Goal: Task Accomplishment & Management: Manage account settings

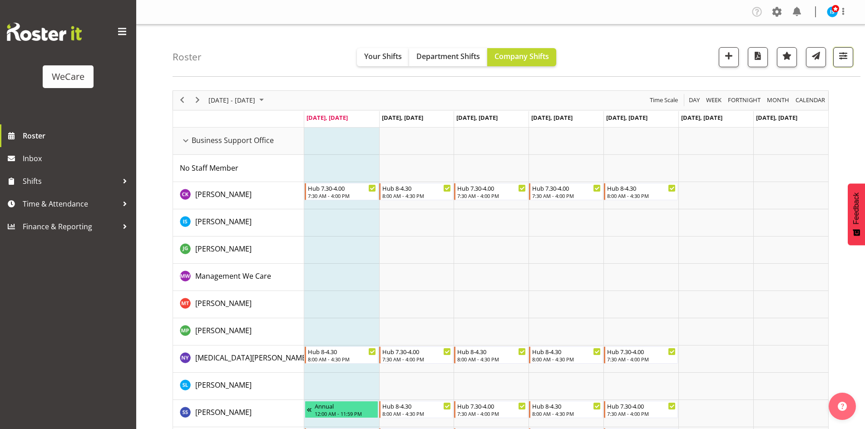
click at [846, 57] on span "button" at bounding box center [844, 56] width 12 height 12
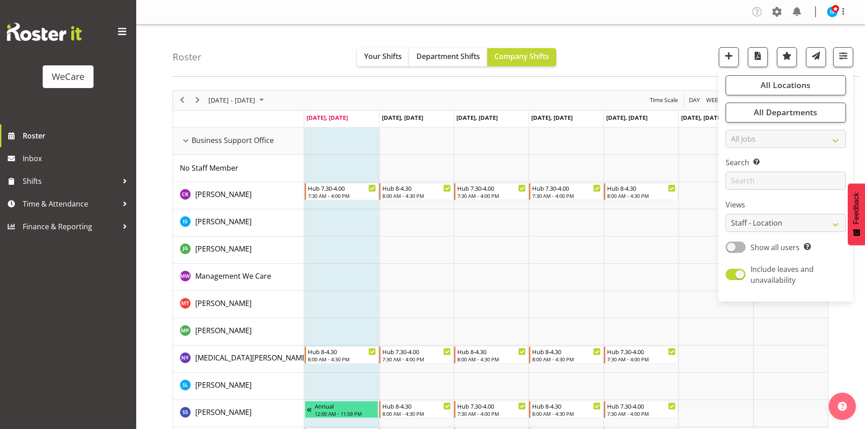
click at [774, 100] on div "All Locations Clear Business Support Office [GEOGRAPHIC_DATA] Ilam [GEOGRAPHIC_…" at bounding box center [786, 185] width 135 height 225
click at [774, 110] on span "All Departments" at bounding box center [786, 112] width 64 height 11
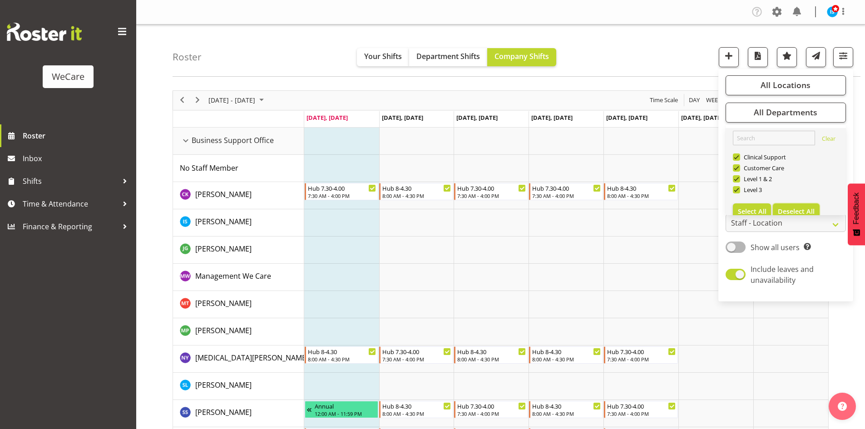
drag, startPoint x: 788, startPoint y: 212, endPoint x: 775, endPoint y: 203, distance: 15.6
click at [788, 212] on span "Deselect All" at bounding box center [796, 211] width 37 height 9
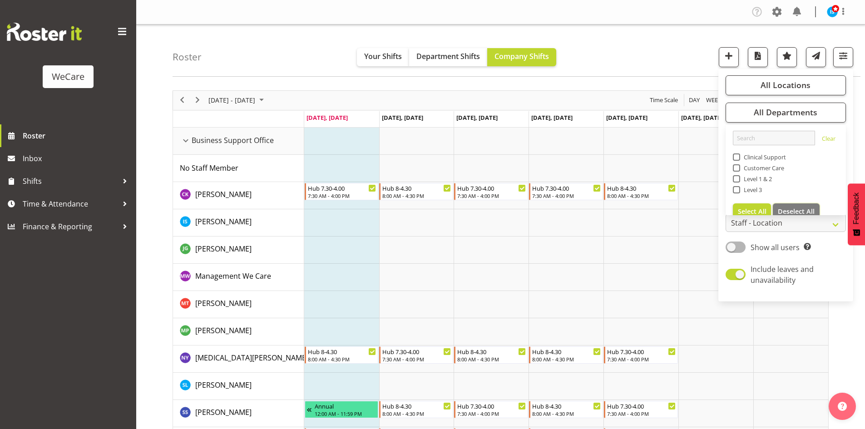
checkbox input "false"
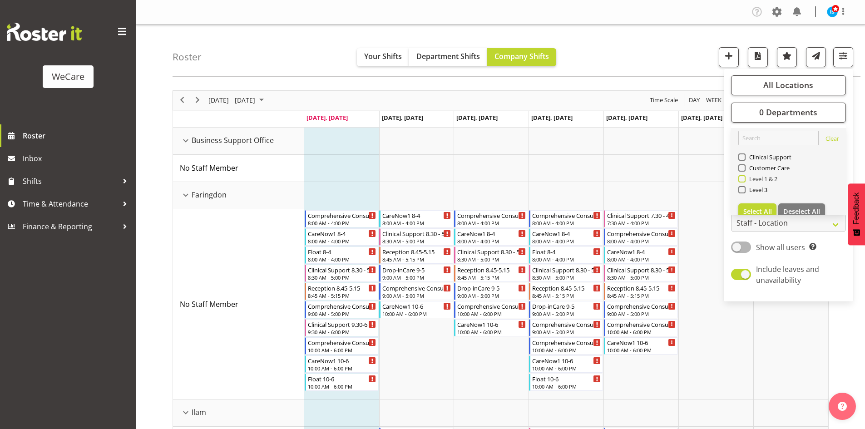
click at [751, 180] on span "Level 1 & 2" at bounding box center [762, 178] width 32 height 7
click at [745, 180] on input "Level 1 & 2" at bounding box center [742, 179] width 6 height 6
checkbox input "true"
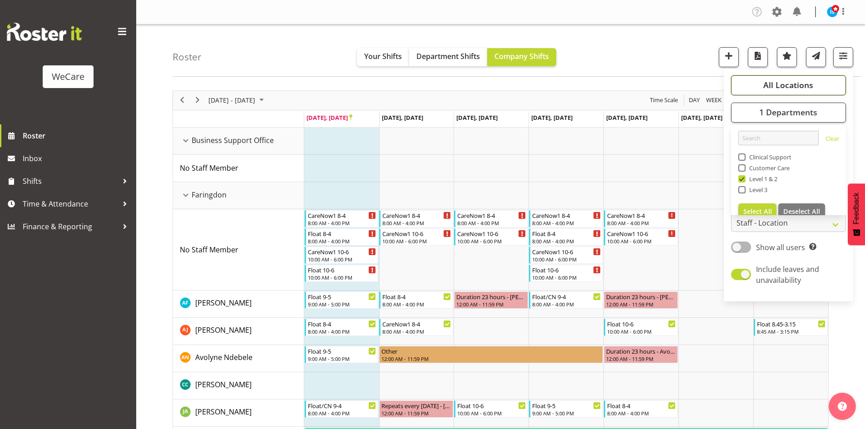
click at [775, 93] on button "All Locations" at bounding box center [788, 85] width 115 height 20
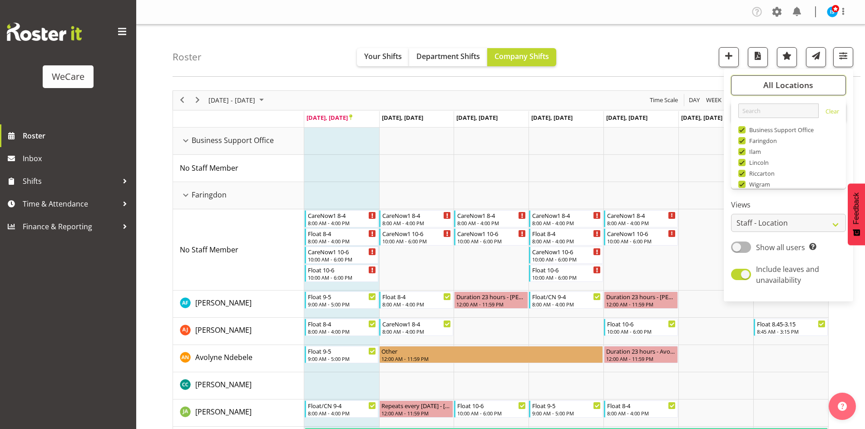
scroll to position [33, 0]
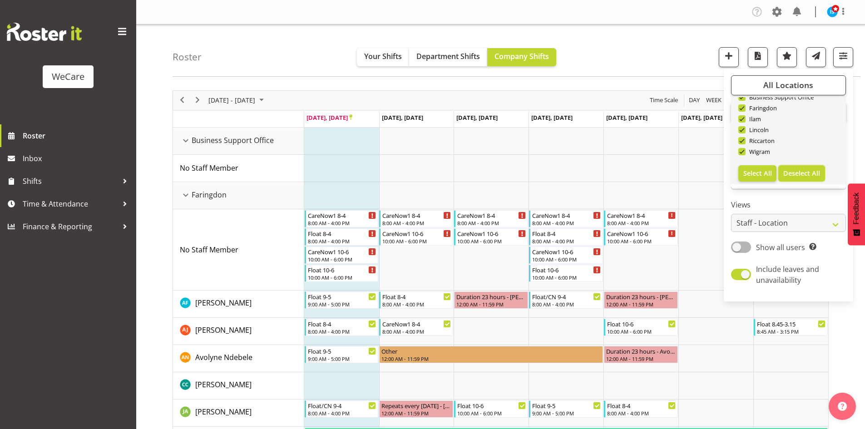
click at [799, 172] on span "Deselect All" at bounding box center [802, 173] width 37 height 9
checkbox input "false"
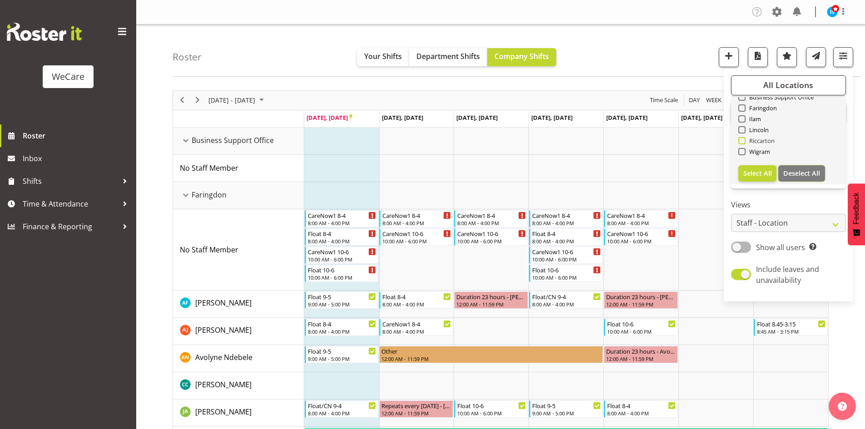
checkbox input "false"
click at [769, 108] on span "Faringdon" at bounding box center [762, 107] width 32 height 7
click at [745, 108] on input "Faringdon" at bounding box center [742, 108] width 6 height 6
checkbox input "true"
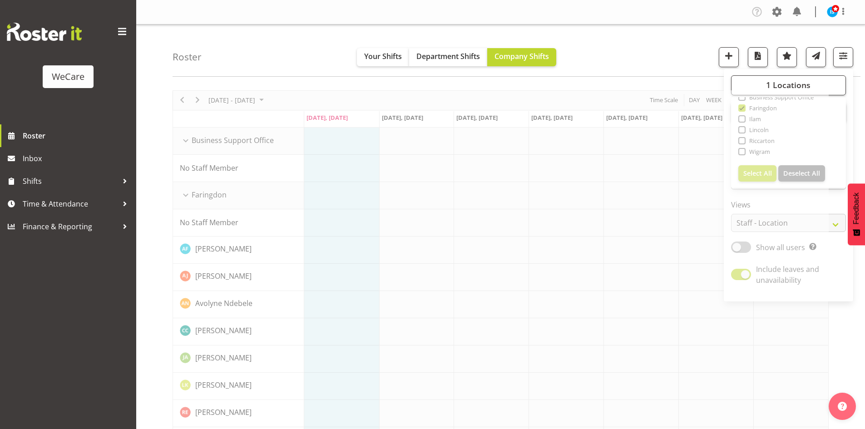
click at [268, 50] on div "Roster Your Shifts Department Shifts Company Shifts 1 Locations Clear Business …" at bounding box center [517, 51] width 688 height 52
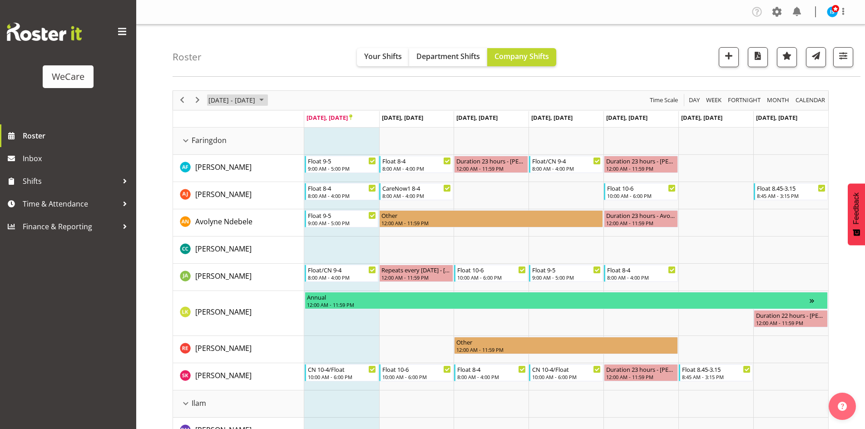
click at [235, 103] on span "September 22 - 28, 2025" at bounding box center [232, 99] width 49 height 11
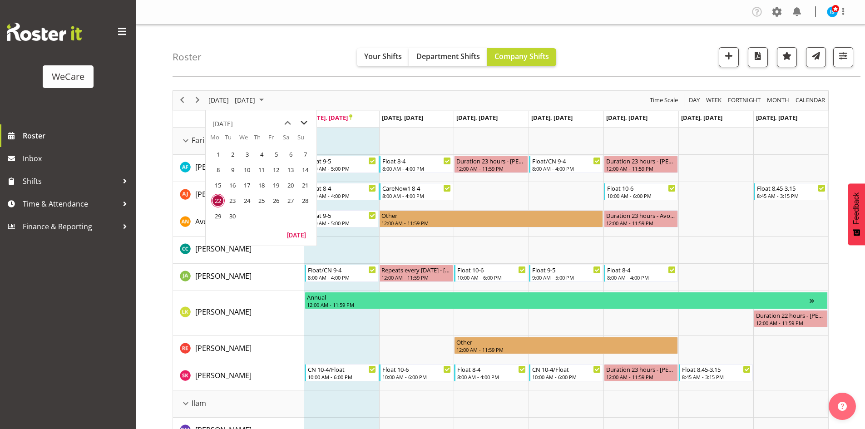
click at [303, 119] on span "next month" at bounding box center [304, 123] width 16 height 16
click at [230, 170] on span "7" at bounding box center [233, 170] width 14 height 14
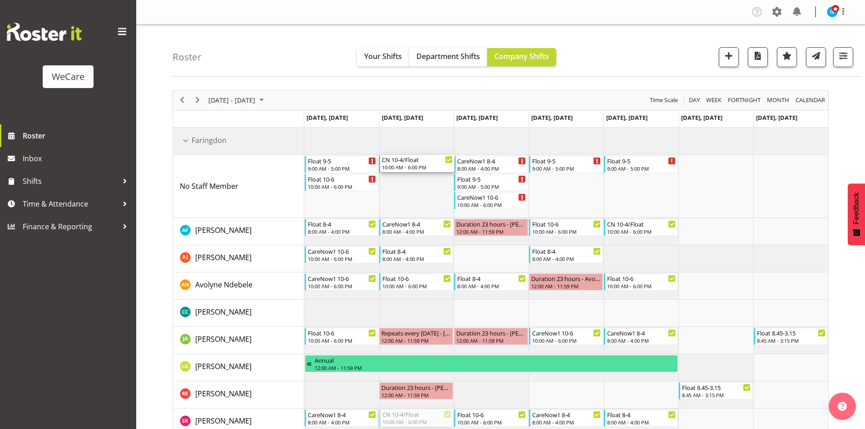
drag, startPoint x: 406, startPoint y: 419, endPoint x: 428, endPoint y: 204, distance: 215.5
click at [428, 204] on div "Float 9-5 9:00 AM - 5:00 PM Float 10-6 10:00 AM - 6:00 PM Float 9-5 9:00 AM - 5…" at bounding box center [566, 282] width 524 height 308
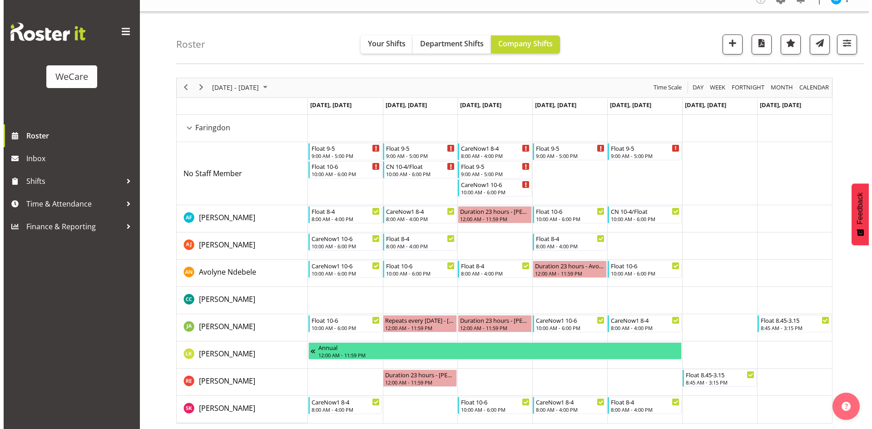
scroll to position [18, 0]
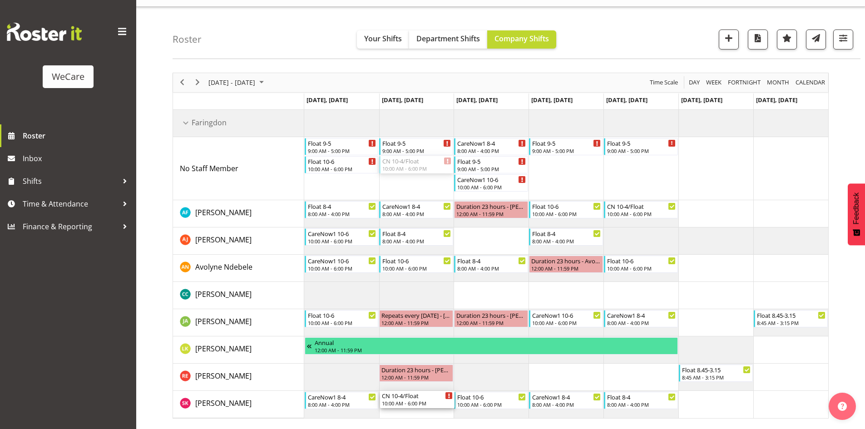
drag, startPoint x: 414, startPoint y: 163, endPoint x: 409, endPoint y: 398, distance: 234.9
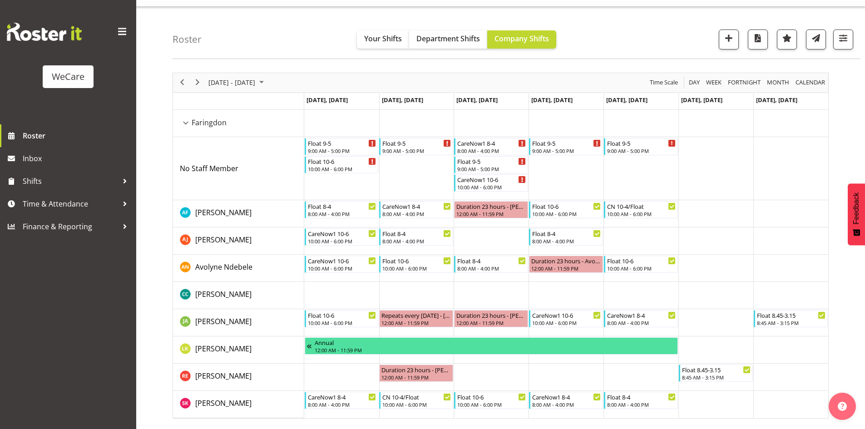
click at [413, 399] on div "CN 10-4/Float" at bounding box center [417, 397] width 69 height 9
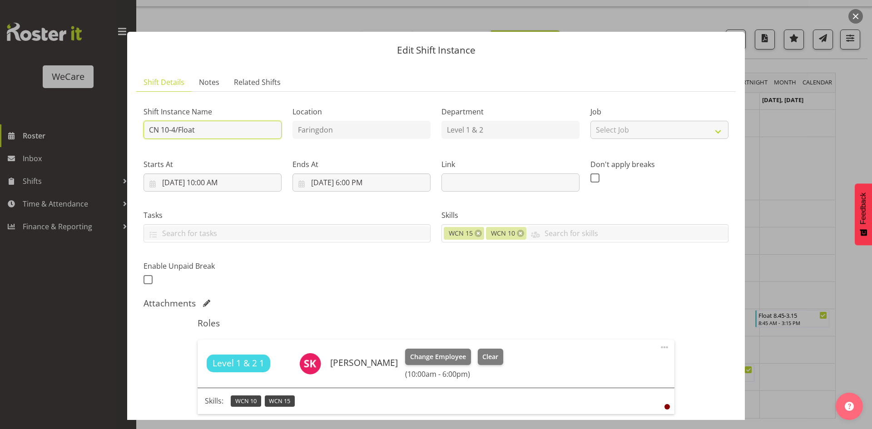
drag, startPoint x: 234, startPoint y: 132, endPoint x: -373, endPoint y: 109, distance: 606.9
click at [0, 109] on html "WeCare Roster Inbox Shifts Time & Attendance Finance & Reporting Company Settin…" at bounding box center [436, 196] width 872 height 429
type input "CareNow1 10-6"
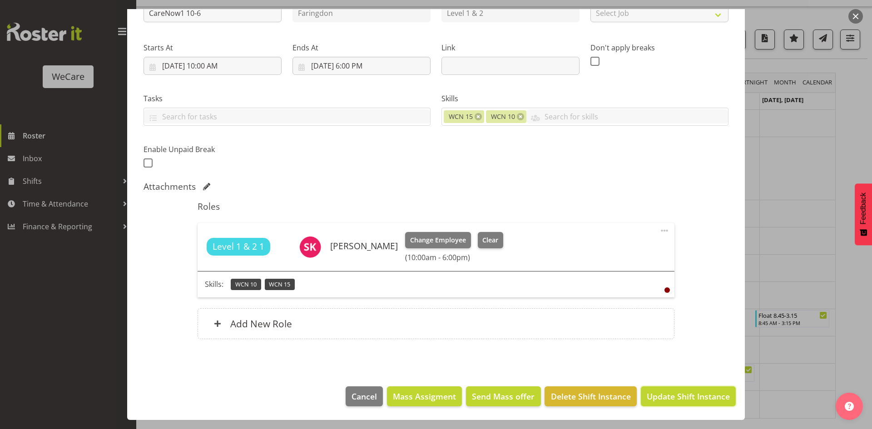
click at [671, 395] on span "Update Shift Instance" at bounding box center [688, 397] width 83 height 12
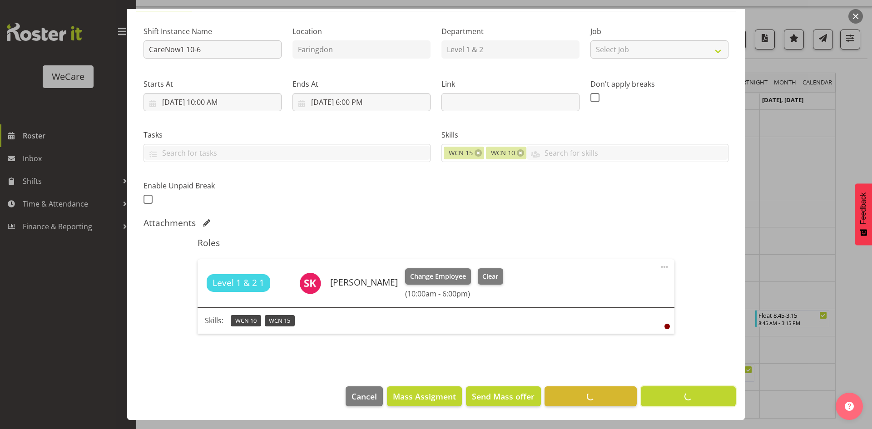
scroll to position [80, 0]
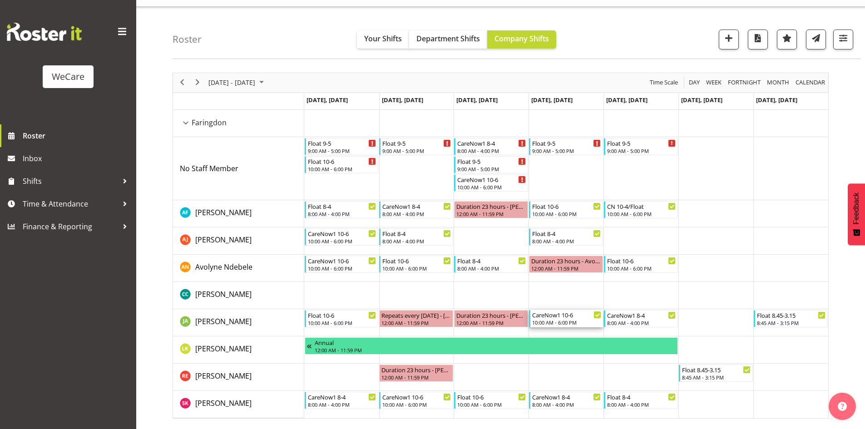
click at [581, 319] on div "10:00 AM - 6:00 PM" at bounding box center [566, 322] width 69 height 7
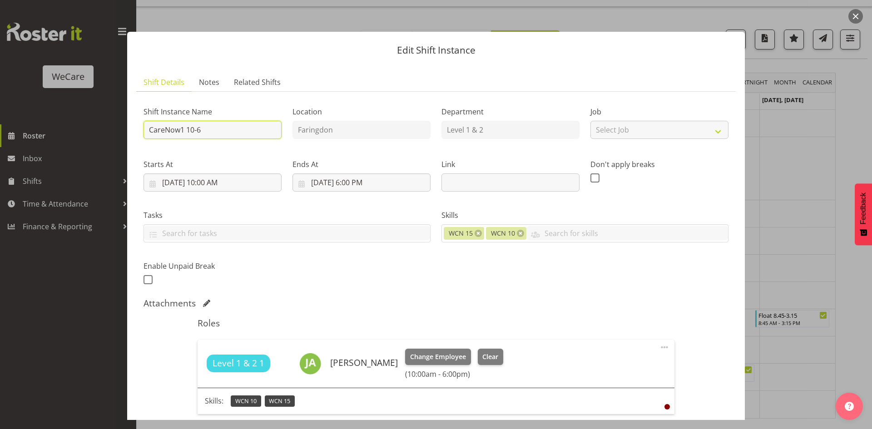
drag, startPoint x: 118, startPoint y: 129, endPoint x: 32, endPoint y: 109, distance: 88.2
click at [32, 109] on div "Edit Shift Instance Shift Details Notes Related Shifts Shift Instance Name Care…" at bounding box center [436, 214] width 872 height 429
type input "CN 10-4/Float"
drag, startPoint x: 568, startPoint y: 245, endPoint x: 579, endPoint y: 257, distance: 15.8
click at [569, 245] on div "Skills WCN 15 WCN 10 Acute Care Comprehensive Consults WCN 10 WCN 15 Reception …" at bounding box center [585, 222] width 298 height 51
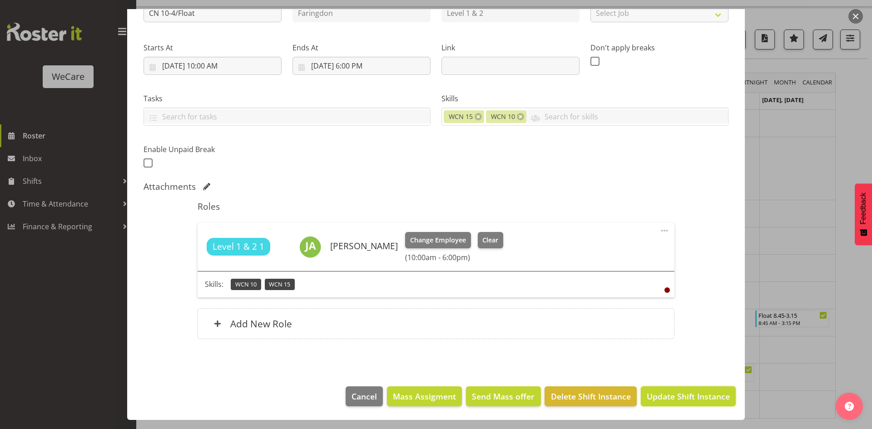
click at [661, 402] on span "Update Shift Instance" at bounding box center [688, 397] width 83 height 12
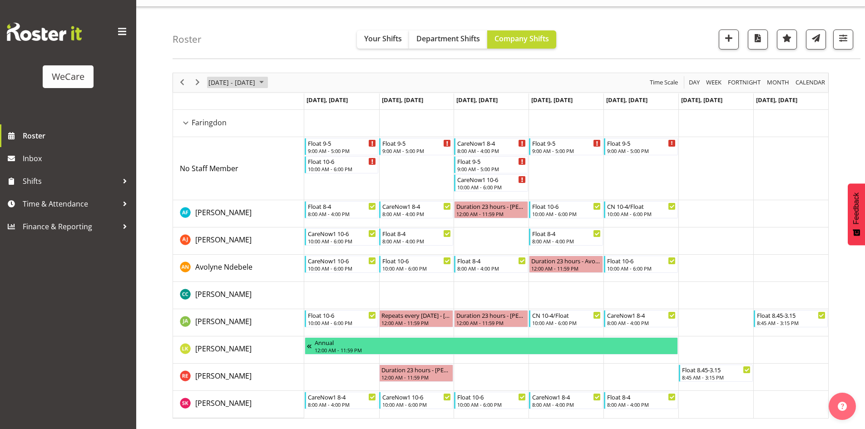
click at [235, 82] on span "[DATE] - [DATE]" at bounding box center [232, 82] width 49 height 11
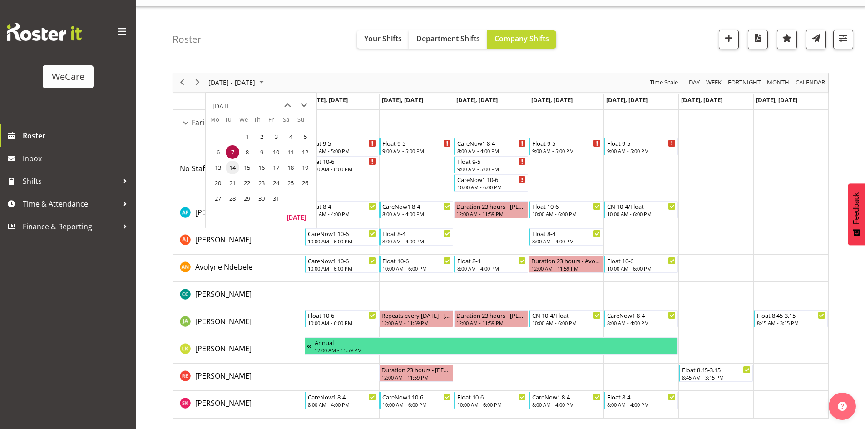
click at [233, 174] on span "14" at bounding box center [233, 168] width 14 height 14
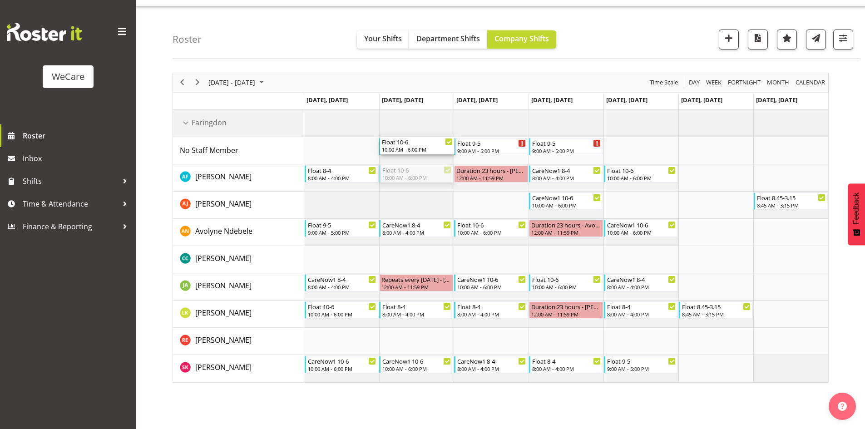
drag, startPoint x: 411, startPoint y: 174, endPoint x: 414, endPoint y: 157, distance: 17.2
click at [414, 157] on div "Float 9-5 9:00 AM - 5:00 PM Float 9-5 9:00 AM - 5:00 PM Float 9-5 9:00 AM - 5:0…" at bounding box center [566, 246] width 524 height 273
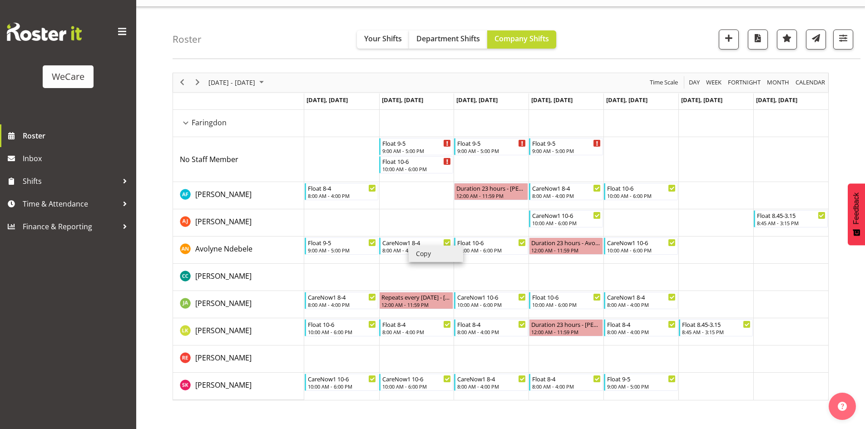
click at [422, 256] on li "Copy" at bounding box center [436, 254] width 55 height 16
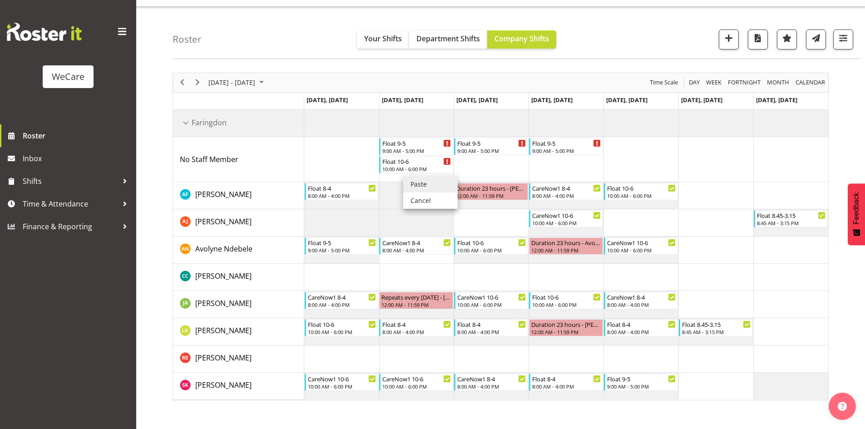
click at [411, 179] on li "Paste" at bounding box center [430, 184] width 55 height 16
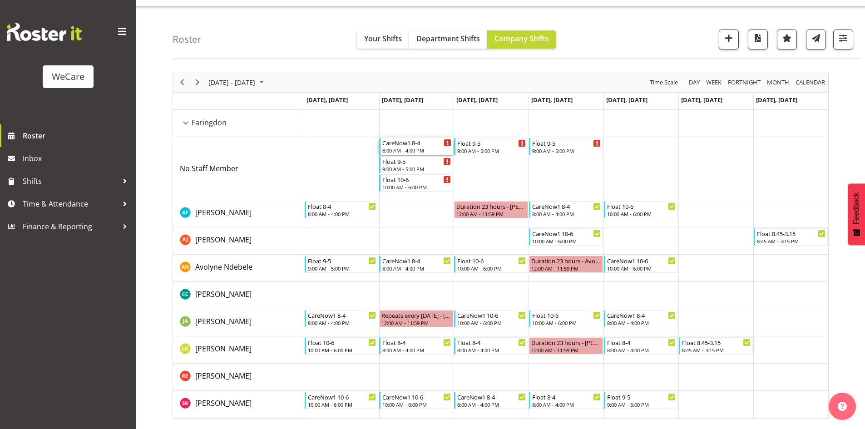
click at [413, 147] on div "CareNow1 8-4" at bounding box center [417, 142] width 69 height 9
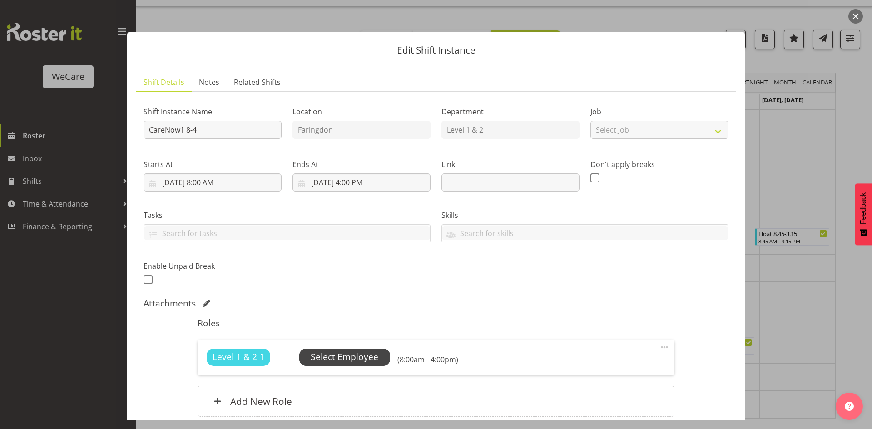
click at [368, 363] on span "Select Employee" at bounding box center [345, 357] width 68 height 13
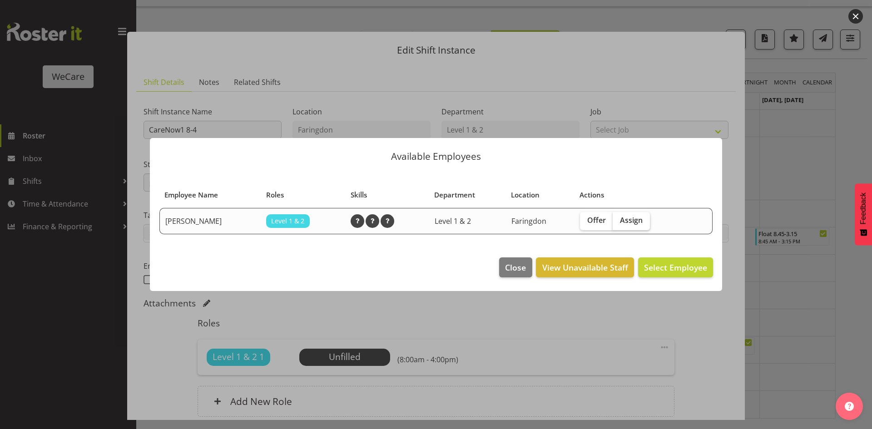
click at [639, 219] on span "Assign" at bounding box center [631, 220] width 23 height 9
click at [619, 219] on input "Assign" at bounding box center [616, 221] width 6 height 6
checkbox input "true"
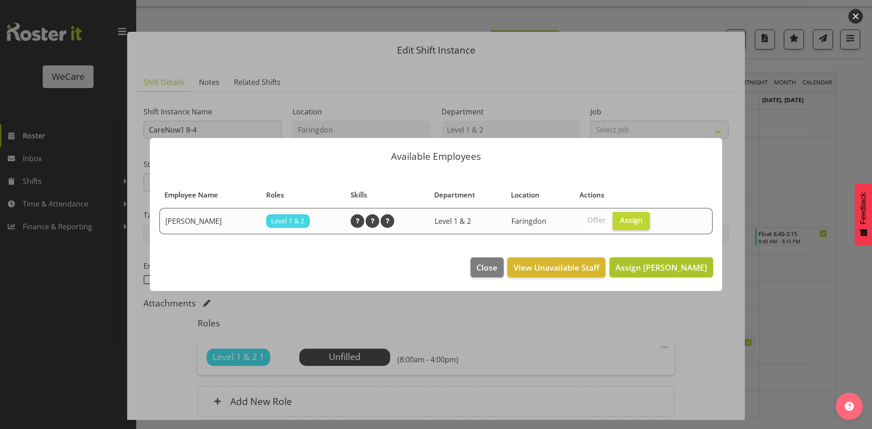
click at [673, 272] on span "Assign Alex Ferguson" at bounding box center [662, 267] width 92 height 11
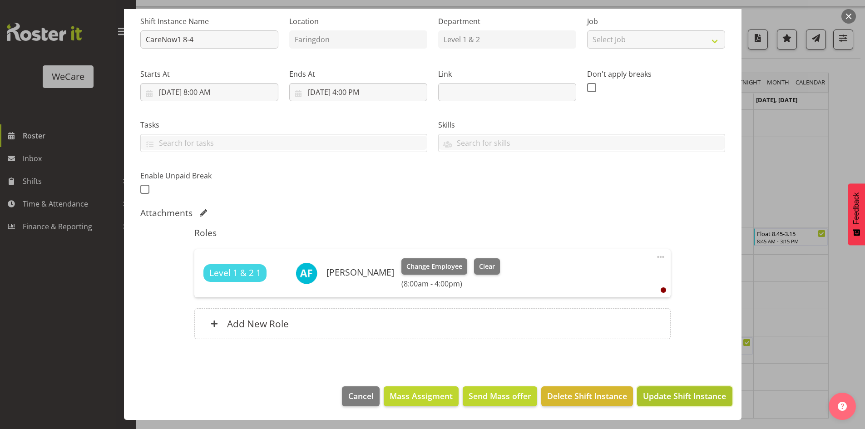
drag, startPoint x: 672, startPoint y: 393, endPoint x: 652, endPoint y: 376, distance: 26.5
click at [672, 393] on span "Update Shift Instance" at bounding box center [684, 396] width 83 height 12
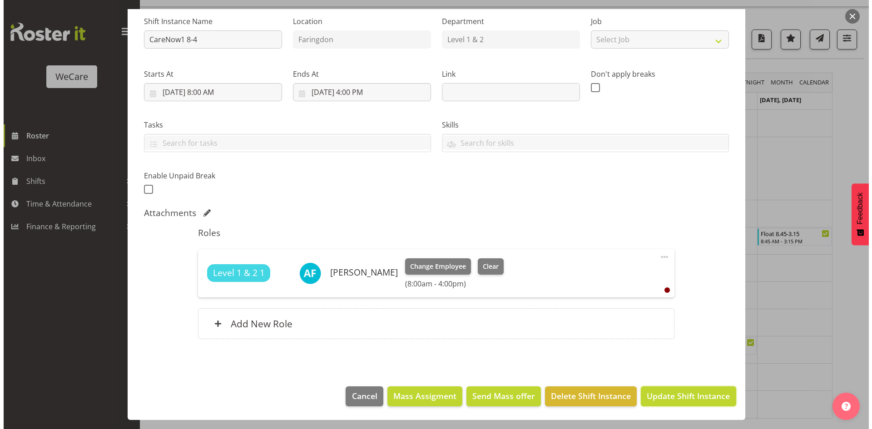
scroll to position [54, 0]
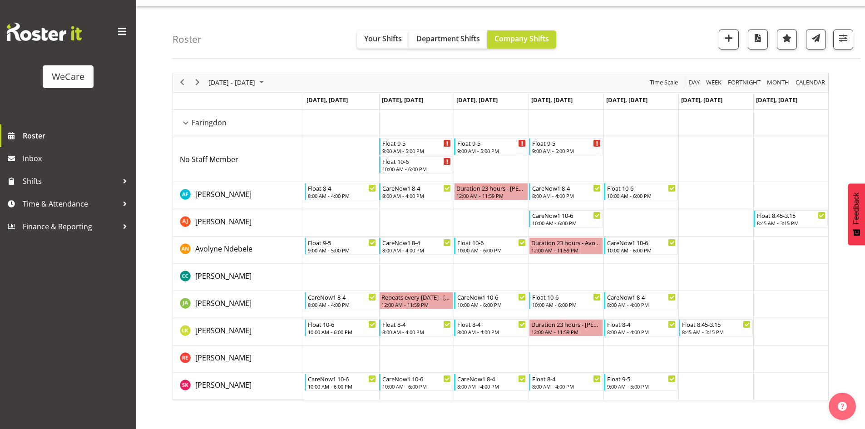
click at [429, 393] on td "Timeline Week of October 14, 2025" at bounding box center [416, 386] width 75 height 27
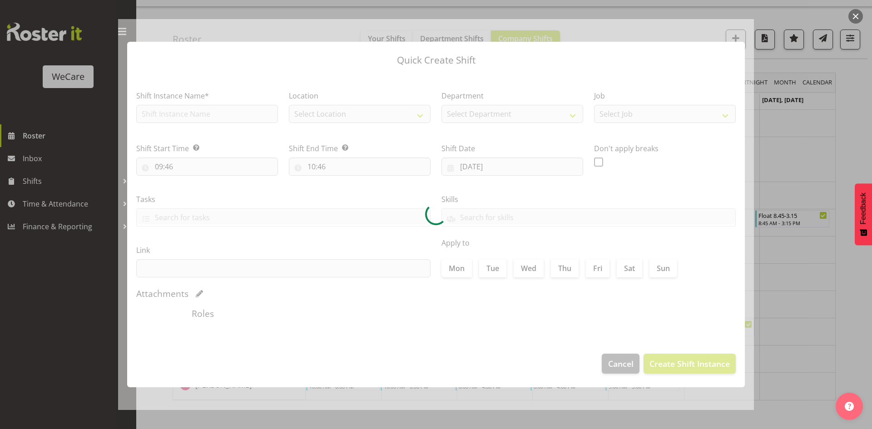
type input "14/10/2025"
checkbox input "true"
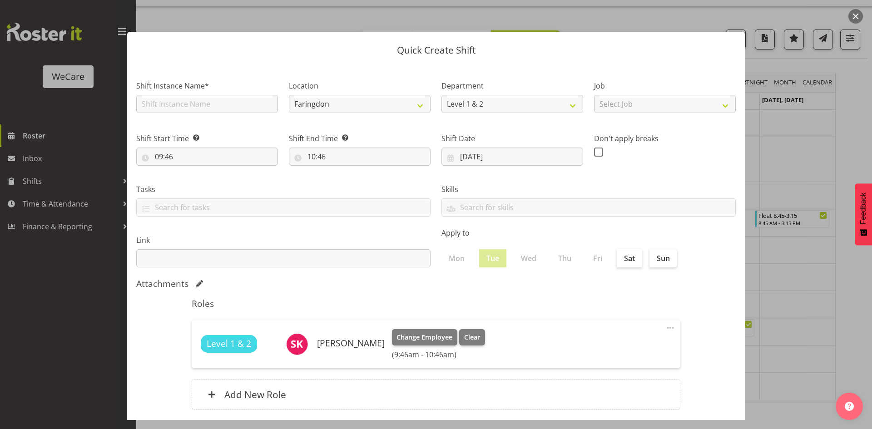
click at [761, 235] on div at bounding box center [436, 214] width 872 height 429
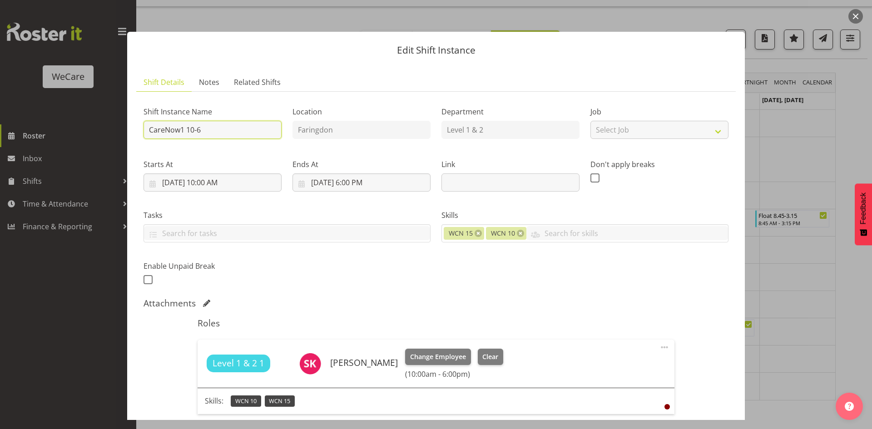
drag, startPoint x: 214, startPoint y: 131, endPoint x: -122, endPoint y: 163, distance: 337.2
click at [0, 163] on html "WeCare Roster Inbox Shifts Time & Attendance Finance & Reporting Company Settin…" at bounding box center [436, 196] width 872 height 429
type input "CN 10-4/Float"
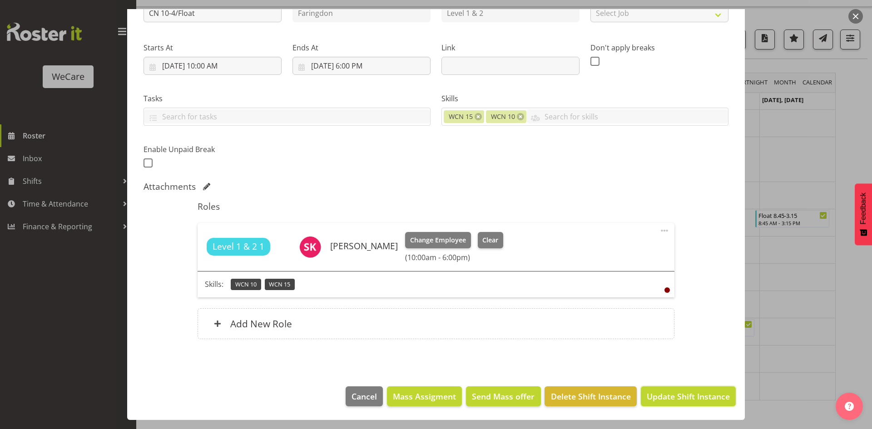
click at [671, 400] on span "Update Shift Instance" at bounding box center [688, 397] width 83 height 12
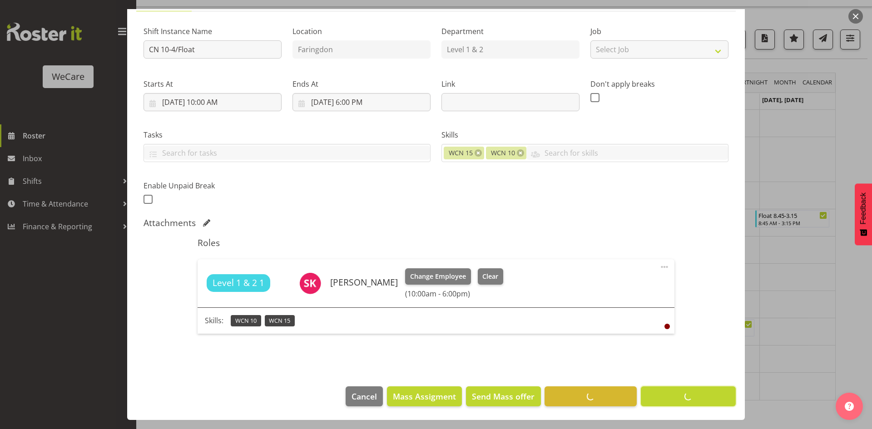
scroll to position [80, 0]
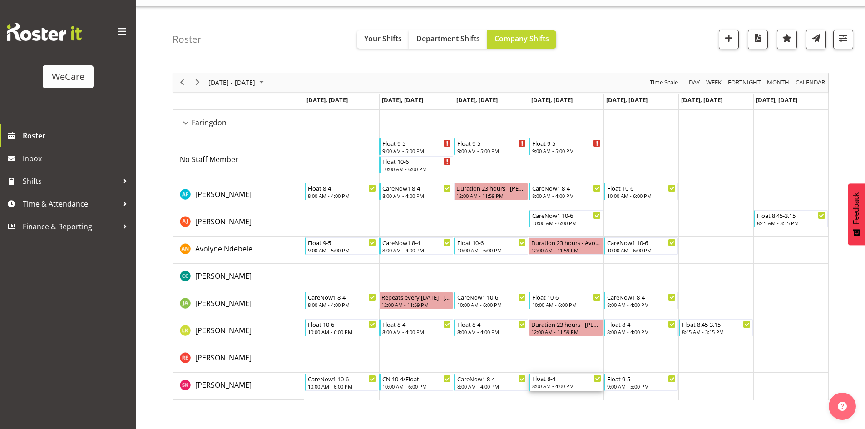
click at [552, 386] on div "8:00 AM - 4:00 PM" at bounding box center [566, 386] width 69 height 7
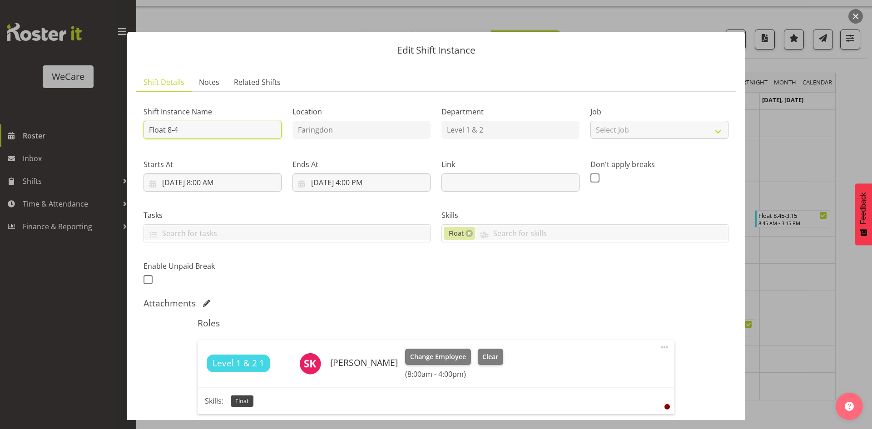
drag, startPoint x: 196, startPoint y: 129, endPoint x: -39, endPoint y: 99, distance: 237.1
click at [0, 99] on html "WeCare Roster Inbox Shifts Time & Attendance Finance & Reporting Company Settin…" at bounding box center [436, 196] width 872 height 429
type input "C"
type input "9"
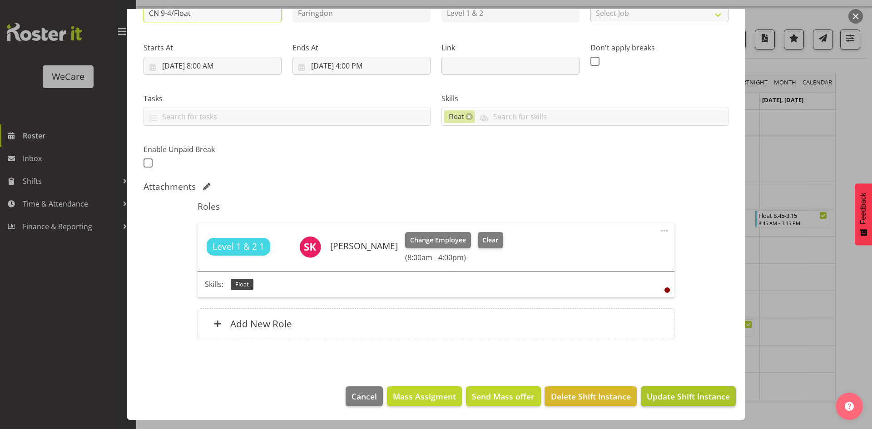
type input "CN 9-4/Float"
click at [696, 403] on span "Update Shift Instance" at bounding box center [688, 397] width 83 height 12
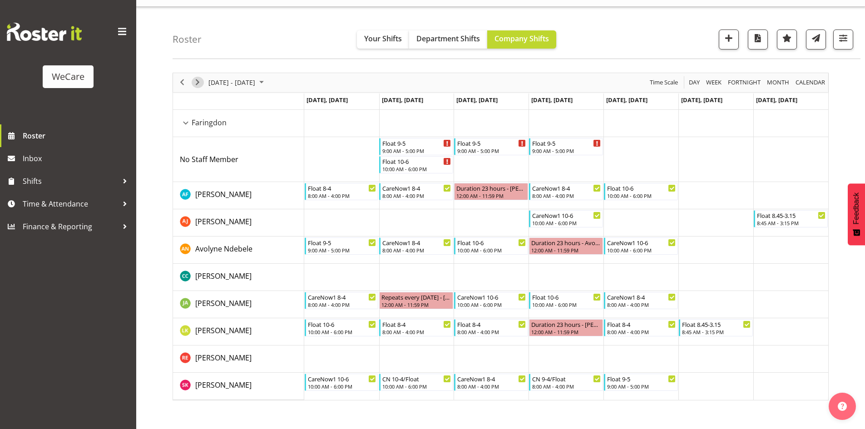
click at [199, 87] on span "Next" at bounding box center [197, 82] width 11 height 11
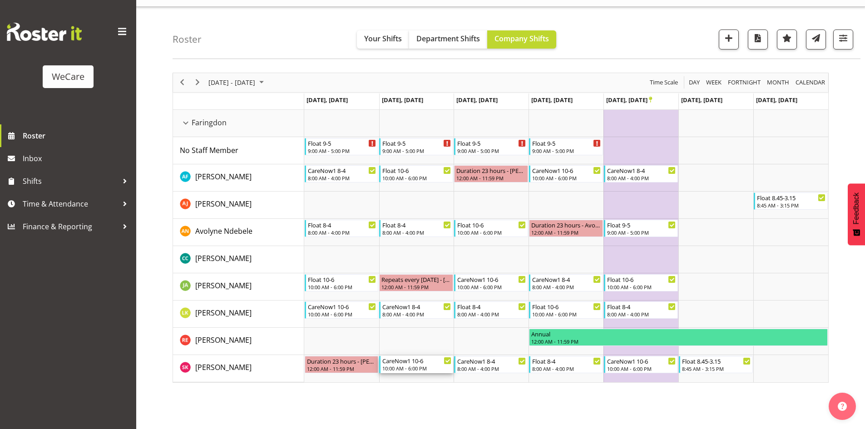
click at [418, 366] on div "10:00 AM - 6:00 PM" at bounding box center [417, 368] width 69 height 7
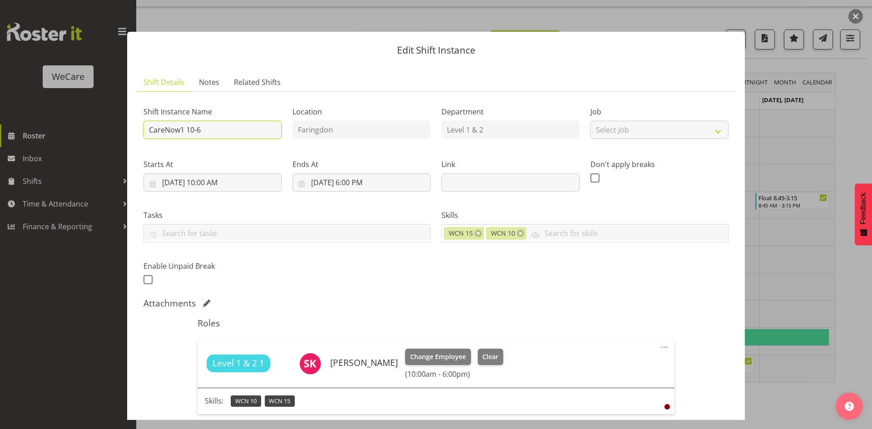
drag, startPoint x: 227, startPoint y: 133, endPoint x: -104, endPoint y: 94, distance: 333.0
click at [0, 94] on html "WeCare Roster Inbox Shifts Time & Attendance Finance & Reporting Company Settin…" at bounding box center [436, 196] width 872 height 429
type input "CN 10-4/Float"
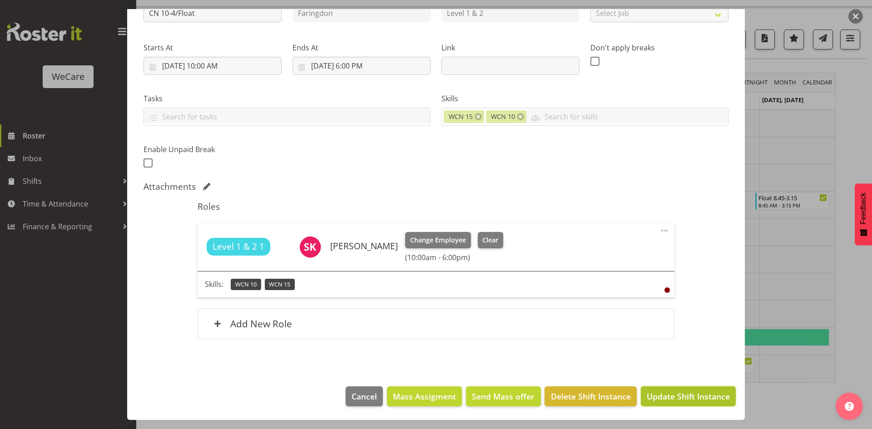
click at [698, 402] on span "Update Shift Instance" at bounding box center [688, 397] width 83 height 12
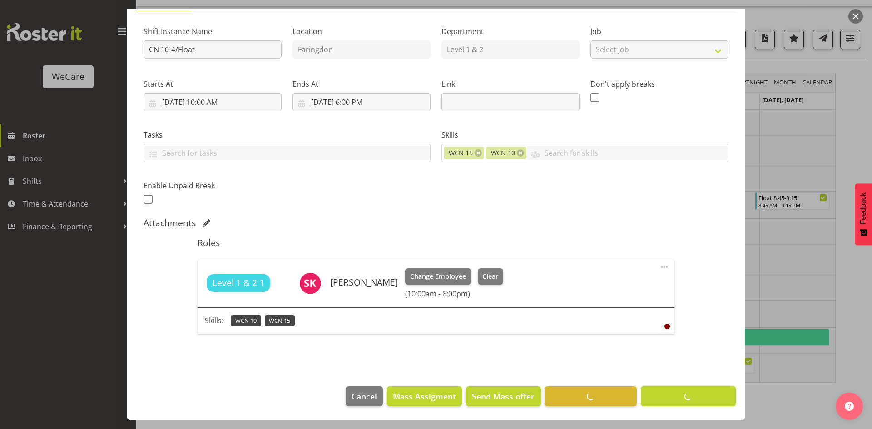
scroll to position [80, 0]
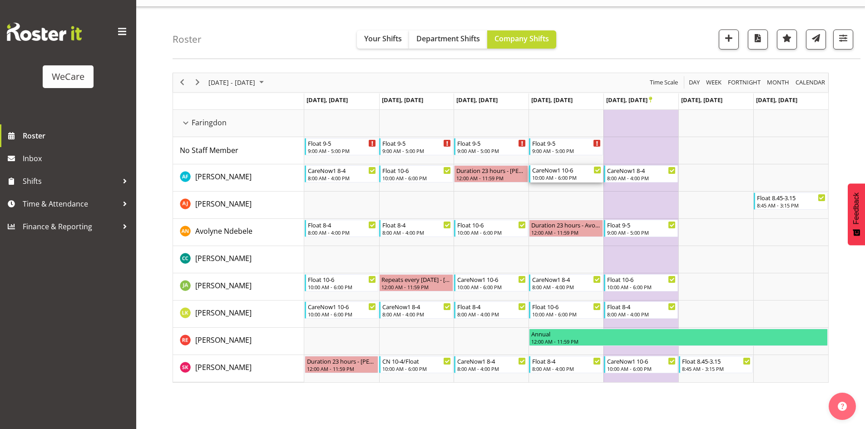
click at [573, 173] on div "CareNow1 10-6" at bounding box center [566, 169] width 69 height 9
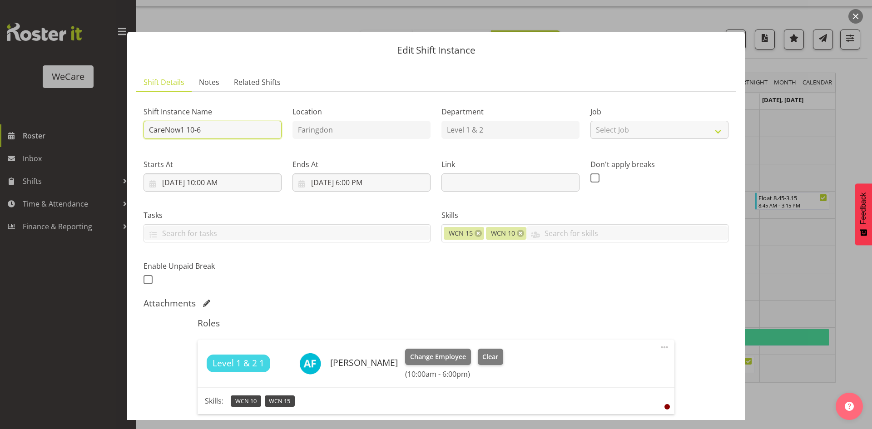
drag, startPoint x: 221, startPoint y: 128, endPoint x: -245, endPoint y: 102, distance: 466.4
click at [0, 102] on html "WeCare Roster Inbox Shifts Time & Attendance Finance & Reporting Company Settin…" at bounding box center [436, 196] width 872 height 429
type input "CN 10-4/Float"
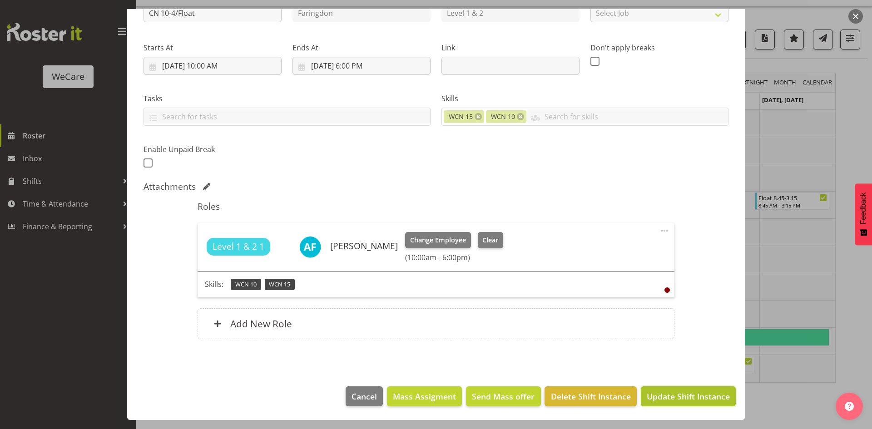
click at [697, 399] on span "Update Shift Instance" at bounding box center [688, 397] width 83 height 12
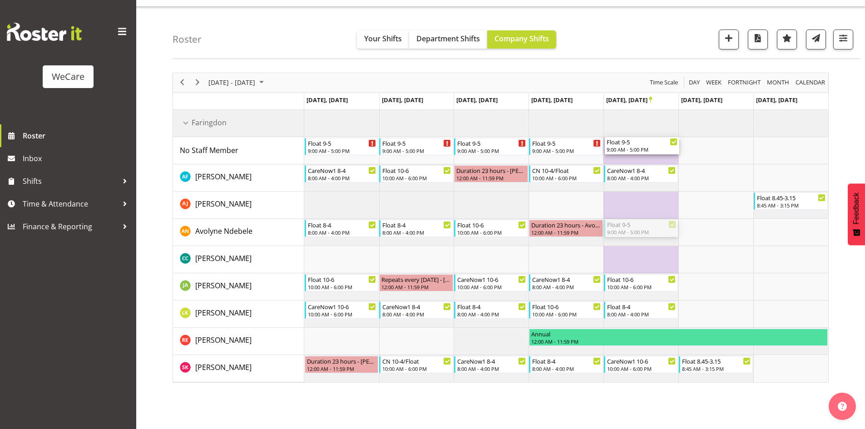
drag, startPoint x: 648, startPoint y: 232, endPoint x: 642, endPoint y: 149, distance: 83.8
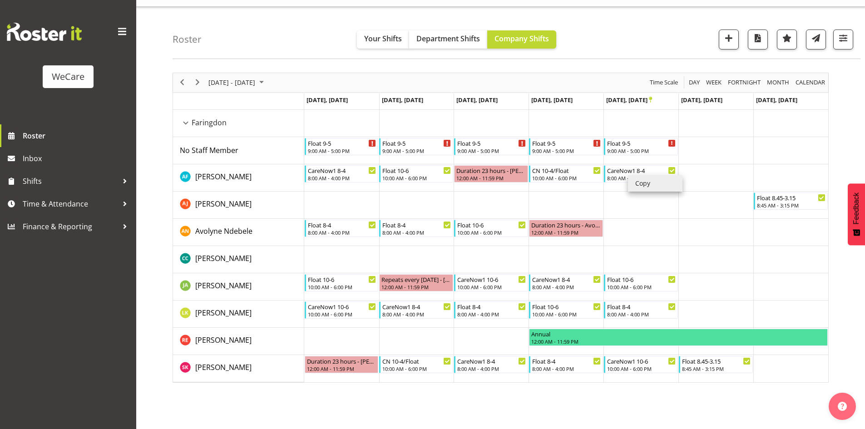
click at [641, 180] on li "Copy" at bounding box center [655, 183] width 55 height 16
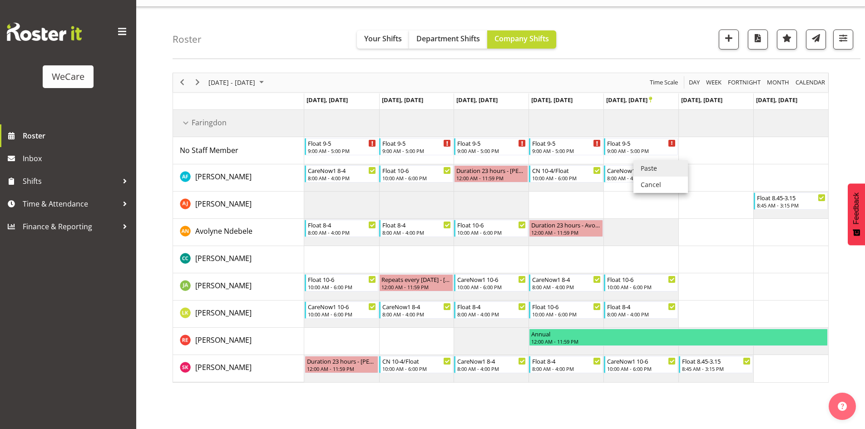
click at [640, 159] on td "Timeline Week of October 21, 2025" at bounding box center [641, 150] width 75 height 27
drag, startPoint x: 628, startPoint y: 169, endPoint x: 646, endPoint y: 235, distance: 68.5
click at [646, 235] on div "Float 9-5 9:00 AM - 5:00 PM Float 9-5 9:00 AM - 5:00 PM Float 9-5 9:00 AM - 5:0…" at bounding box center [566, 246] width 524 height 273
click at [634, 177] on div "8:00 AM - 4:00 PM" at bounding box center [641, 177] width 69 height 7
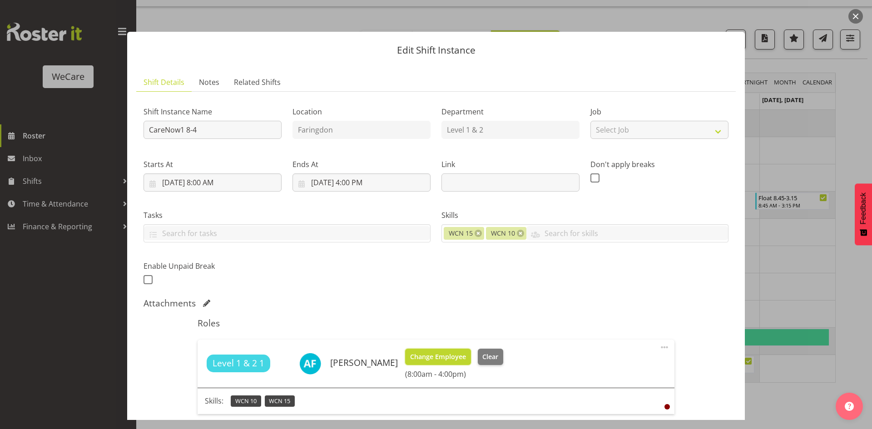
click at [411, 358] on span "Change Employee" at bounding box center [438, 357] width 56 height 10
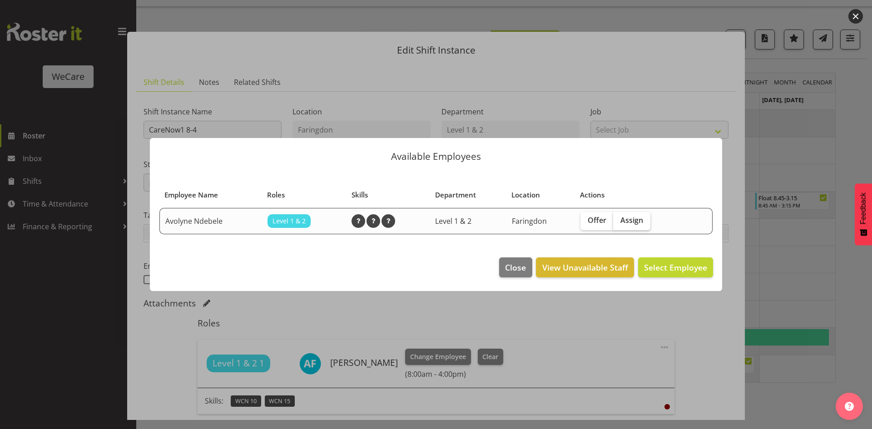
click at [629, 218] on span "Assign" at bounding box center [632, 220] width 23 height 9
click at [619, 218] on input "Assign" at bounding box center [616, 221] width 6 height 6
checkbox input "true"
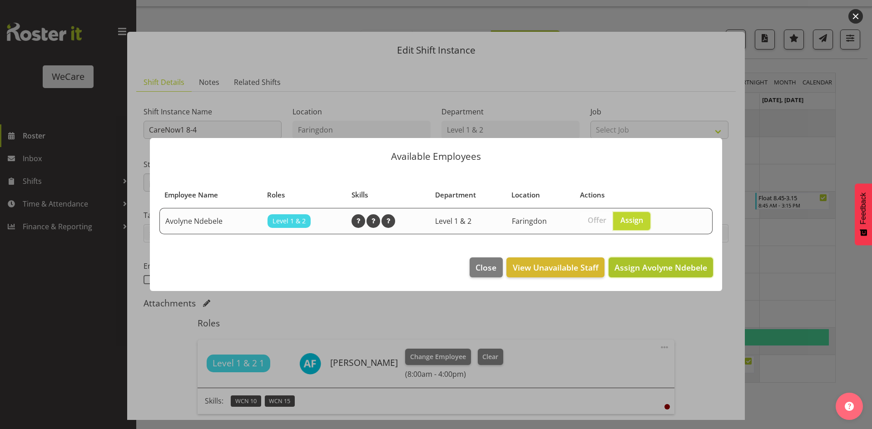
click at [650, 265] on span "Assign Avolyne Ndebele" at bounding box center [661, 267] width 93 height 11
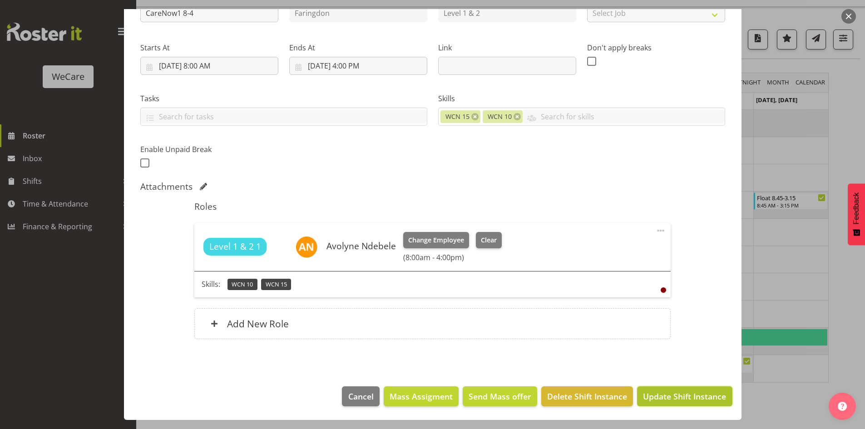
click at [675, 387] on button "Update Shift Instance" at bounding box center [684, 397] width 95 height 20
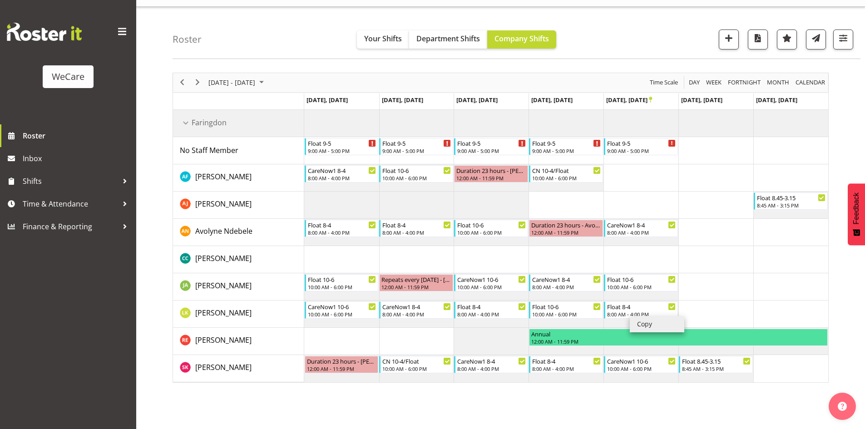
click at [643, 323] on li "Copy" at bounding box center [657, 324] width 55 height 16
click at [731, 312] on li "Cancel" at bounding box center [734, 314] width 55 height 16
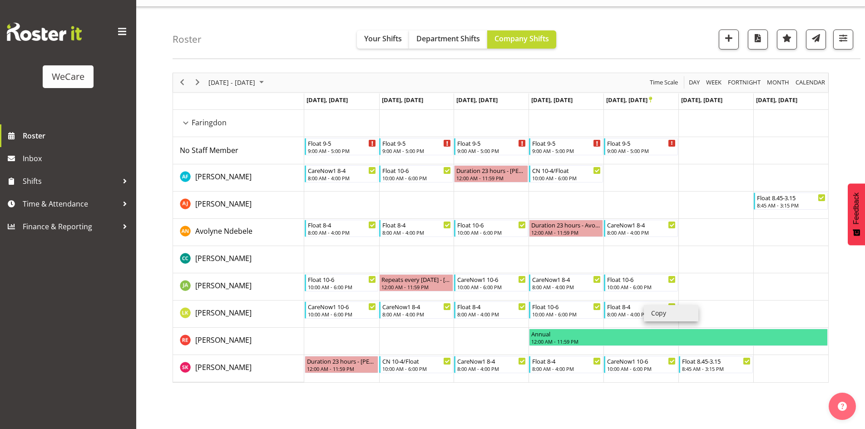
click at [653, 311] on li "Copy" at bounding box center [671, 313] width 55 height 16
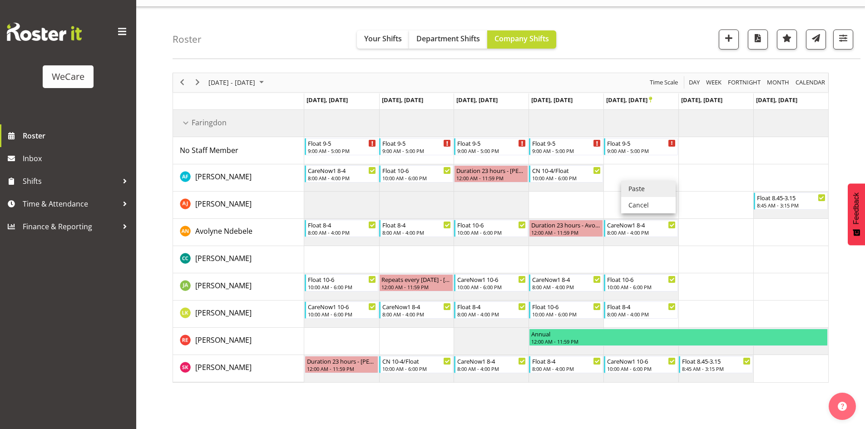
click at [636, 187] on li "Paste" at bounding box center [648, 189] width 55 height 16
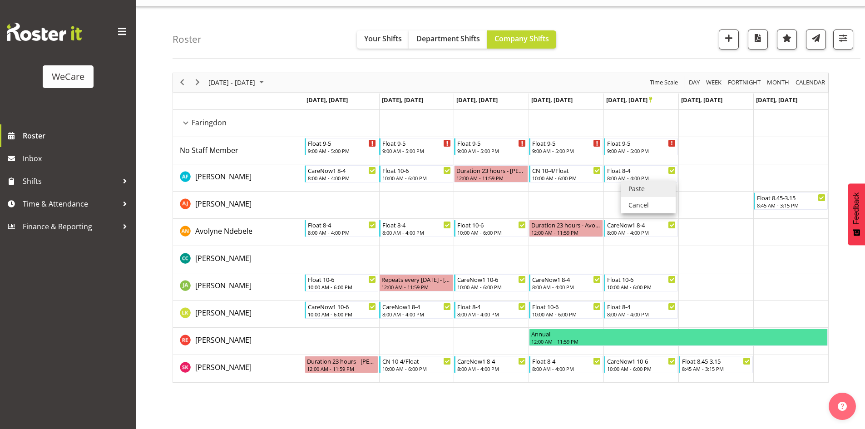
click at [214, 37] on div "Roster Your Shifts Department Shifts Company Shifts 1 Locations Clear Business …" at bounding box center [517, 33] width 688 height 52
click at [199, 77] on span "Next" at bounding box center [197, 82] width 11 height 11
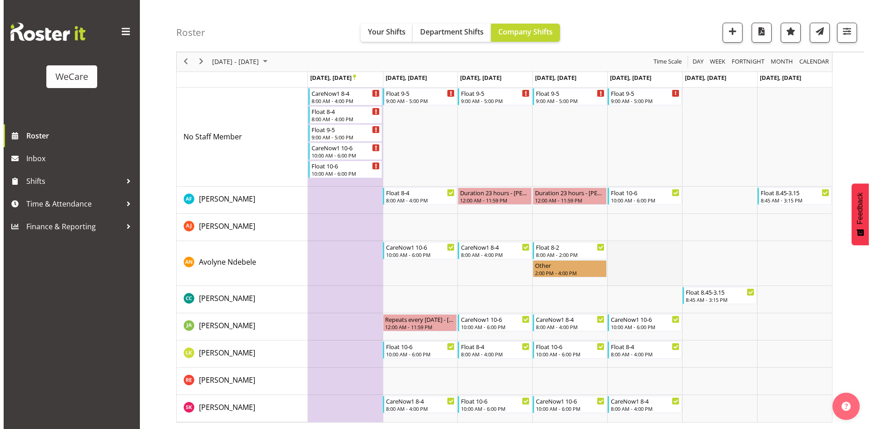
scroll to position [68, 0]
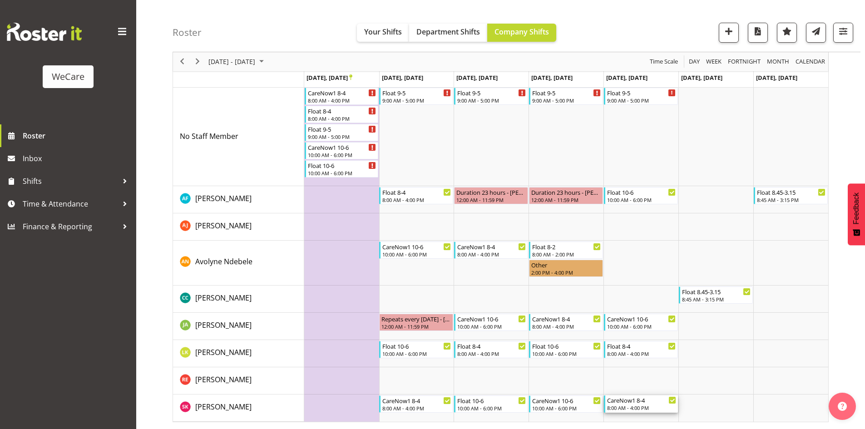
click at [646, 408] on div "8:00 AM - 4:00 PM" at bounding box center [641, 407] width 69 height 7
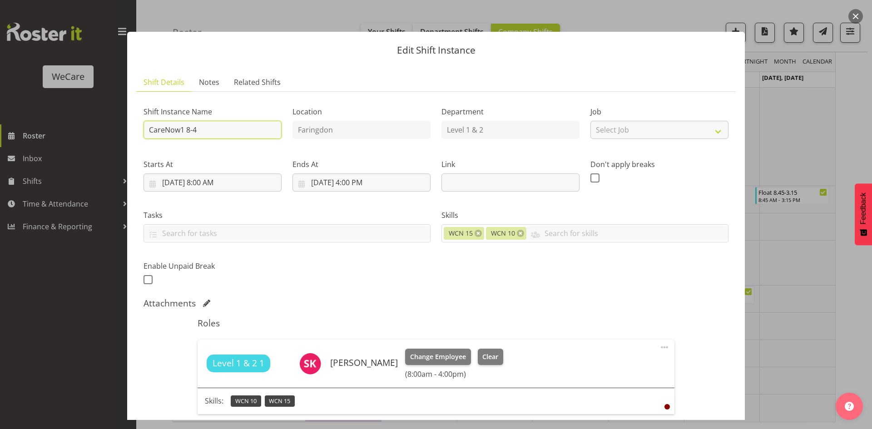
drag, startPoint x: 84, startPoint y: 134, endPoint x: -154, endPoint y: 132, distance: 237.6
click at [0, 132] on html "WeCare Roster Inbox Shifts Time & Attendance Finance & Reporting Company Settin…" at bounding box center [436, 146] width 872 height 429
type input "CN 9-4/Float"
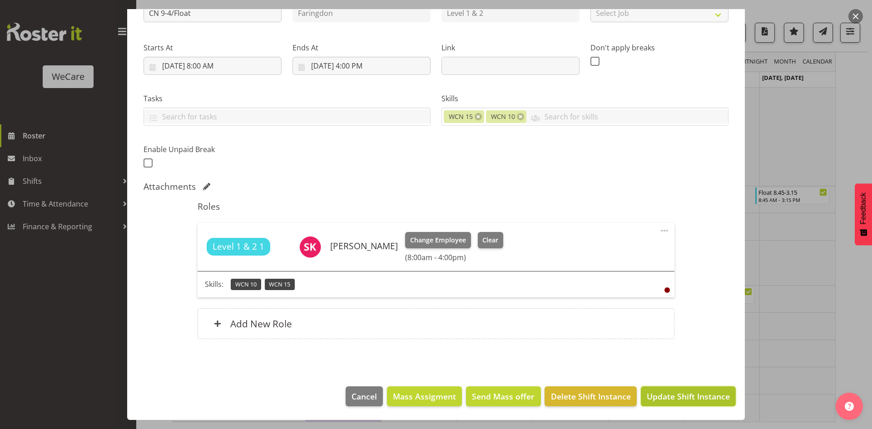
click at [671, 389] on button "Update Shift Instance" at bounding box center [688, 397] width 95 height 20
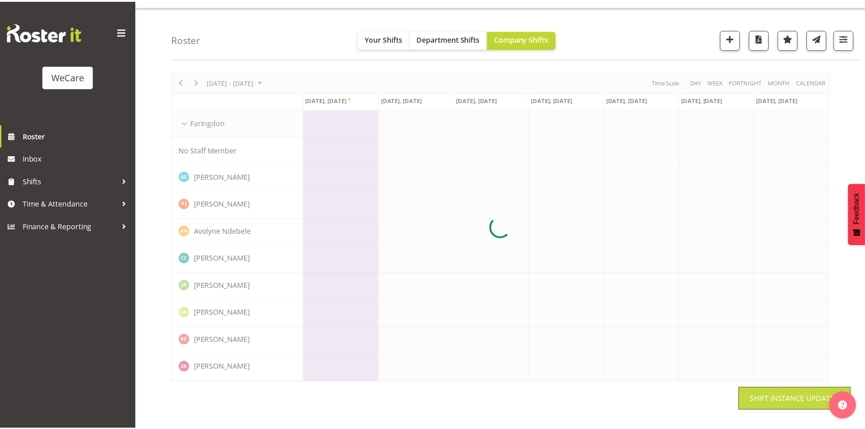
scroll to position [18, 0]
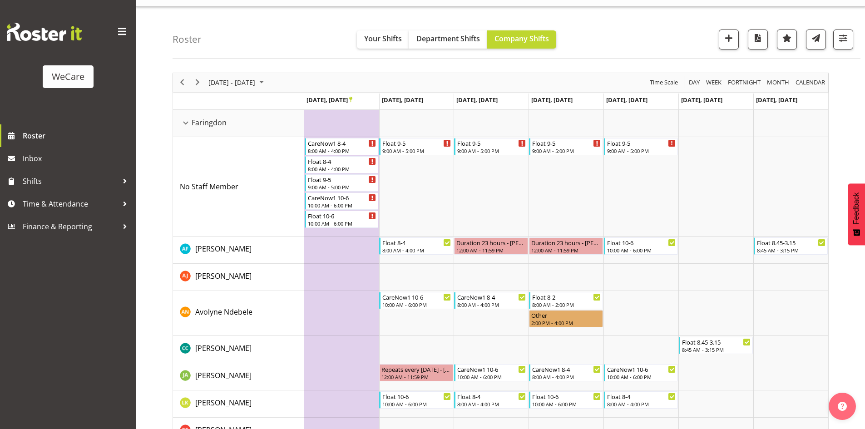
click at [230, 75] on div "Oct 27 - Nov 02, 2025" at bounding box center [237, 82] width 64 height 19
click at [230, 148] on span "7" at bounding box center [233, 152] width 14 height 14
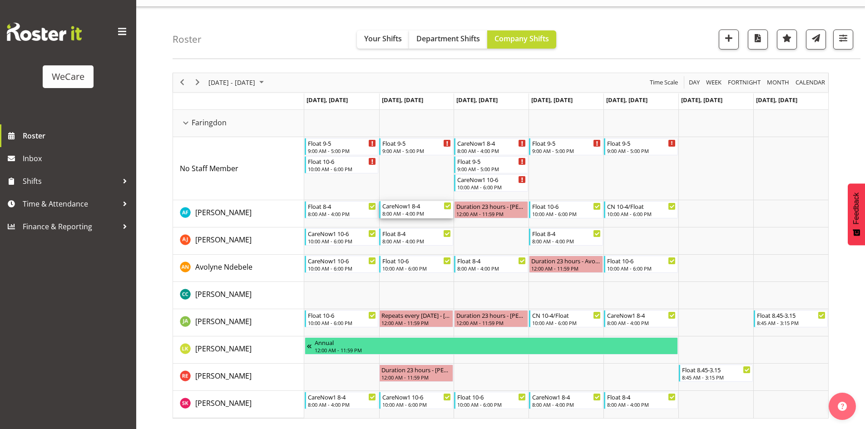
click at [411, 212] on div "8:00 AM - 4:00 PM" at bounding box center [417, 213] width 69 height 7
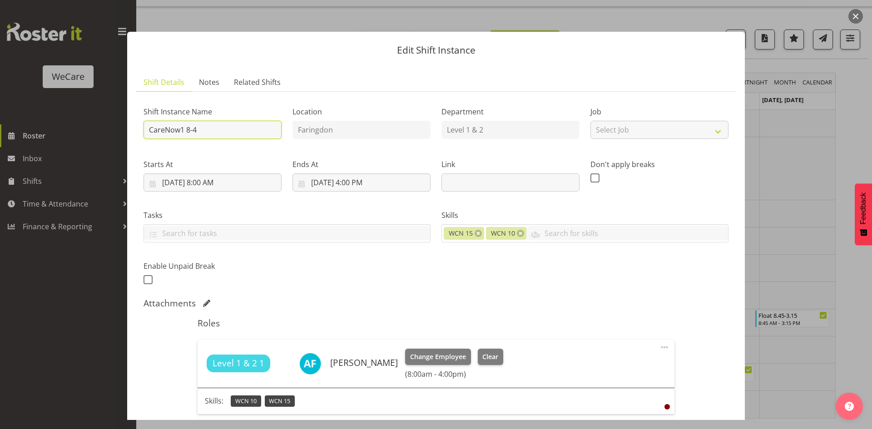
drag, startPoint x: 263, startPoint y: 132, endPoint x: 0, endPoint y: 103, distance: 264.1
click at [0, 104] on html "WeCare Roster Inbox Shifts Time & Attendance Finance & Reporting Company Settin…" at bounding box center [436, 196] width 872 height 429
type input "N"
type input "CN 9-4/Float"
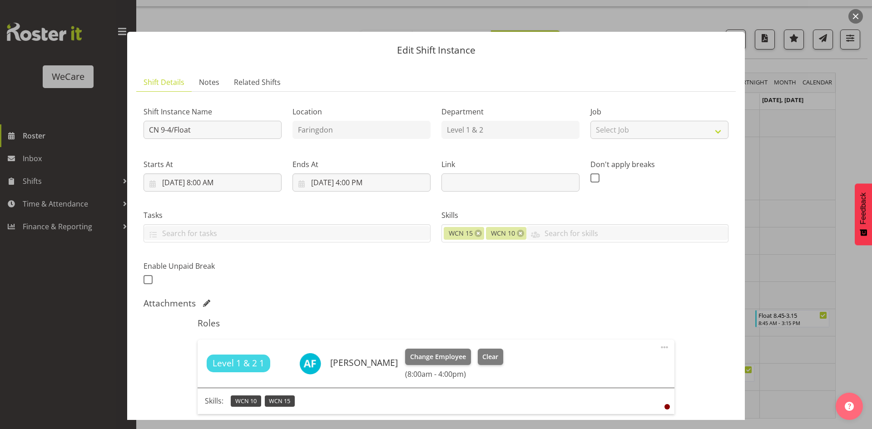
drag, startPoint x: 772, startPoint y: 156, endPoint x: 256, endPoint y: 90, distance: 520.3
click at [772, 155] on div at bounding box center [436, 214] width 872 height 429
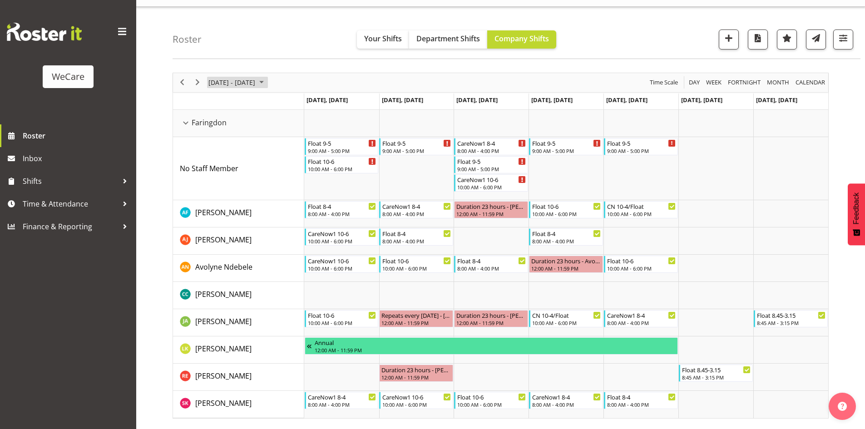
click at [214, 88] on span "[DATE] - [DATE]" at bounding box center [232, 82] width 49 height 11
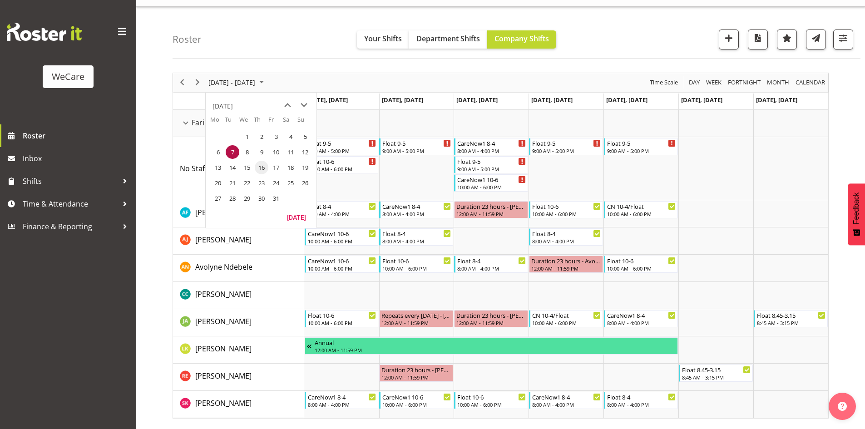
click at [258, 171] on span "16" at bounding box center [262, 168] width 14 height 14
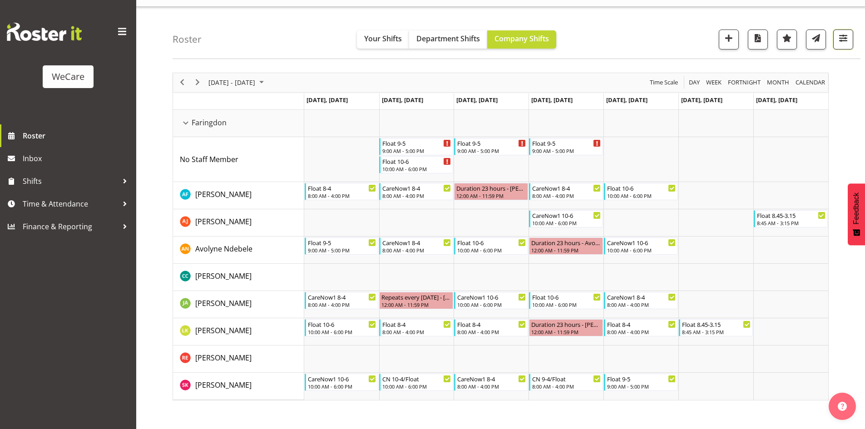
click at [841, 40] on span "button" at bounding box center [844, 38] width 12 height 12
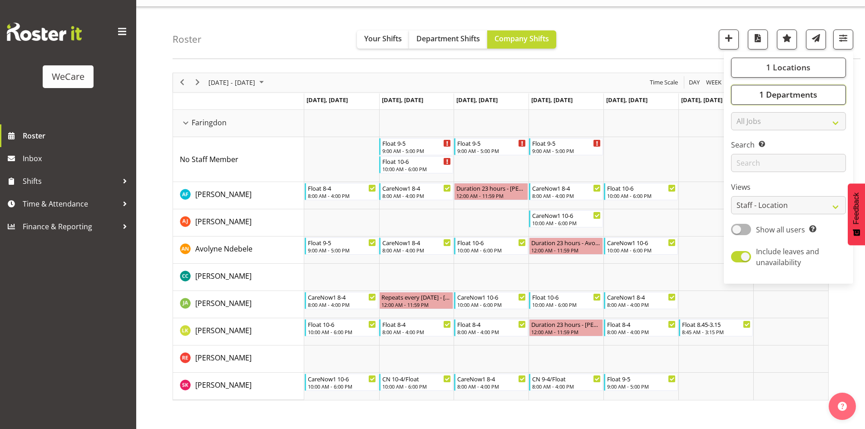
click at [815, 94] on span "1 Departments" at bounding box center [789, 94] width 58 height 11
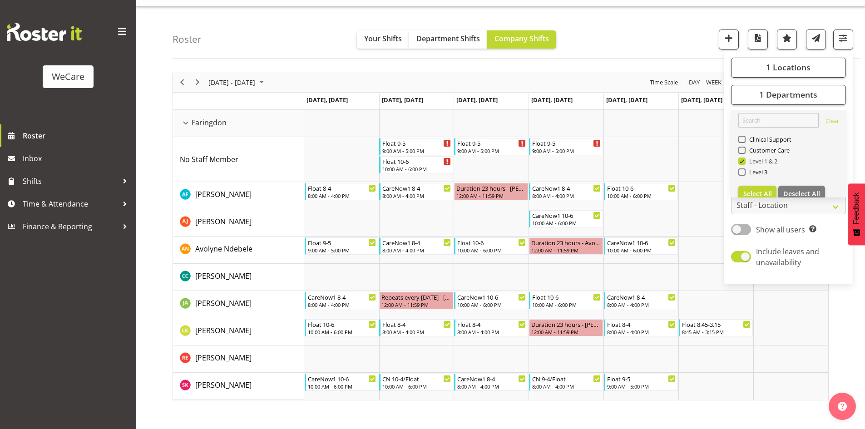
click at [755, 164] on span "Level 1 & 2" at bounding box center [762, 161] width 32 height 7
click at [745, 164] on input "Level 1 & 2" at bounding box center [742, 161] width 6 height 6
checkbox input "false"
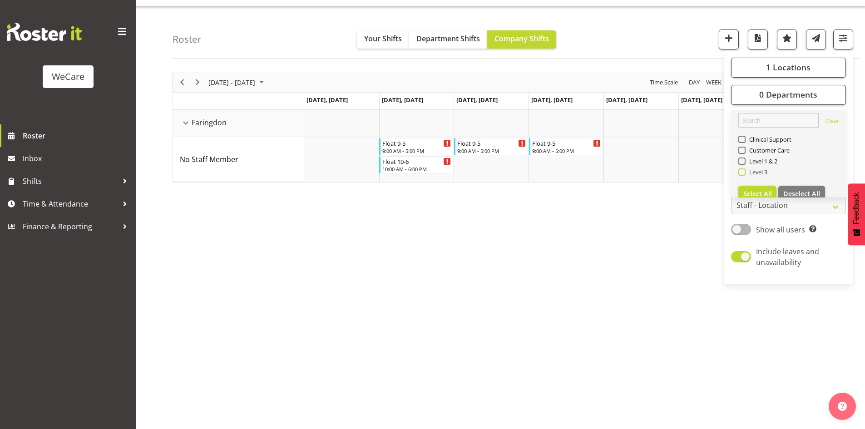
click at [761, 171] on span "Level 3" at bounding box center [757, 172] width 22 height 7
click at [745, 171] on input "Level 3" at bounding box center [742, 172] width 6 height 6
checkbox input "true"
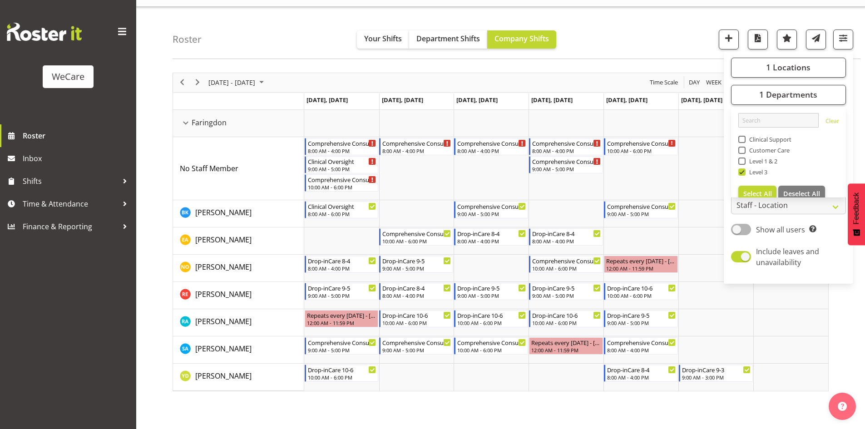
click at [300, 34] on div "Roster Your Shifts Department Shifts Company Shifts 1 Locations Clear Business …" at bounding box center [517, 33] width 688 height 52
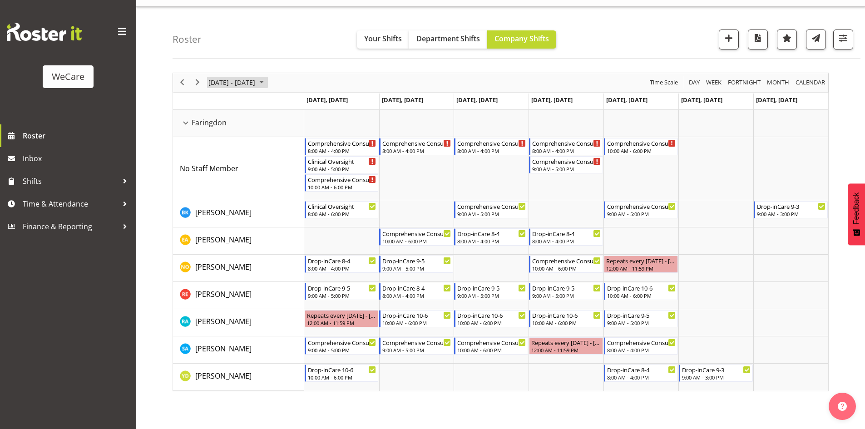
click at [221, 81] on span "October 13 - 19, 2025" at bounding box center [232, 82] width 49 height 11
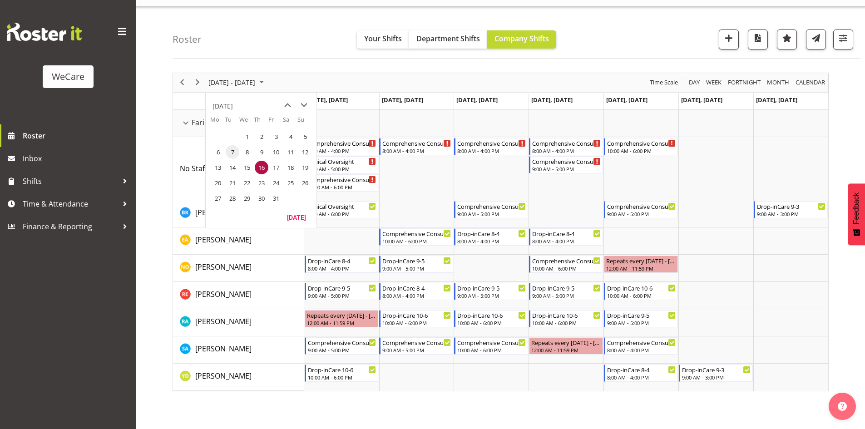
click at [234, 148] on span "7" at bounding box center [233, 152] width 14 height 14
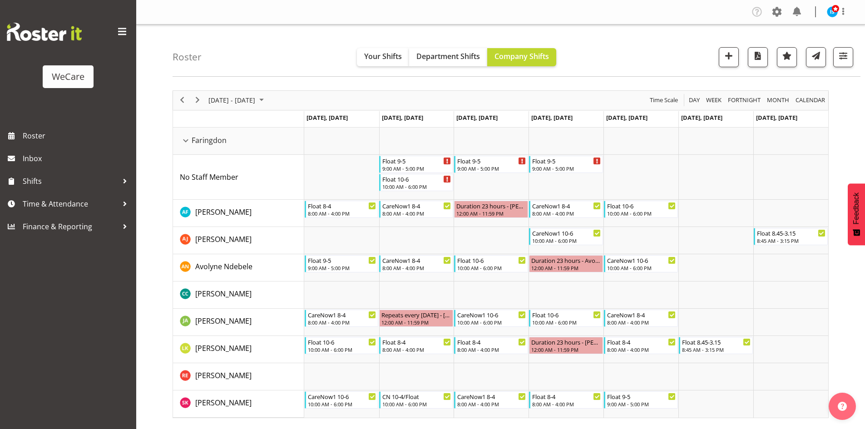
select select "location"
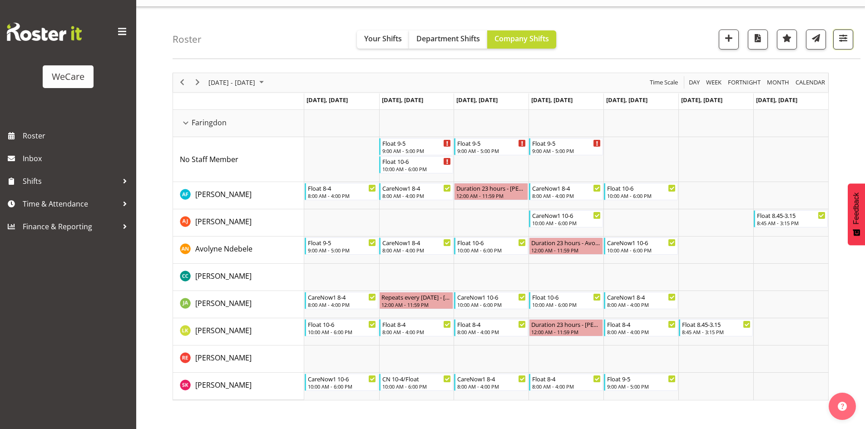
click at [845, 49] on button "button" at bounding box center [844, 40] width 20 height 20
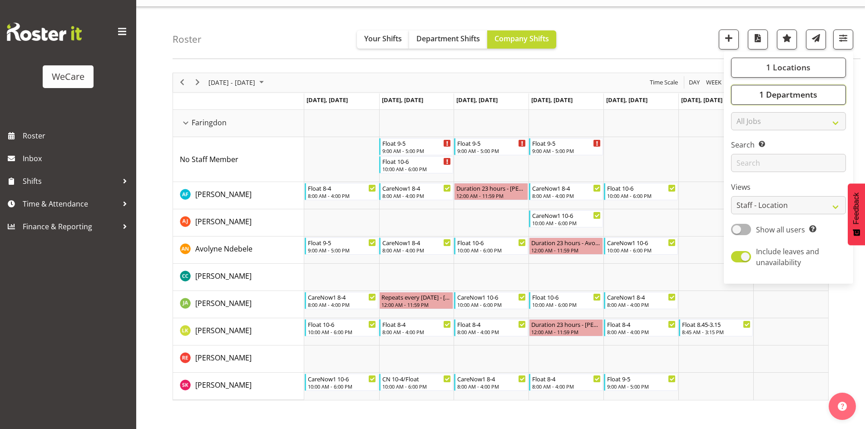
click at [803, 89] on span "1 Departments" at bounding box center [789, 94] width 58 height 11
click at [787, 68] on span "1 Locations" at bounding box center [788, 67] width 45 height 11
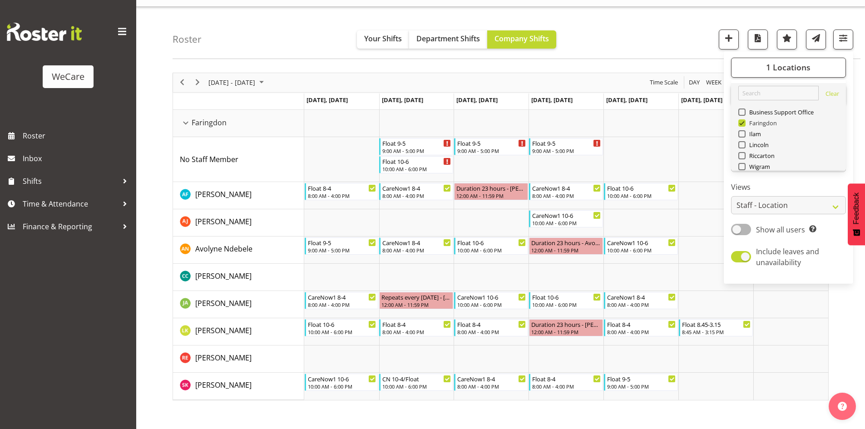
click at [765, 123] on span "Faringdon" at bounding box center [762, 122] width 32 height 7
click at [745, 123] on input "Faringdon" at bounding box center [742, 123] width 6 height 6
checkbox input "false"
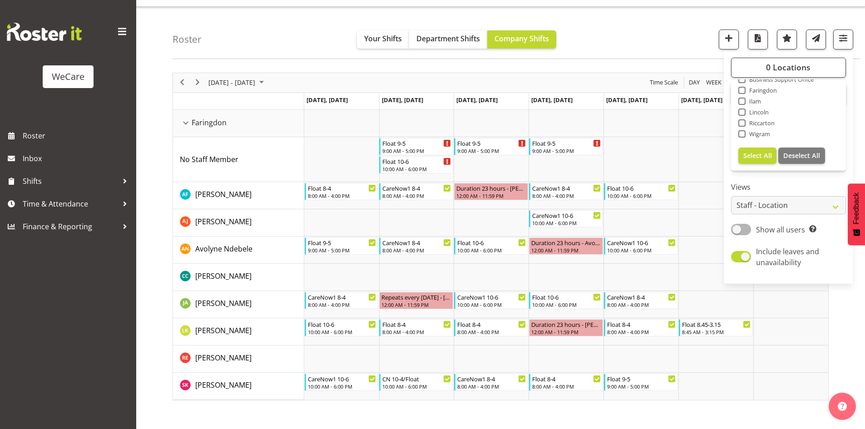
click at [752, 110] on span "Lincoln" at bounding box center [758, 112] width 24 height 7
click at [745, 110] on input "Lincoln" at bounding box center [742, 112] width 6 height 6
checkbox input "true"
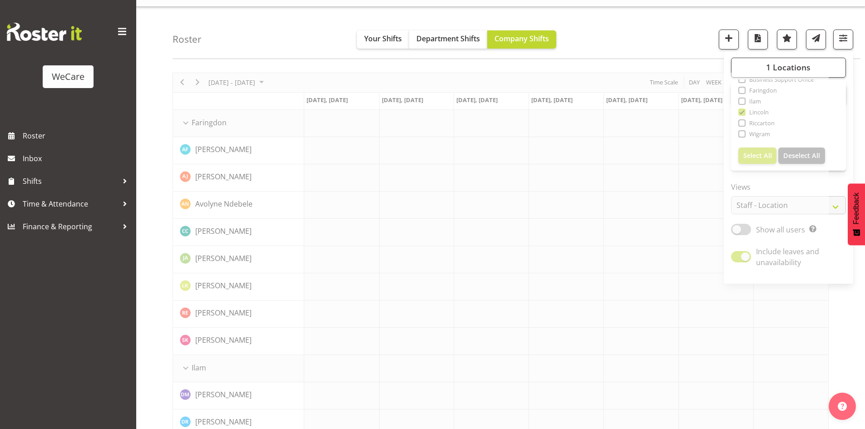
click at [238, 35] on div "Roster Your Shifts Department Shifts Company Shifts 1 Locations Clear Business …" at bounding box center [517, 33] width 688 height 52
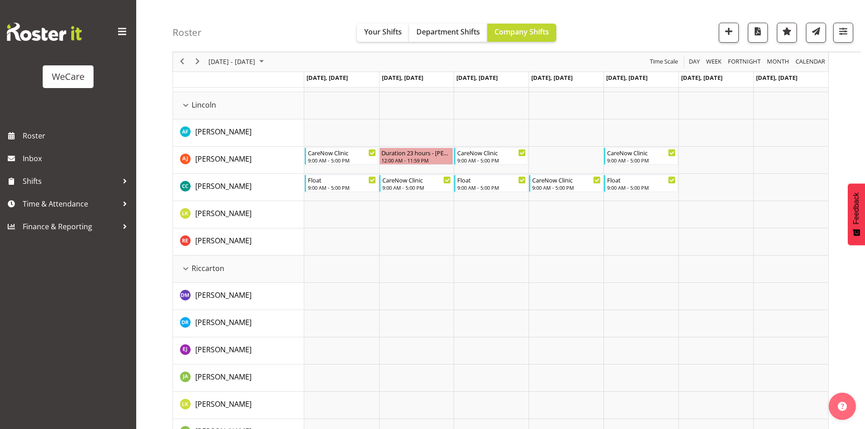
scroll to position [608, 0]
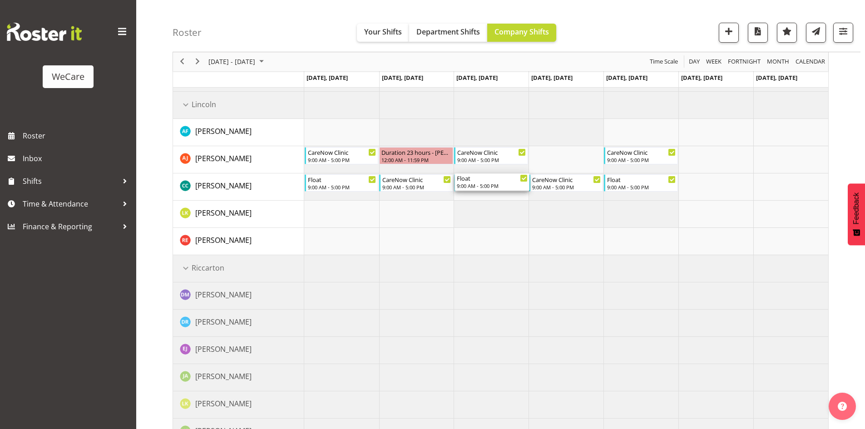
drag, startPoint x: 495, startPoint y: 183, endPoint x: 487, endPoint y: 189, distance: 11.0
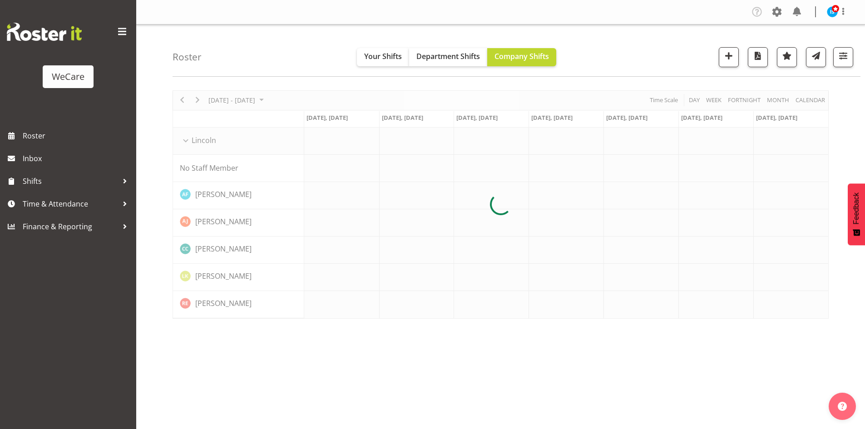
scroll to position [18, 0]
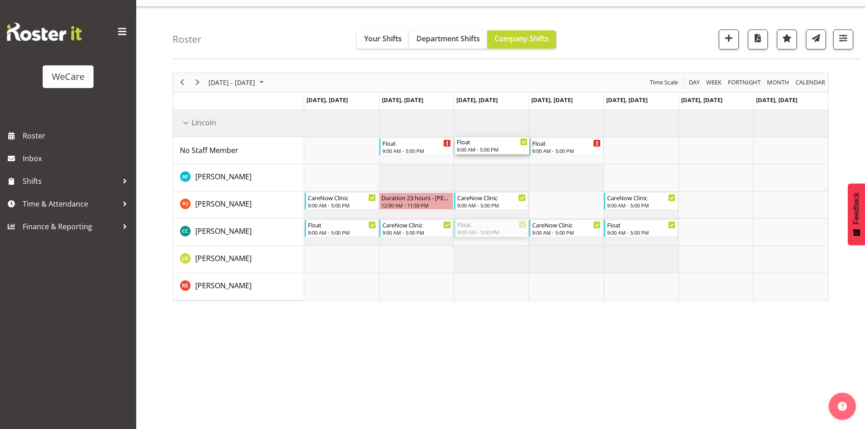
drag, startPoint x: 478, startPoint y: 229, endPoint x: 479, endPoint y: 154, distance: 75.0
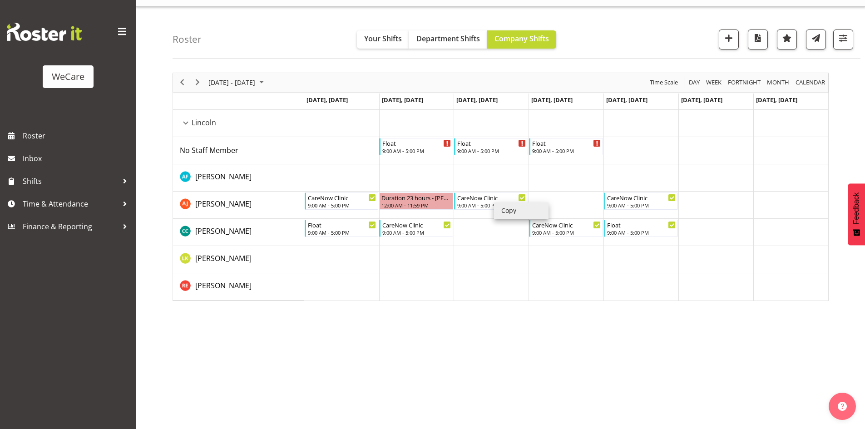
click at [499, 208] on li "Copy" at bounding box center [521, 211] width 55 height 16
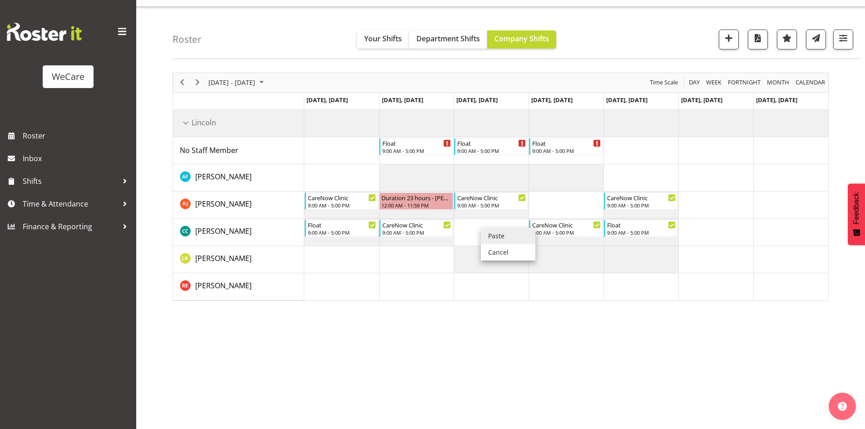
click at [486, 232] on li "Paste" at bounding box center [508, 236] width 55 height 16
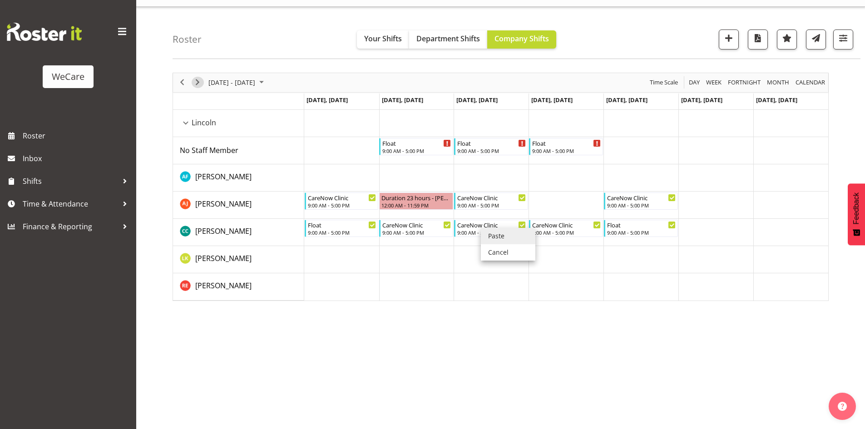
click at [200, 84] on span "Next" at bounding box center [197, 82] width 11 height 11
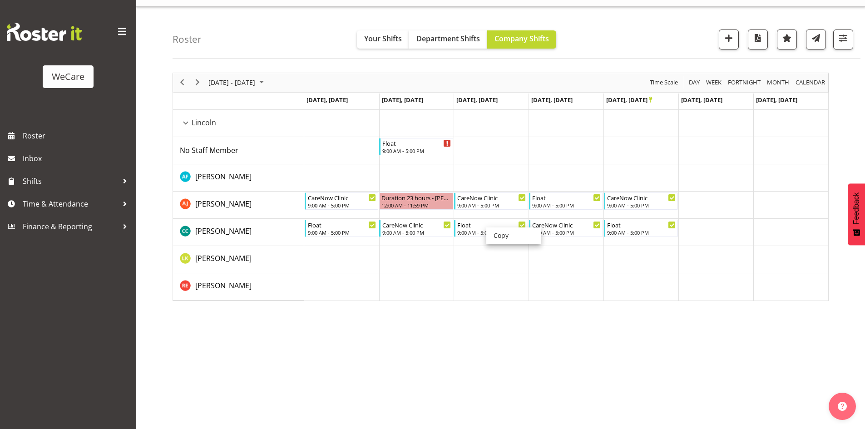
drag, startPoint x: 486, startPoint y: 228, endPoint x: 477, endPoint y: 143, distance: 85.4
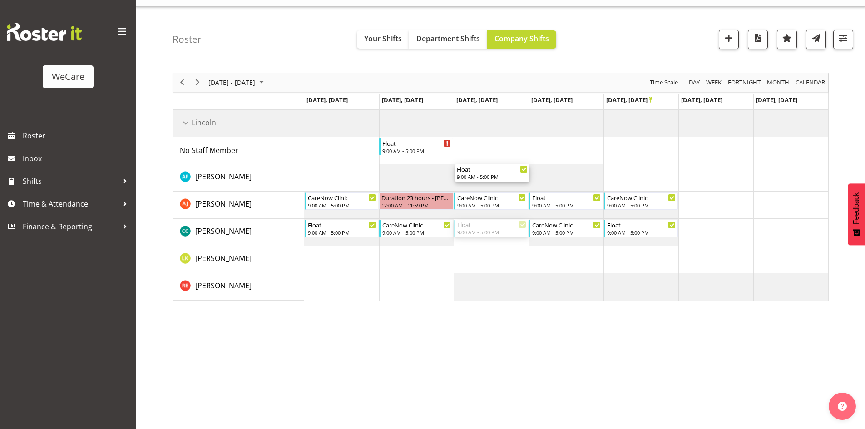
drag, startPoint x: 467, startPoint y: 223, endPoint x: 475, endPoint y: 146, distance: 76.8
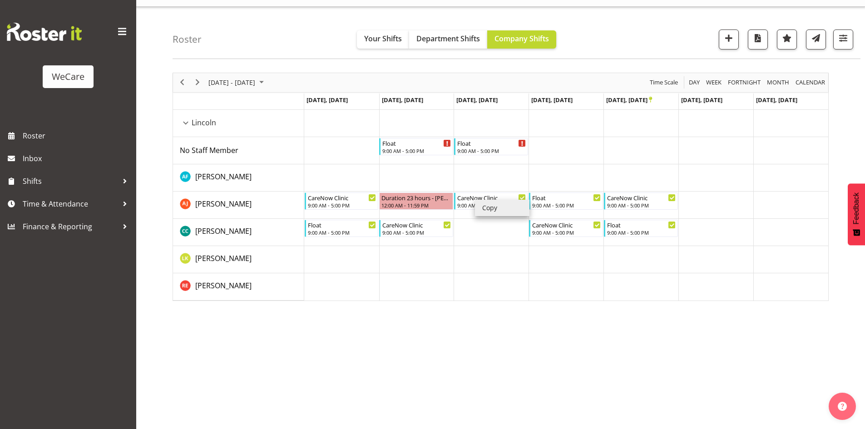
click at [482, 204] on li "Copy" at bounding box center [502, 208] width 55 height 16
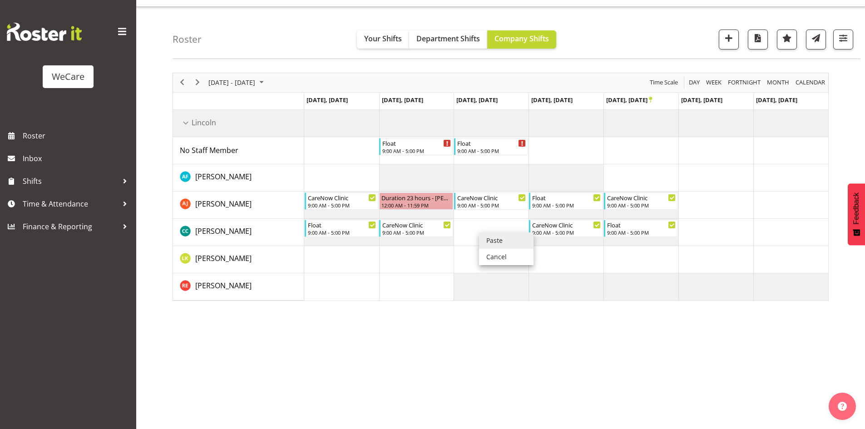
click at [489, 235] on li "Paste" at bounding box center [506, 241] width 55 height 16
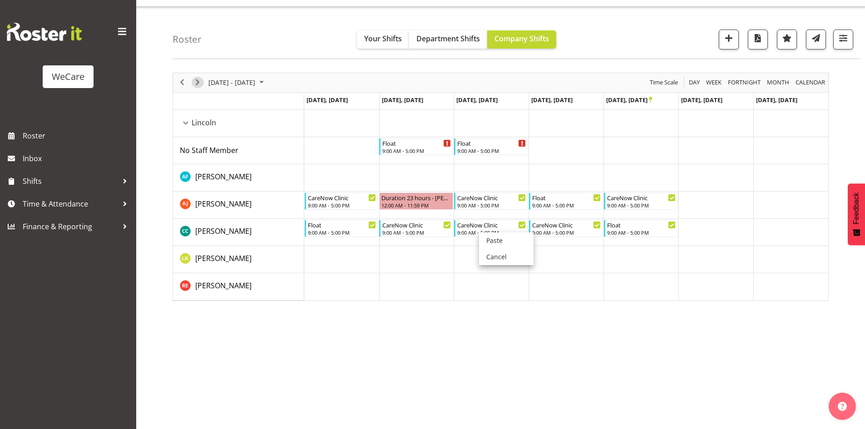
click at [198, 84] on span "Next" at bounding box center [197, 82] width 11 height 11
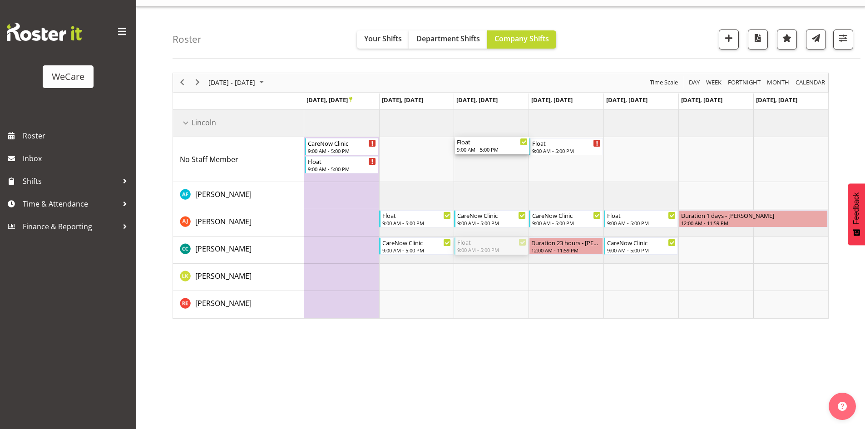
drag, startPoint x: 482, startPoint y: 247, endPoint x: 481, endPoint y: 167, distance: 79.5
click at [481, 167] on div "CareNow Clinic 9:00 AM - 5:00 PM Float 9:00 AM - 5:00 PM Float 9:00 AM - 5:00 P…" at bounding box center [566, 214] width 524 height 209
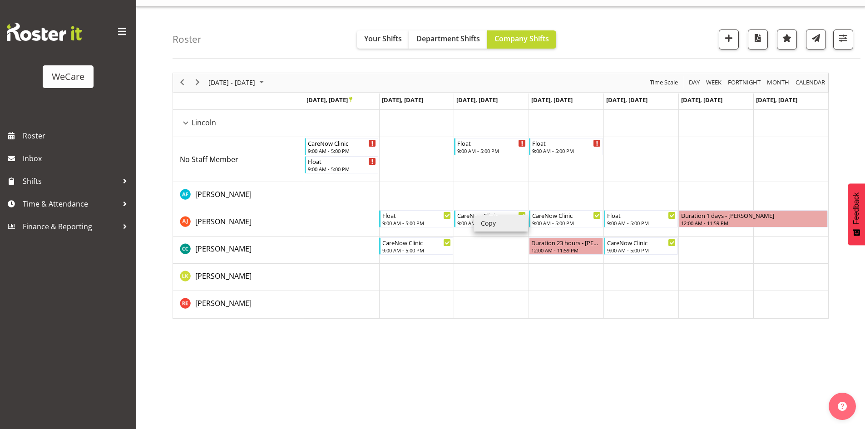
click at [485, 222] on li "Copy" at bounding box center [501, 223] width 55 height 16
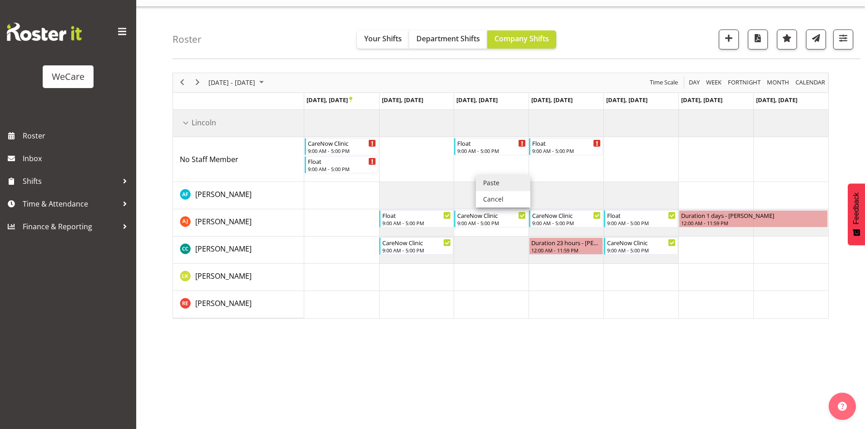
click at [487, 179] on li "Paste" at bounding box center [503, 183] width 55 height 16
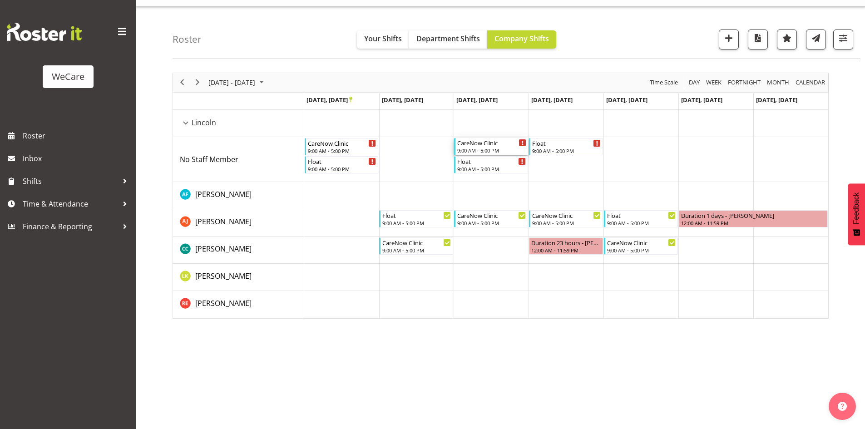
click at [476, 143] on div "CareNow Clinic" at bounding box center [491, 142] width 69 height 9
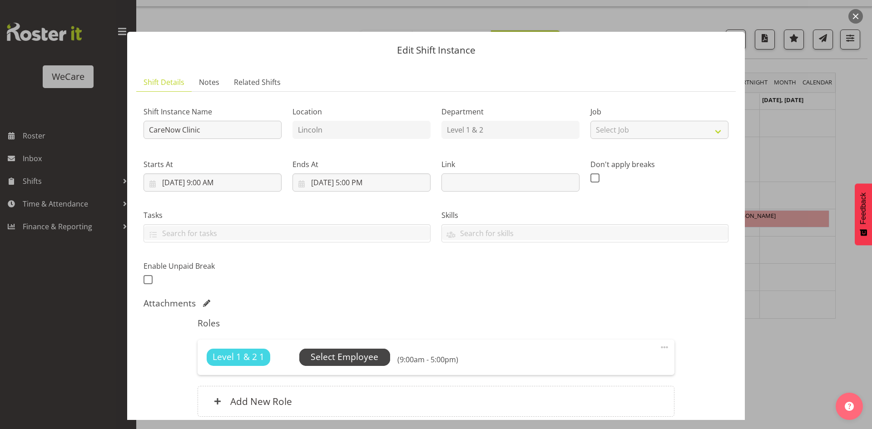
click at [334, 351] on span "Select Employee" at bounding box center [345, 357] width 68 height 13
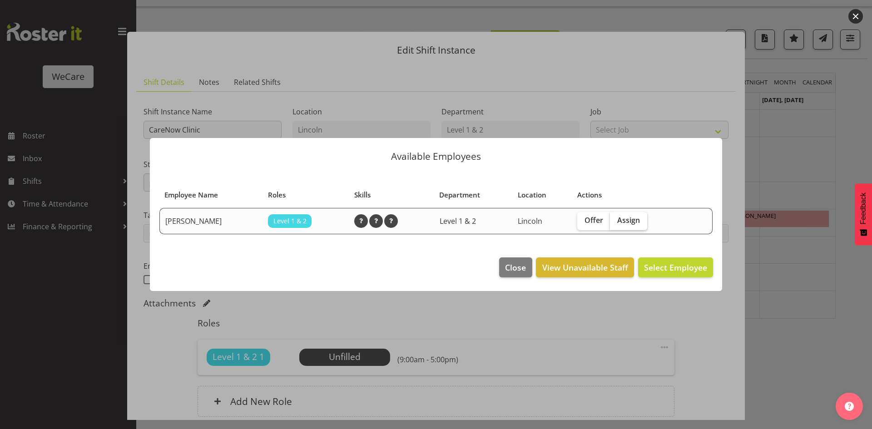
click at [638, 226] on label "Assign" at bounding box center [628, 221] width 37 height 18
click at [616, 224] on input "Assign" at bounding box center [613, 221] width 6 height 6
checkbox input "true"
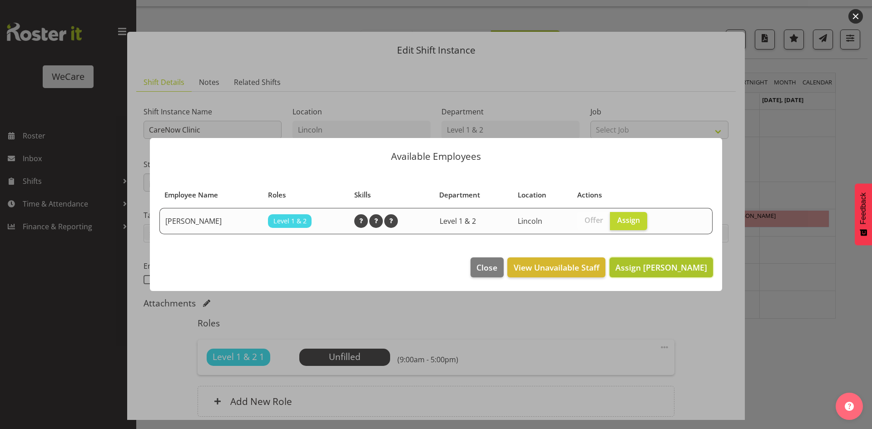
click at [664, 259] on button "Assign Charlotte Courtney" at bounding box center [662, 268] width 104 height 20
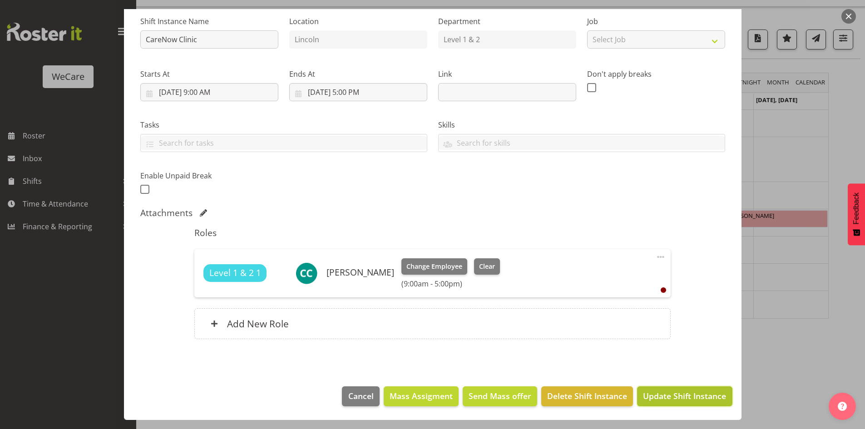
click at [698, 398] on span "Update Shift Instance" at bounding box center [684, 396] width 83 height 12
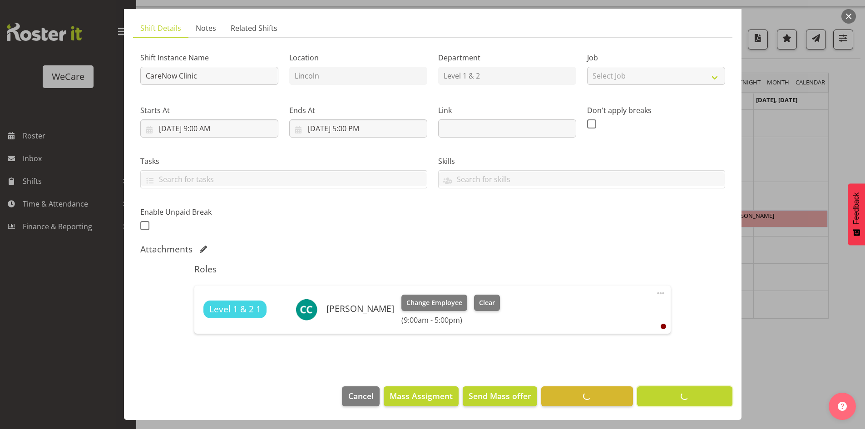
scroll to position [54, 0]
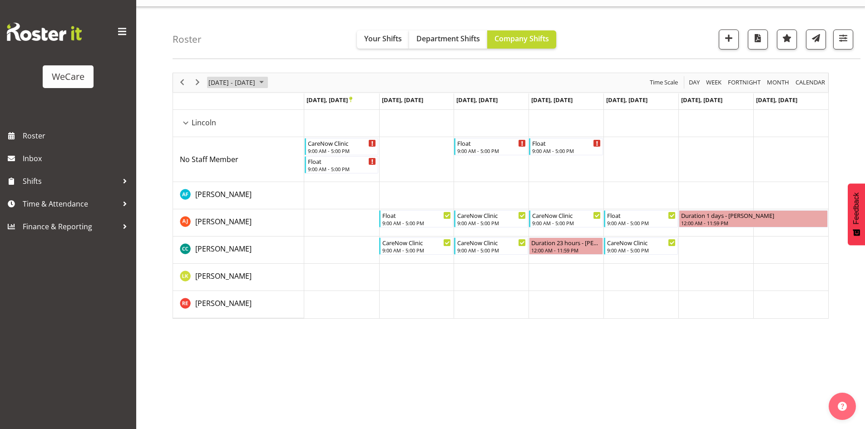
click at [234, 86] on span "Oct 27 - Nov 02, 2025" at bounding box center [232, 82] width 49 height 11
click at [223, 151] on span "6" at bounding box center [218, 152] width 14 height 14
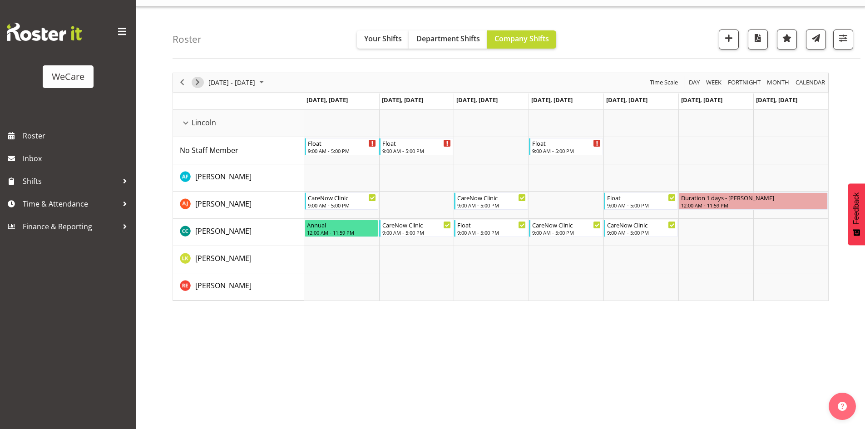
drag, startPoint x: 201, startPoint y: 81, endPoint x: 183, endPoint y: 52, distance: 34.0
click at [201, 81] on span "Next" at bounding box center [197, 82] width 11 height 11
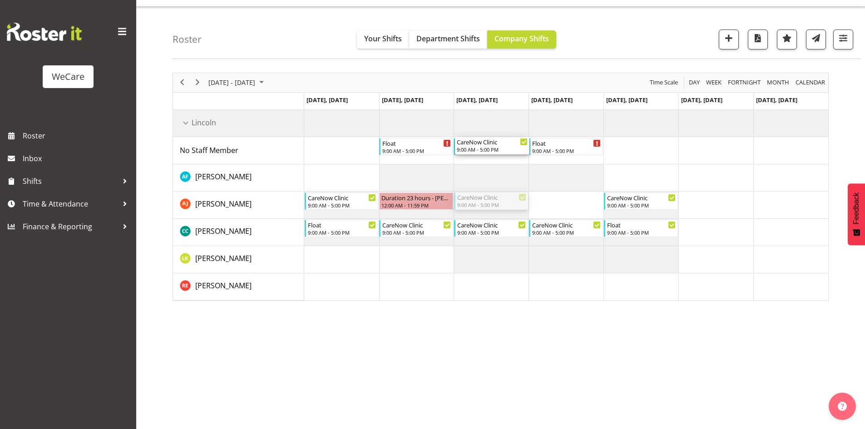
drag, startPoint x: 492, startPoint y: 193, endPoint x: 489, endPoint y: 137, distance: 55.5
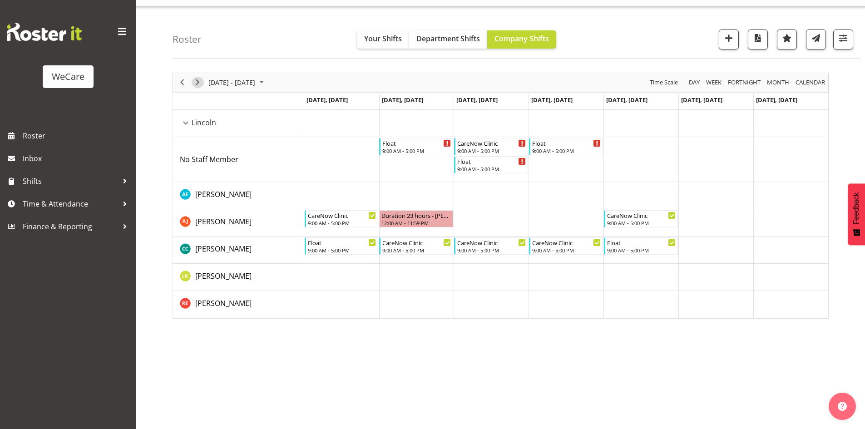
click at [198, 80] on span "Next" at bounding box center [197, 82] width 11 height 11
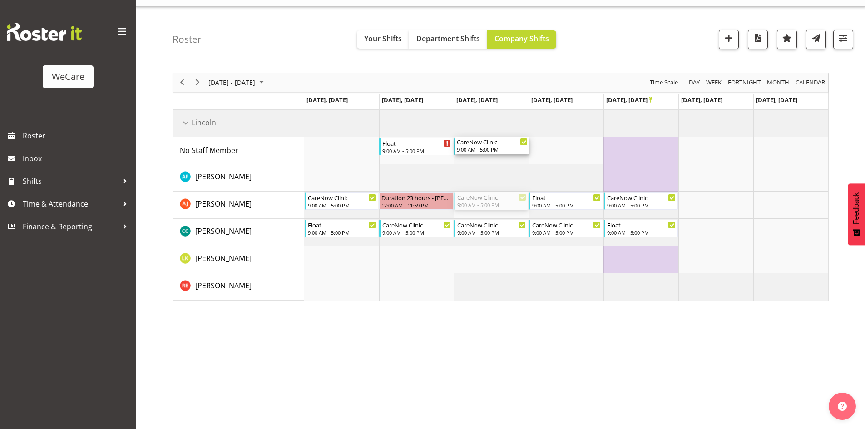
drag, startPoint x: 481, startPoint y: 209, endPoint x: 484, endPoint y: 159, distance: 50.0
click at [484, 159] on div "Float 9:00 AM - 5:00 PM Float 9:00 AM - 5:00 PM CareNow Clinic 9:00 AM - 5:00 P…" at bounding box center [566, 205] width 524 height 191
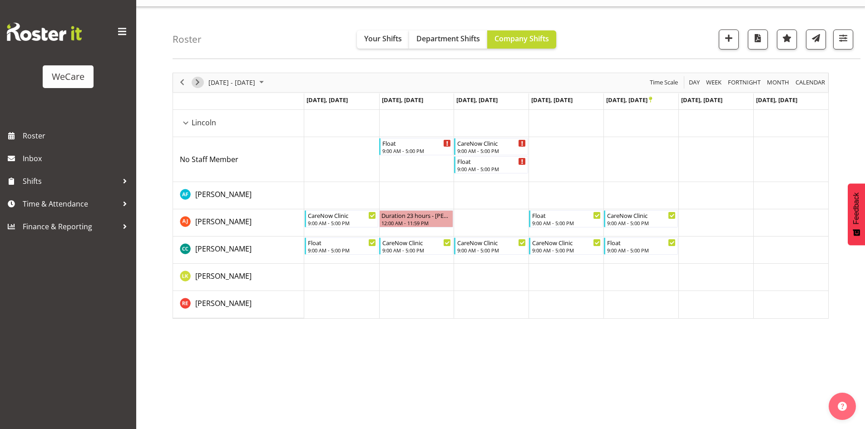
click at [201, 80] on span "Next" at bounding box center [197, 82] width 11 height 11
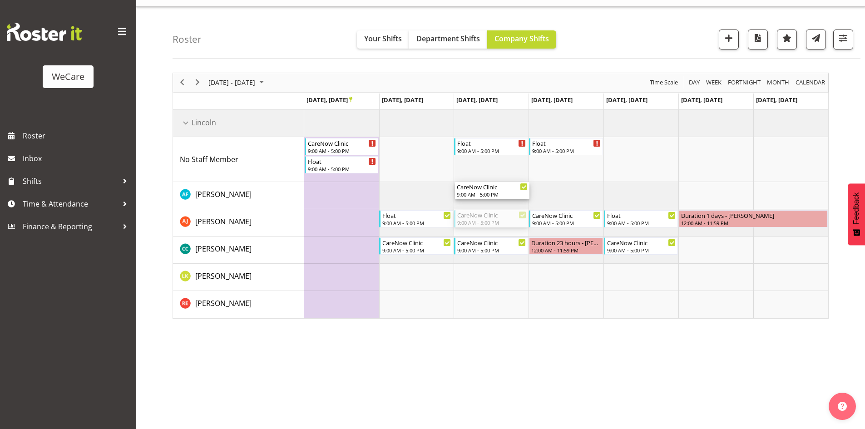
drag, startPoint x: 500, startPoint y: 218, endPoint x: 497, endPoint y: 171, distance: 46.9
click at [497, 171] on div "CareNow Clinic 9:00 AM - 5:00 PM Float 9:00 AM - 5:00 PM Float 9:00 AM - 5:00 P…" at bounding box center [566, 214] width 524 height 209
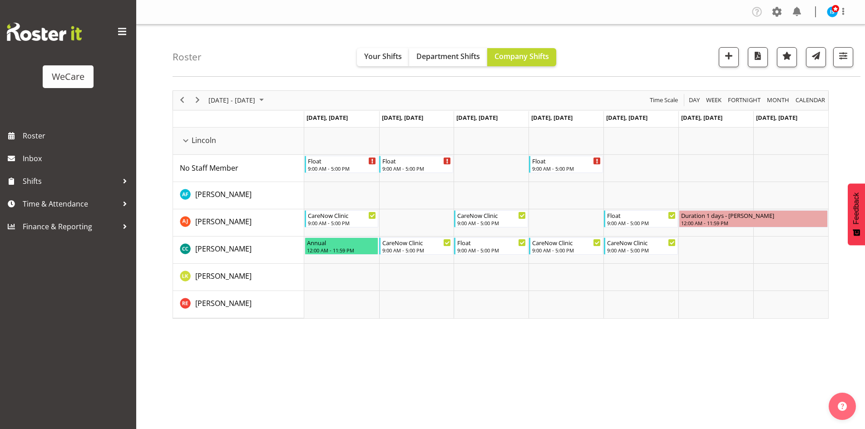
select select "location"
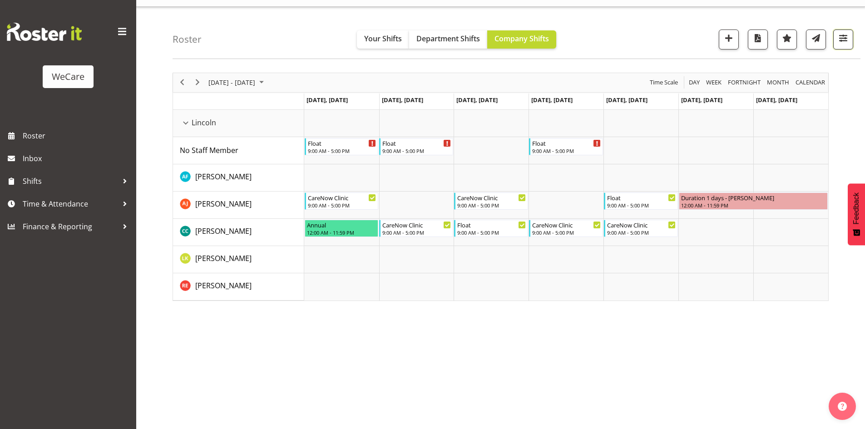
click at [844, 34] on span "button" at bounding box center [844, 38] width 12 height 12
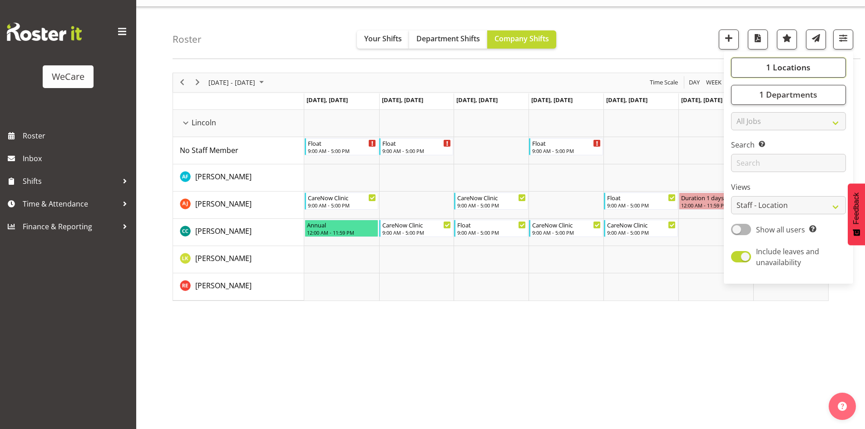
click at [805, 60] on button "1 Locations" at bounding box center [788, 68] width 115 height 20
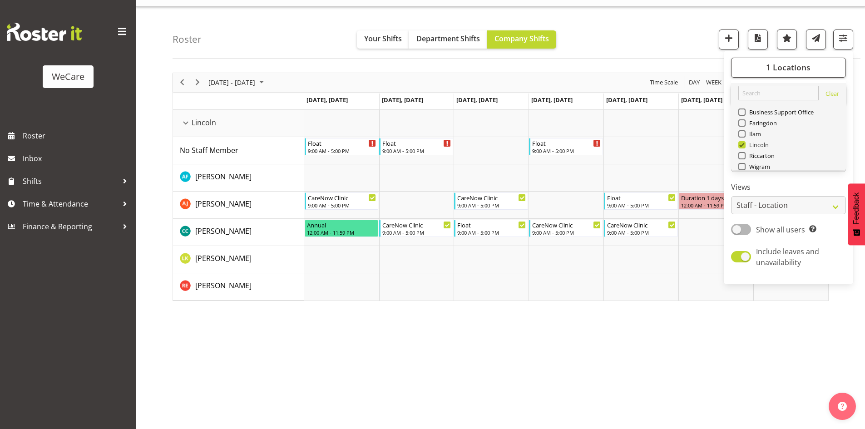
click at [755, 141] on span "Lincoln" at bounding box center [758, 144] width 24 height 7
click at [745, 142] on input "Lincoln" at bounding box center [742, 145] width 6 height 6
checkbox input "false"
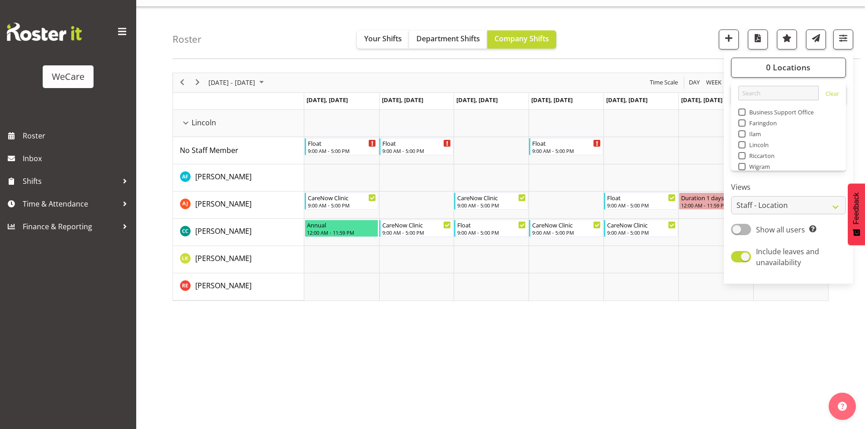
click at [755, 131] on span "Ilam" at bounding box center [754, 133] width 16 height 7
click at [745, 131] on input "Ilam" at bounding box center [742, 134] width 6 height 6
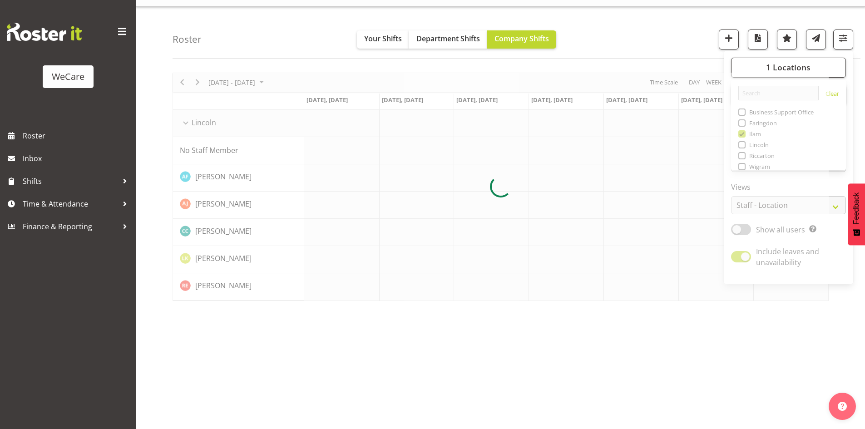
click at [755, 125] on div at bounding box center [501, 187] width 656 height 229
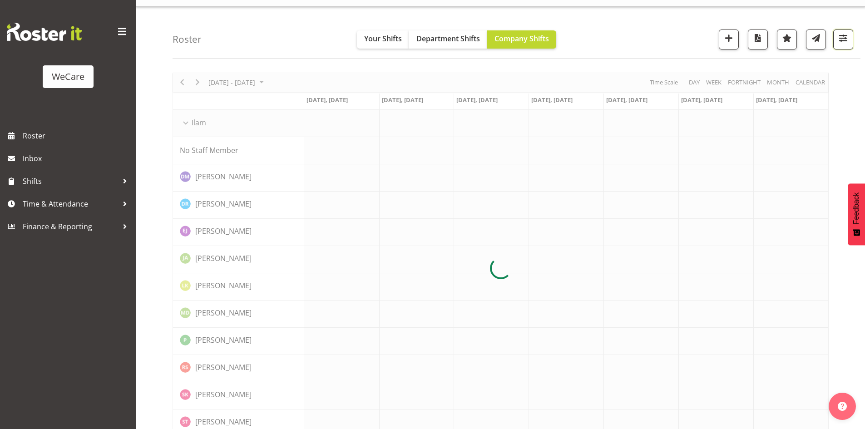
click at [846, 44] on span "button" at bounding box center [844, 38] width 12 height 12
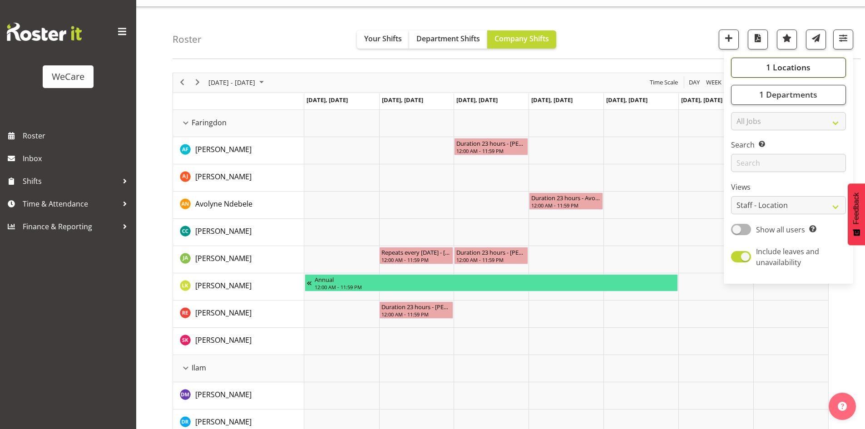
click at [770, 75] on button "1 Locations" at bounding box center [788, 68] width 115 height 20
click at [752, 136] on span "Ilam" at bounding box center [754, 133] width 16 height 7
click at [745, 136] on input "Ilam" at bounding box center [742, 134] width 6 height 6
checkbox input "false"
click at [751, 125] on span "Faringdon" at bounding box center [762, 122] width 32 height 7
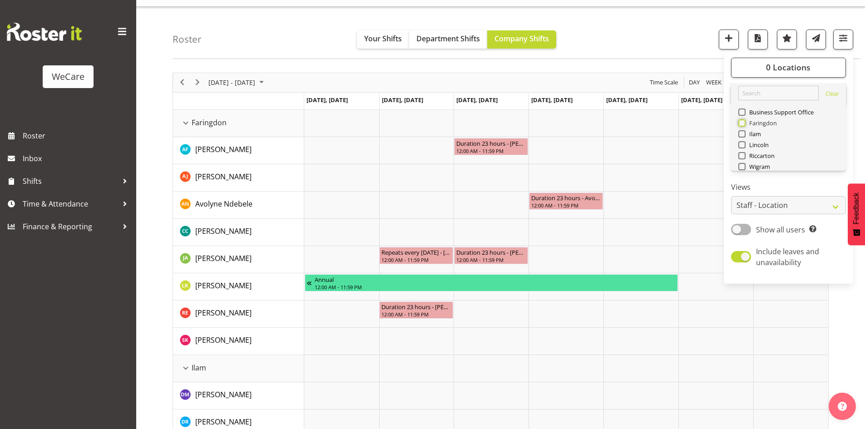
click at [745, 125] on input "Faringdon" at bounding box center [742, 123] width 6 height 6
checkbox input "true"
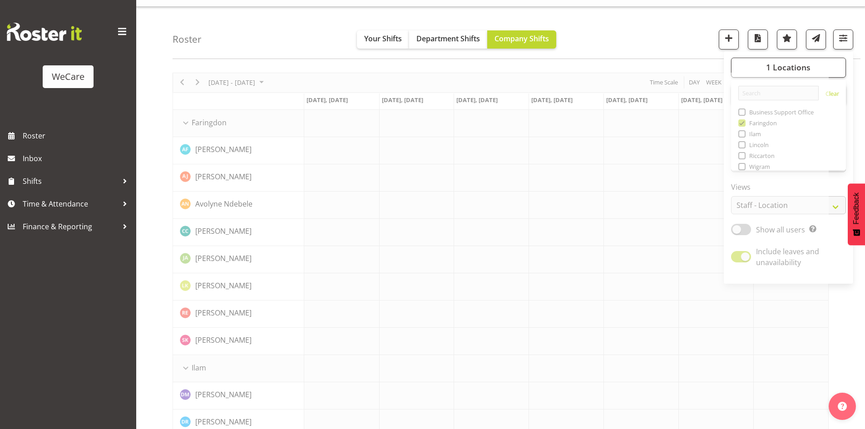
click at [606, 49] on div "Roster Your Shifts Department Shifts Company Shifts 1 Locations Clear Business …" at bounding box center [517, 33] width 688 height 52
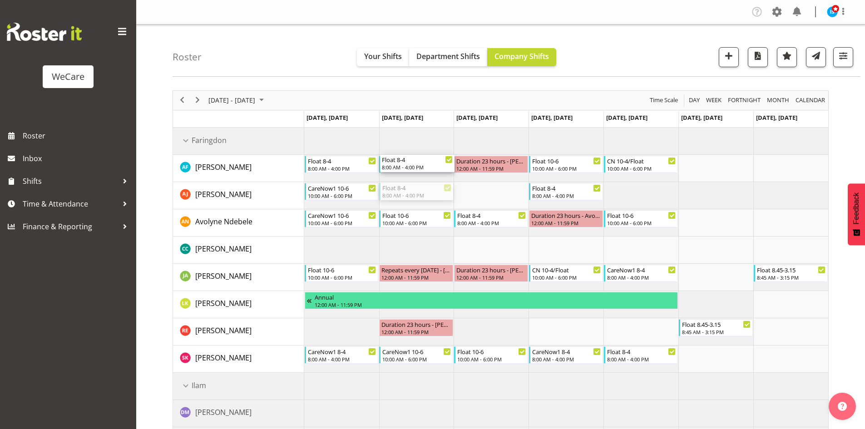
drag, startPoint x: 399, startPoint y: 191, endPoint x: 399, endPoint y: 179, distance: 12.3
drag, startPoint x: 399, startPoint y: 185, endPoint x: 400, endPoint y: 160, distance: 25.5
drag, startPoint x: 403, startPoint y: 198, endPoint x: 406, endPoint y: 166, distance: 31.9
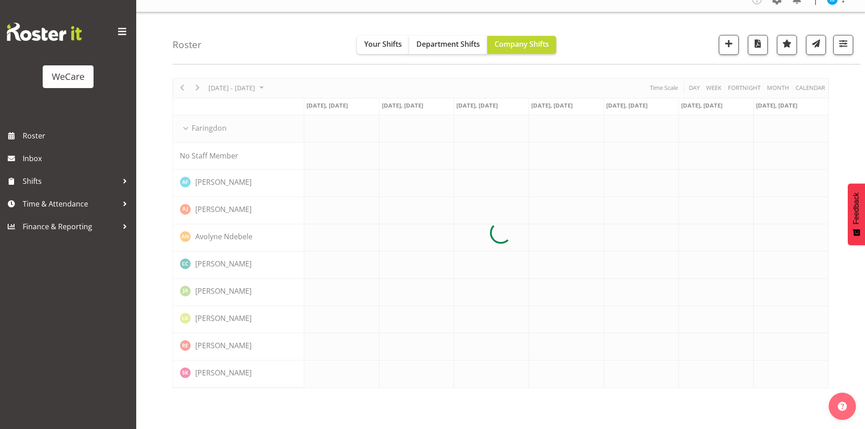
scroll to position [18, 0]
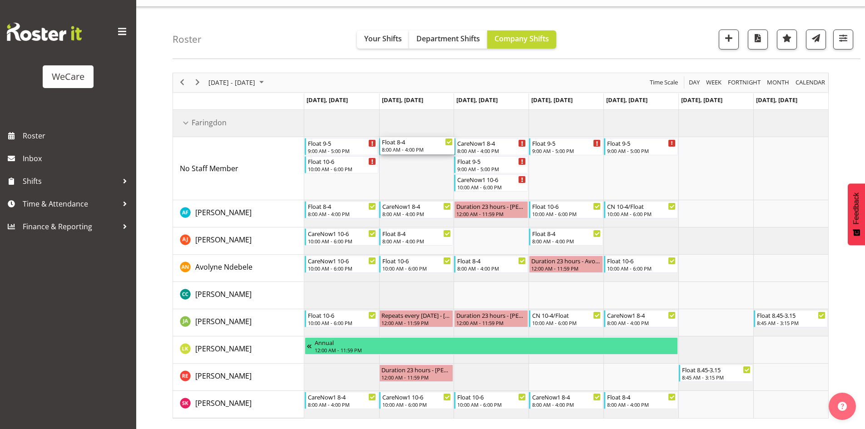
drag, startPoint x: 425, startPoint y: 234, endPoint x: 419, endPoint y: 171, distance: 63.4
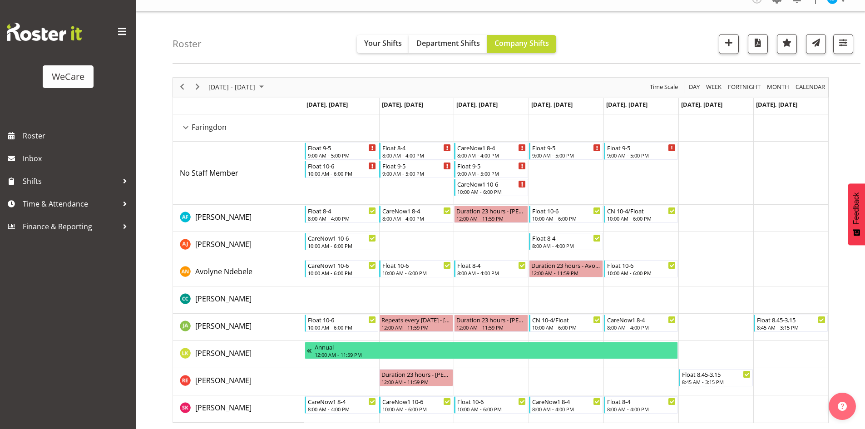
scroll to position [0, 0]
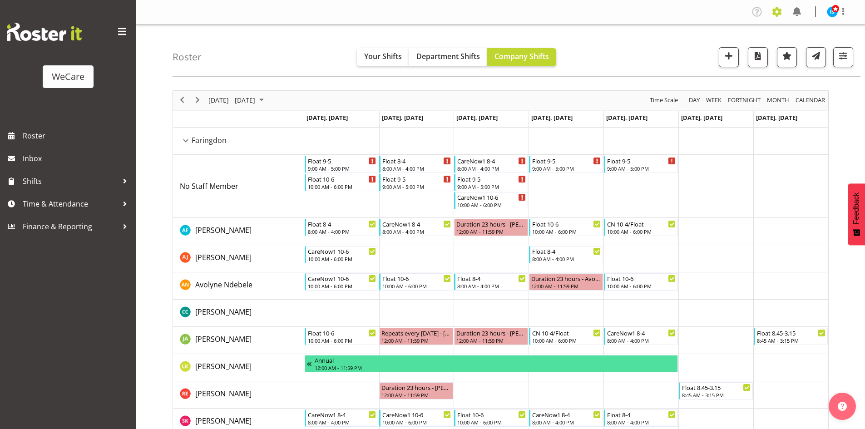
drag, startPoint x: 772, startPoint y: 10, endPoint x: 731, endPoint y: 22, distance: 42.6
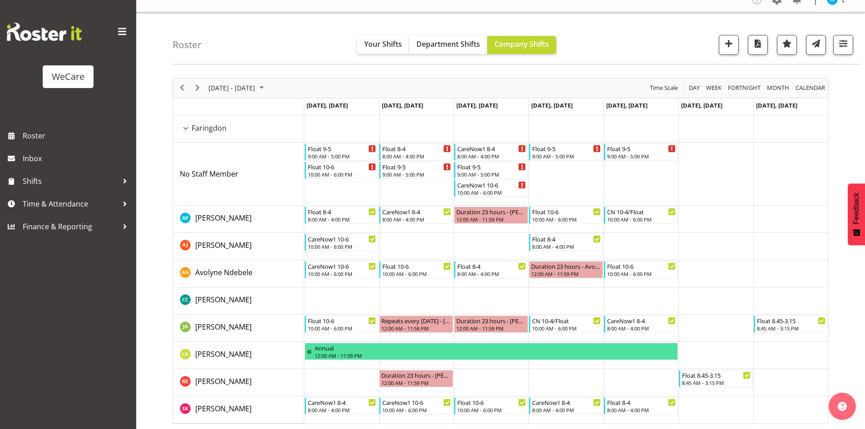
scroll to position [18, 0]
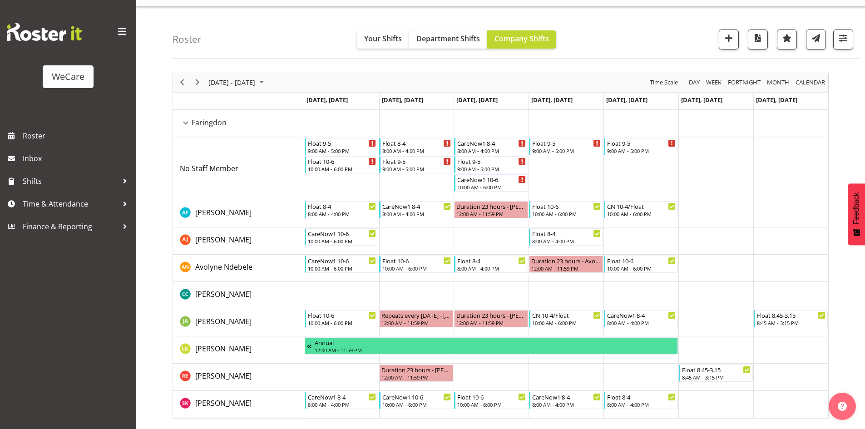
drag, startPoint x: 687, startPoint y: 34, endPoint x: 652, endPoint y: 53, distance: 39.8
click at [651, 62] on div "Roster Your Shifts Department Shifts Company Shifts 1 Locations Clear Business …" at bounding box center [500, 218] width 729 height 422
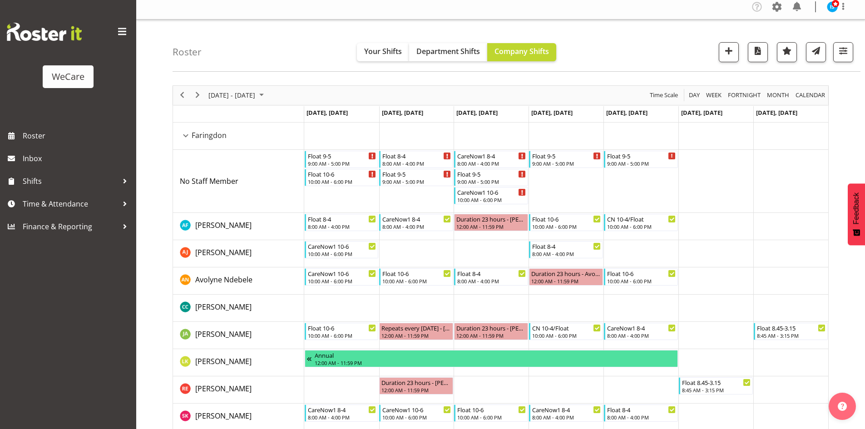
scroll to position [0, 0]
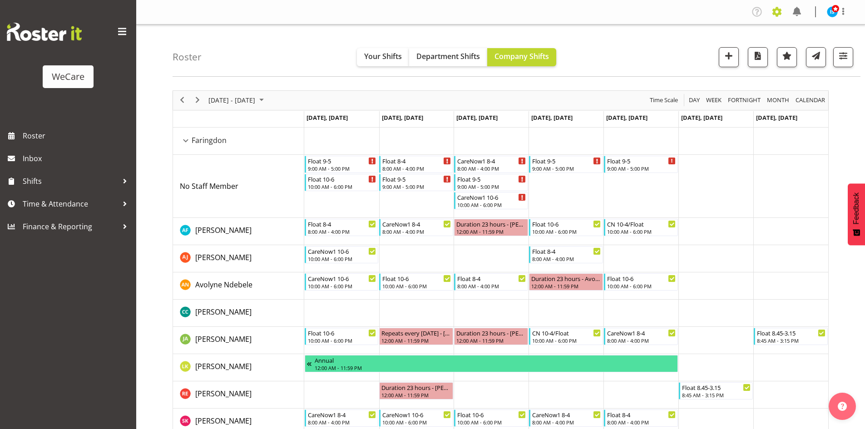
click at [779, 13] on span at bounding box center [777, 12] width 15 height 15
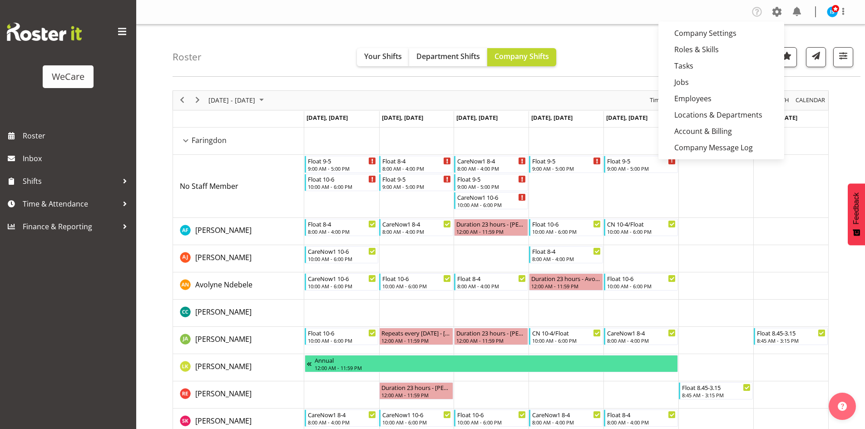
click at [373, 78] on div "Roster Your Shifts Department Shifts Company Shifts 1 Locations Clear Business …" at bounding box center [500, 236] width 729 height 422
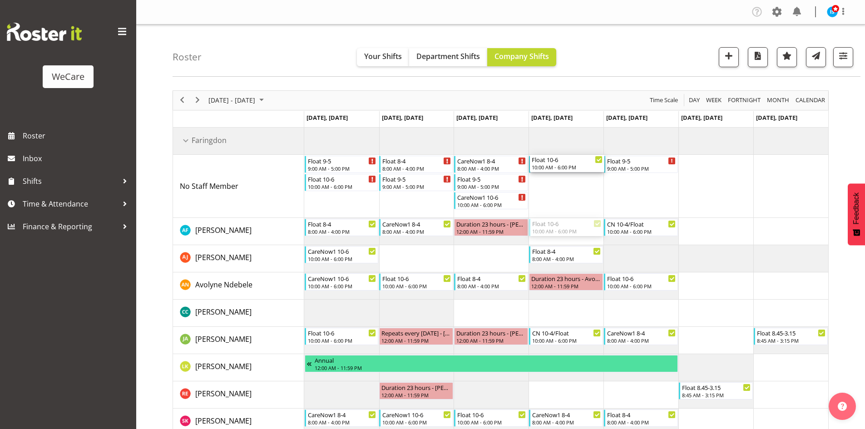
drag, startPoint x: 568, startPoint y: 231, endPoint x: 562, endPoint y: 182, distance: 49.4
click at [562, 182] on div "Float [DATE] 9:00 AM - 5:00 PM Float [DATE] 10:00 AM - 6:00 PM Float [DATE] 8:0…" at bounding box center [566, 282] width 524 height 308
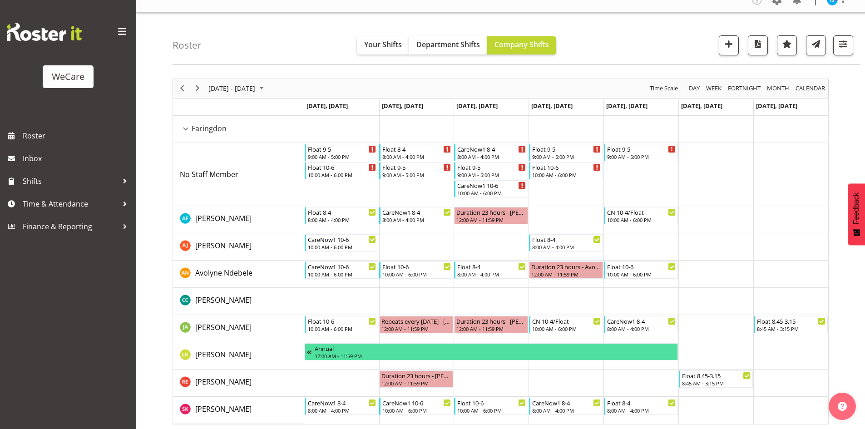
scroll to position [18, 0]
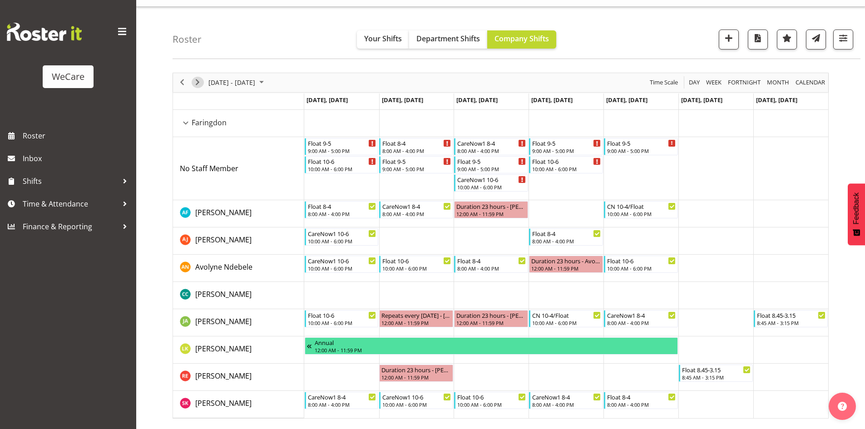
click at [197, 78] on span "Next" at bounding box center [197, 82] width 11 height 11
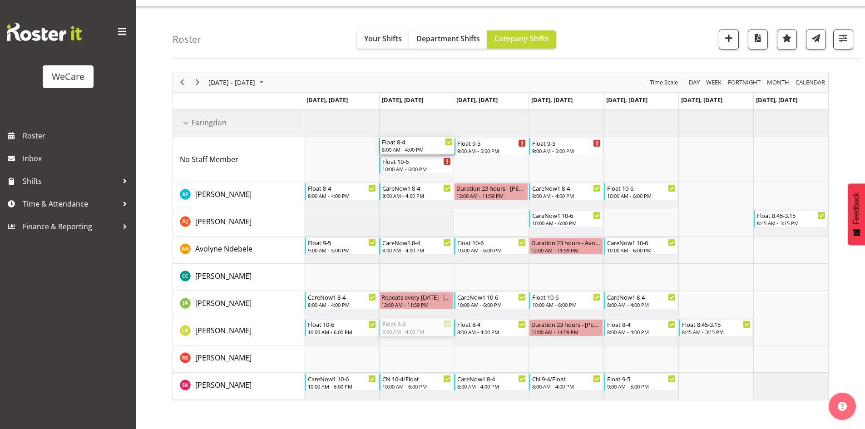
drag, startPoint x: 404, startPoint y: 329, endPoint x: 401, endPoint y: 159, distance: 169.9
click at [401, 159] on div "Float [DATE] 9:00 AM - 5:00 PM Float [DATE] 10:00 AM - 6:00 PM Float [DATE] 9:0…" at bounding box center [566, 255] width 524 height 290
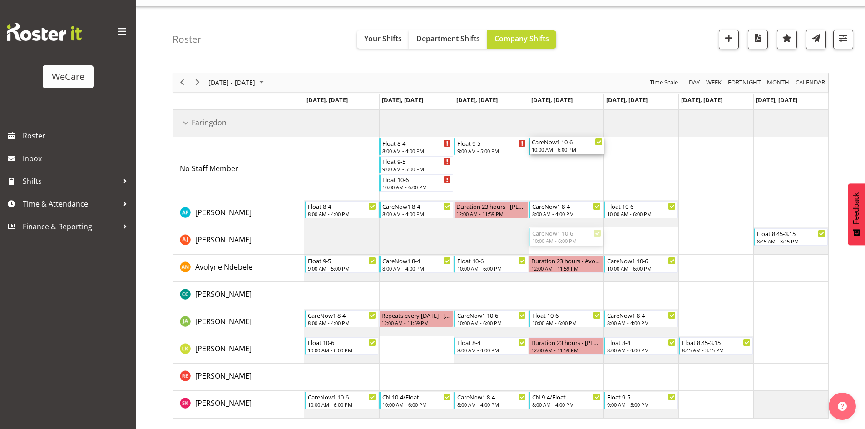
drag, startPoint x: 576, startPoint y: 242, endPoint x: 576, endPoint y: 194, distance: 47.3
click at [576, 194] on div "Float 8-4 8:00 AM - 4:00 PM Float 9-5 9:00 AM - 5:00 PM Float 10-6 10:00 AM - 6…" at bounding box center [566, 264] width 524 height 308
drag, startPoint x: 573, startPoint y: 215, endPoint x: 577, endPoint y: 185, distance: 30.3
click at [577, 185] on div "Float 8-4 8:00 AM - 4:00 PM Float 9-5 9:00 AM - 5:00 PM Float 10-6 10:00 AM - 6…" at bounding box center [566, 264] width 524 height 308
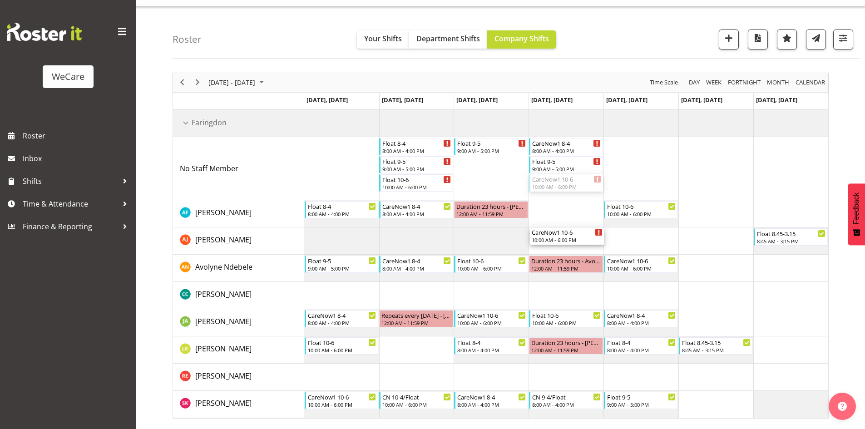
drag, startPoint x: 568, startPoint y: 185, endPoint x: 575, endPoint y: 244, distance: 58.9
drag, startPoint x: 637, startPoint y: 341, endPoint x: 652, endPoint y: 157, distance: 184.6
click at [652, 157] on div "Float 8-4 8:00 AM - 4:00 PM Float 9-5 9:00 AM - 5:00 PM Float 10-6 10:00 AM - 6…" at bounding box center [566, 264] width 524 height 308
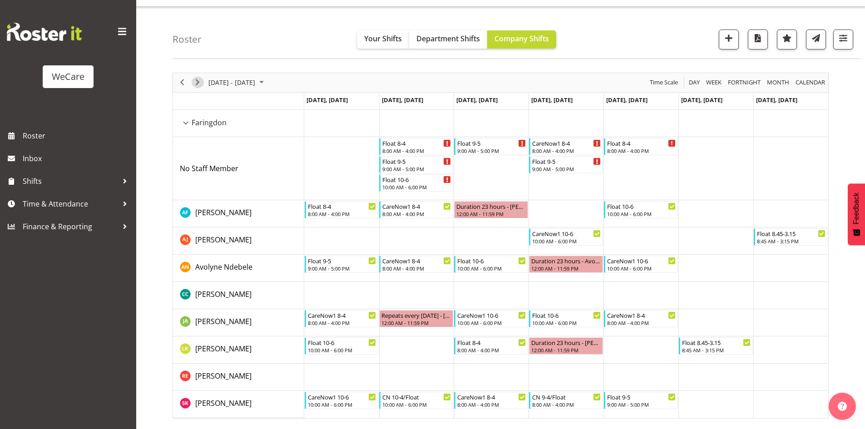
click at [197, 80] on span "Next" at bounding box center [197, 82] width 11 height 11
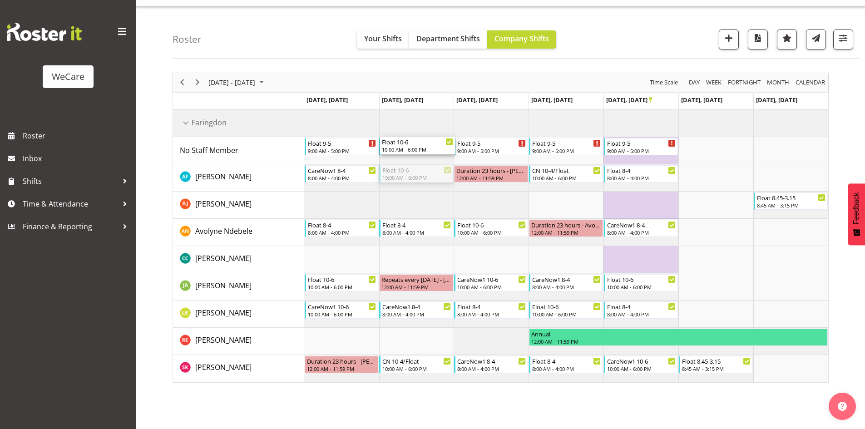
drag, startPoint x: 417, startPoint y: 169, endPoint x: 413, endPoint y: 148, distance: 21.8
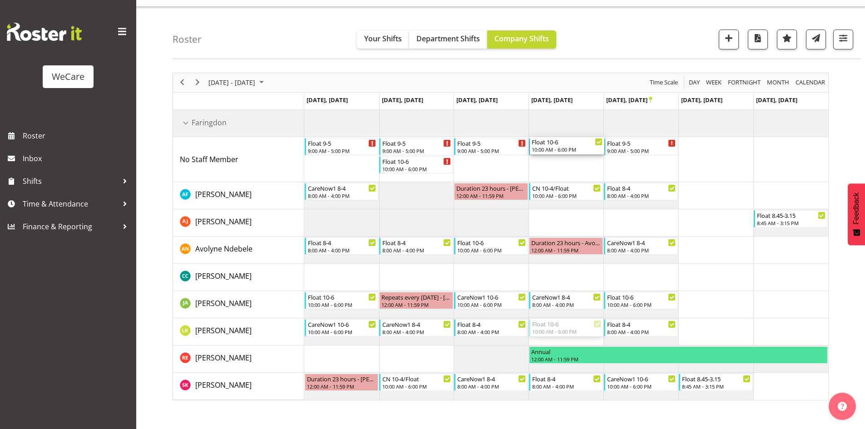
drag, startPoint x: 567, startPoint y: 329, endPoint x: 587, endPoint y: 171, distance: 159.0
click at [587, 171] on div "Float 9-5 9:00 AM - 5:00 PM Float 9-5 9:00 AM - 5:00 PM Float 10-6 10:00 AM - 6…" at bounding box center [566, 255] width 524 height 290
drag, startPoint x: 641, startPoint y: 332, endPoint x: 645, endPoint y: 169, distance: 163.1
click at [645, 169] on div "Float 9-5 9:00 AM - 5:00 PM Float 9-5 9:00 AM - 5:00 PM Float 10-6 10:00 AM - 6…" at bounding box center [566, 255] width 524 height 290
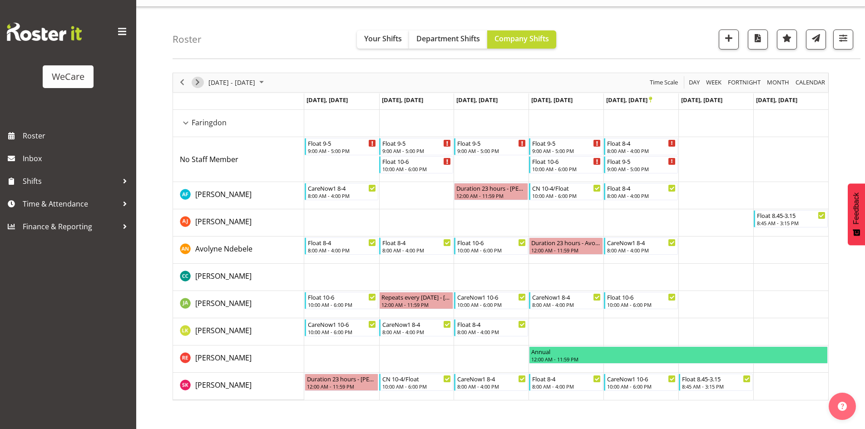
click at [202, 80] on span "Next" at bounding box center [197, 82] width 11 height 11
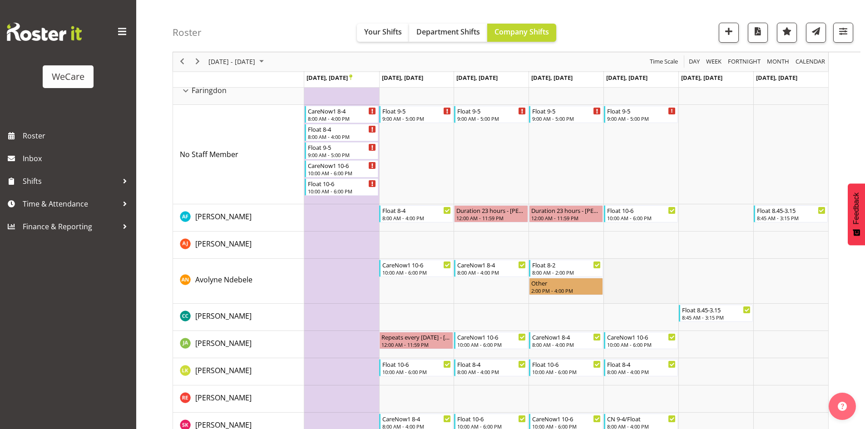
scroll to position [68, 0]
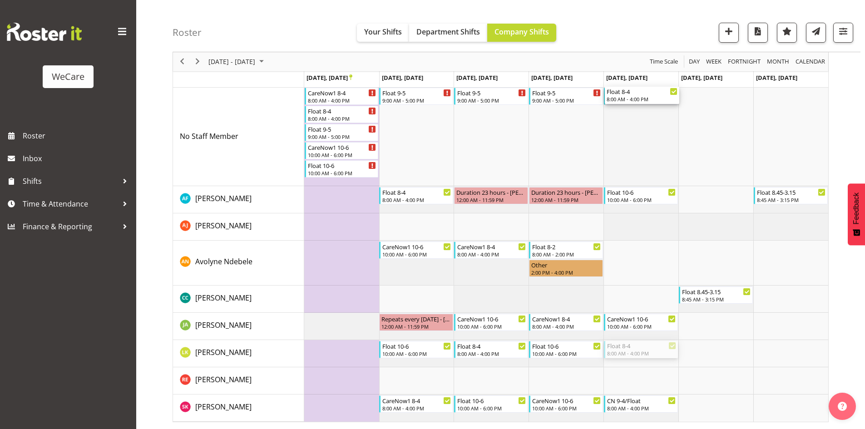
drag, startPoint x: 641, startPoint y: 347, endPoint x: 657, endPoint y: 131, distance: 216.3
click at [657, 131] on div "CareNow1 8-4 8:00 AM - 4:00 PM Float 8-4 8:00 AM - 4:00 PM Float 9-5 9:00 AM - …" at bounding box center [566, 241] width 524 height 363
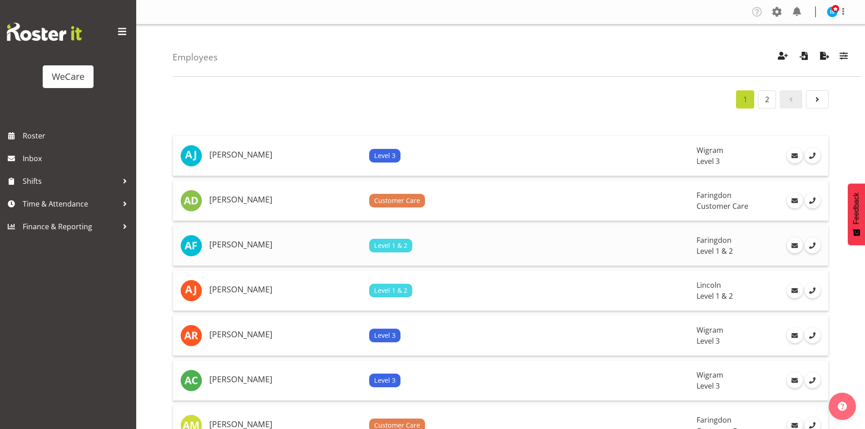
click at [271, 247] on h5 "[PERSON_NAME]" at bounding box center [285, 244] width 153 height 9
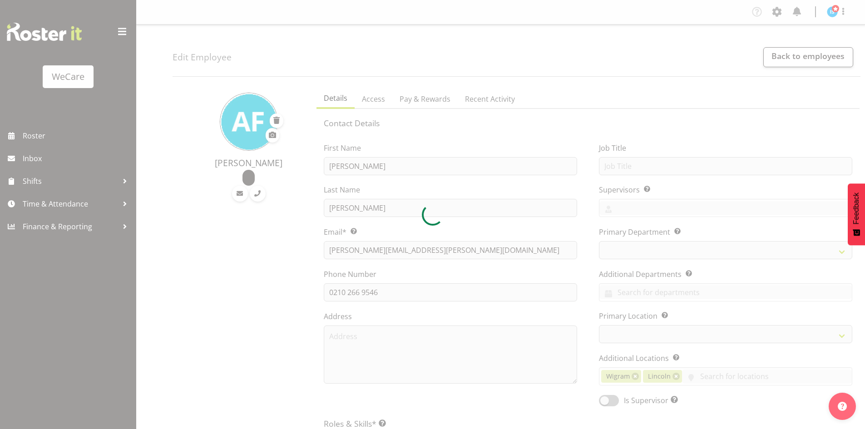
select select "TimelineWeek"
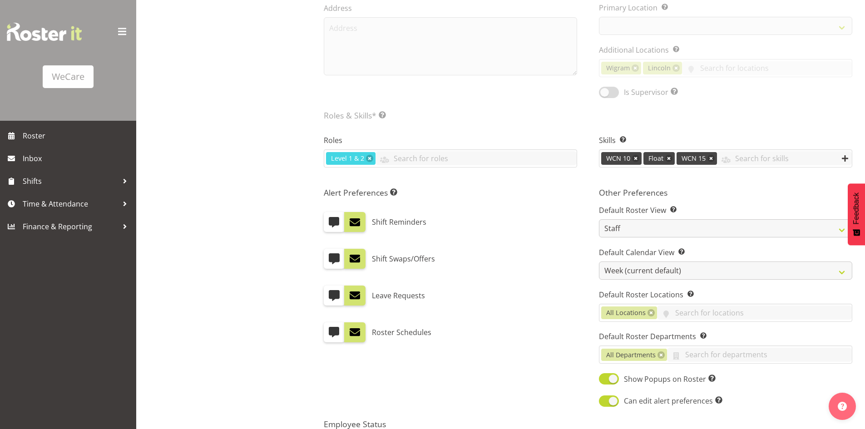
scroll to position [318, 0]
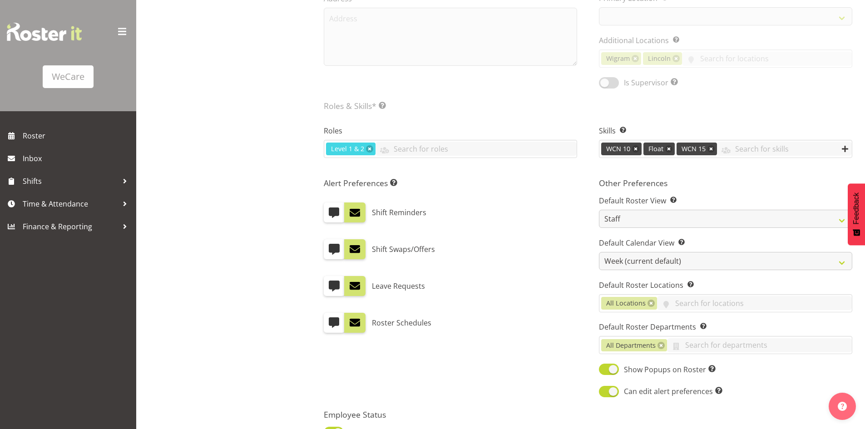
select select
select select "867"
select select "1281"
click at [443, 144] on input "text" at bounding box center [476, 149] width 201 height 14
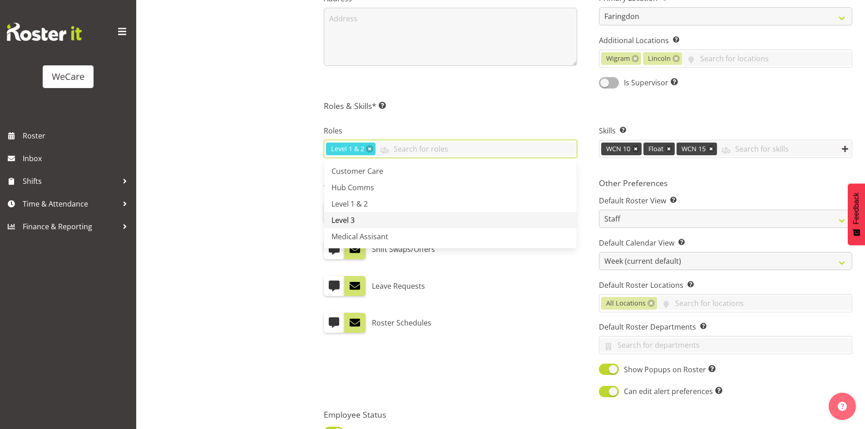
click at [390, 215] on link "Level 3" at bounding box center [450, 220] width 253 height 16
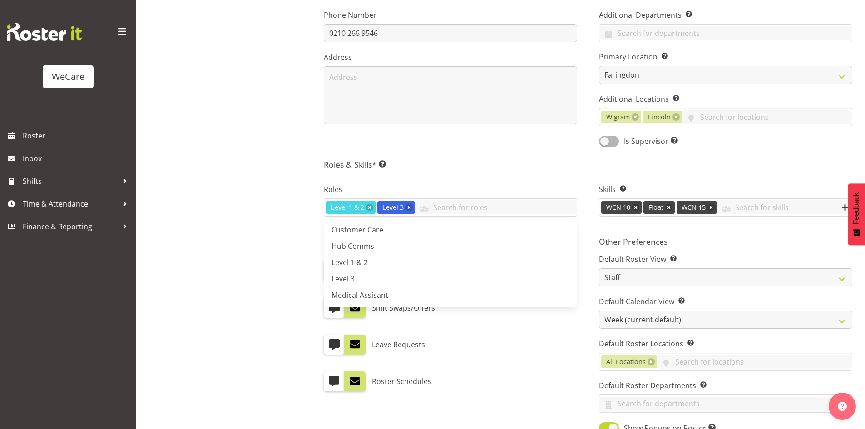
scroll to position [182, 0]
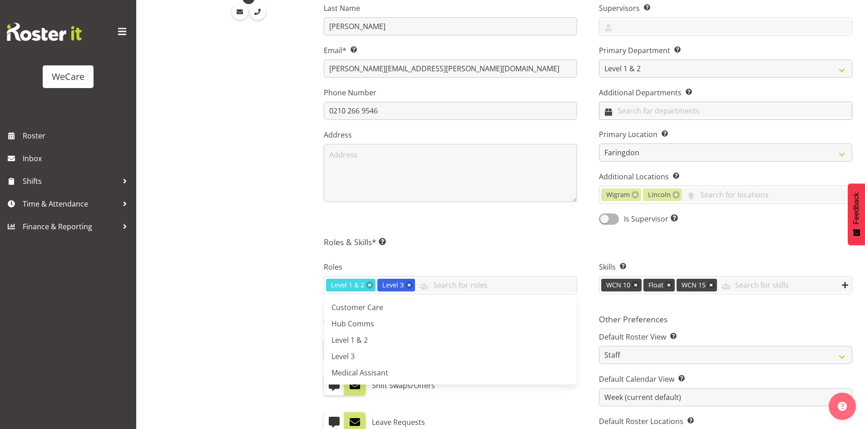
click at [663, 109] on input "text" at bounding box center [726, 111] width 253 height 14
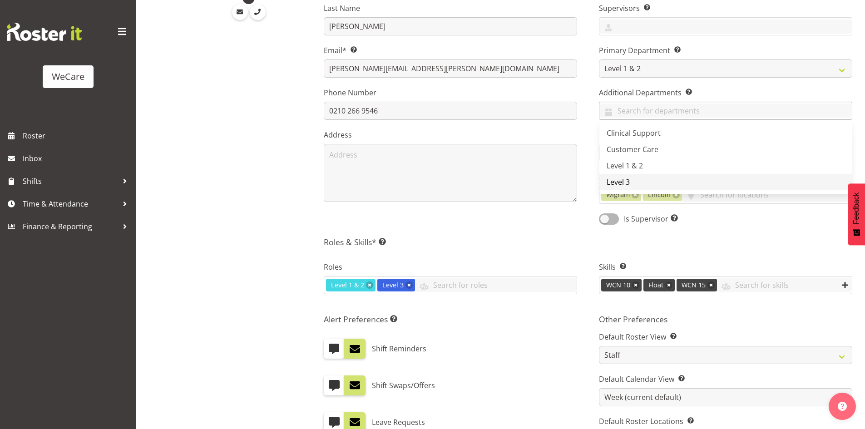
click at [652, 174] on link "Level 3" at bounding box center [726, 182] width 253 height 16
click at [523, 232] on div "Contact Details First Name [PERSON_NAME] Last Name [PERSON_NAME] Email* This is…" at bounding box center [588, 258] width 529 height 645
click at [794, 285] on input "text" at bounding box center [784, 285] width 135 height 14
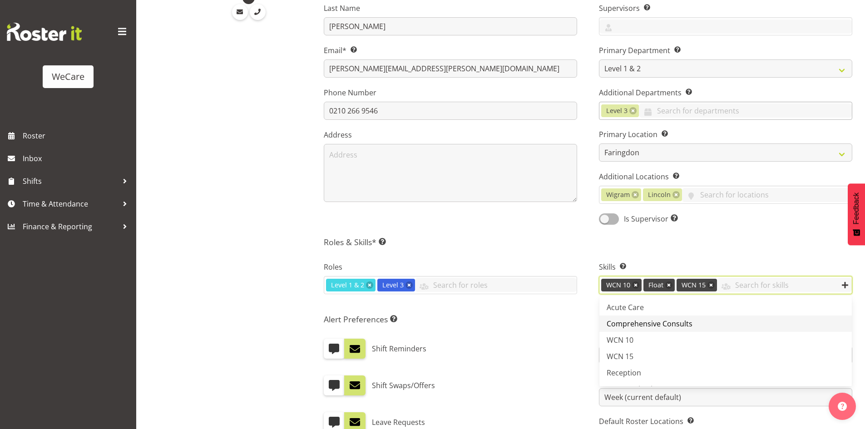
click at [687, 326] on span "Comprehensive Consults" at bounding box center [650, 324] width 86 height 10
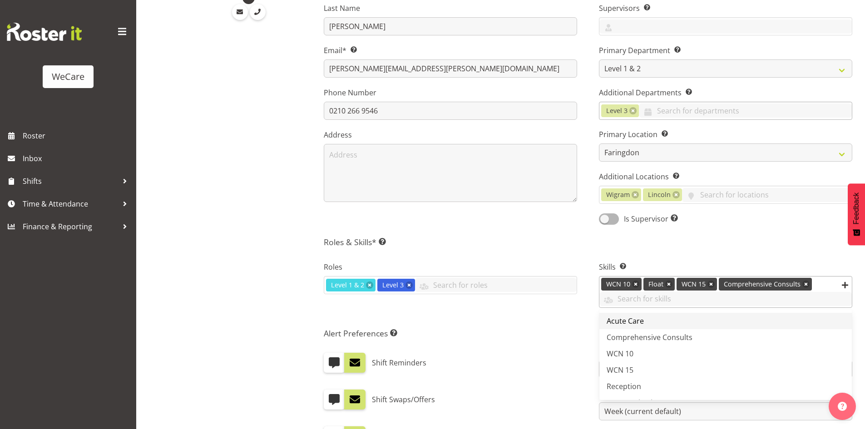
click at [664, 324] on link "Acute Care" at bounding box center [726, 321] width 253 height 16
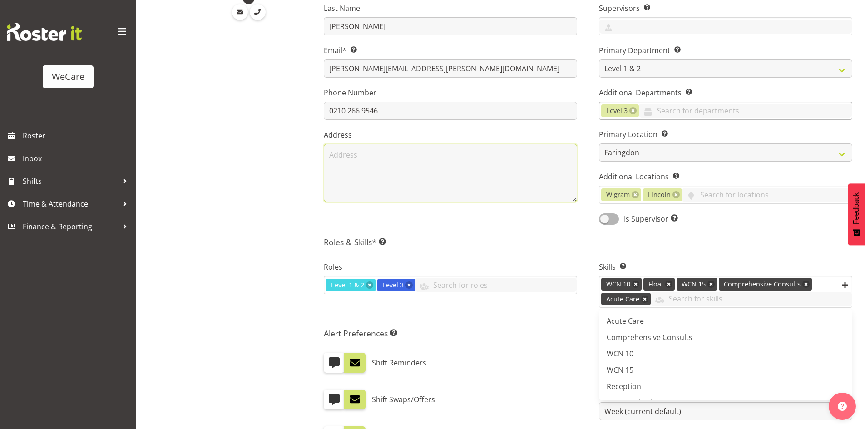
drag, startPoint x: 513, startPoint y: 182, endPoint x: 510, endPoint y: 199, distance: 17.6
click at [513, 183] on textarea at bounding box center [450, 173] width 253 height 58
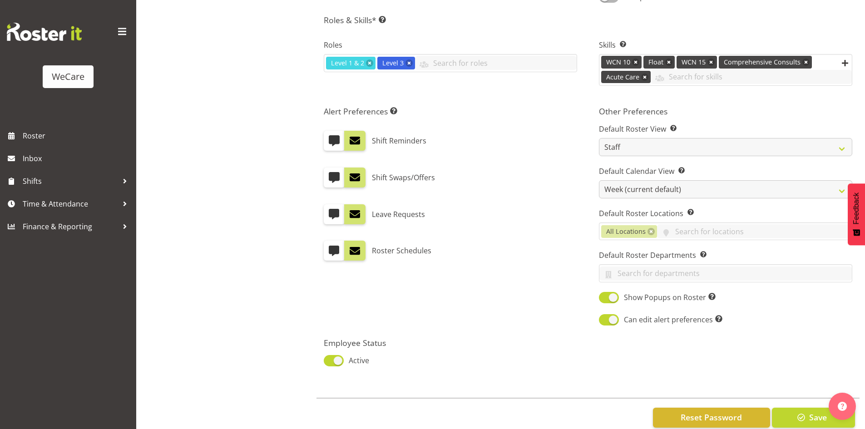
scroll to position [424, 0]
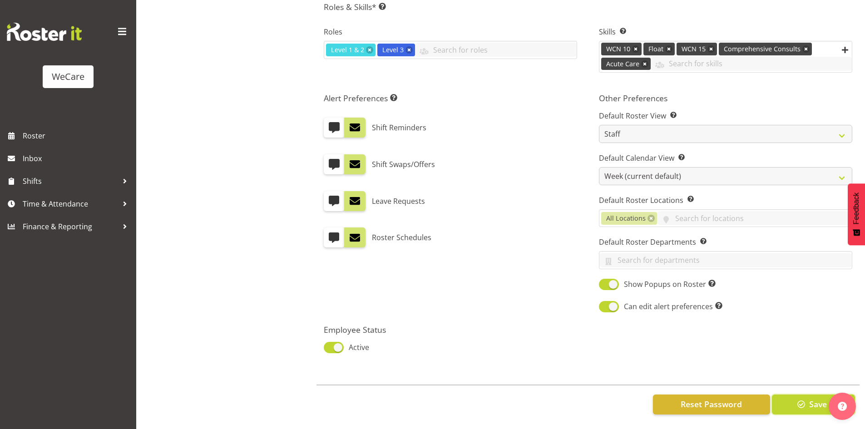
click at [817, 403] on span "Save" at bounding box center [819, 404] width 18 height 12
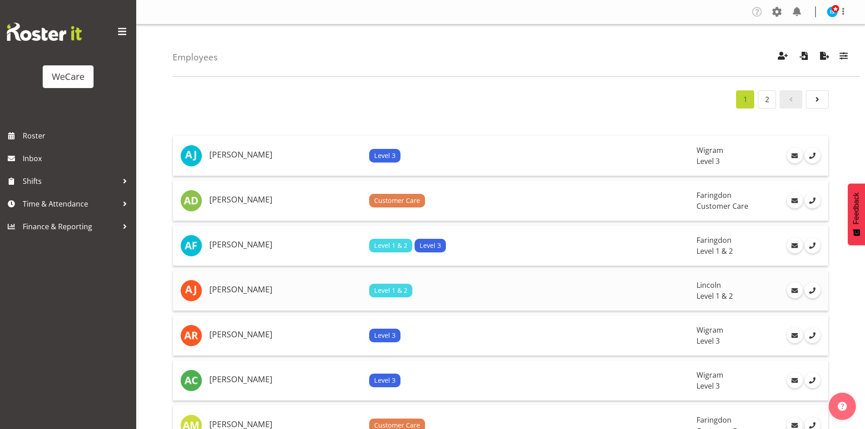
click at [241, 291] on h5 "[PERSON_NAME]" at bounding box center [285, 289] width 153 height 9
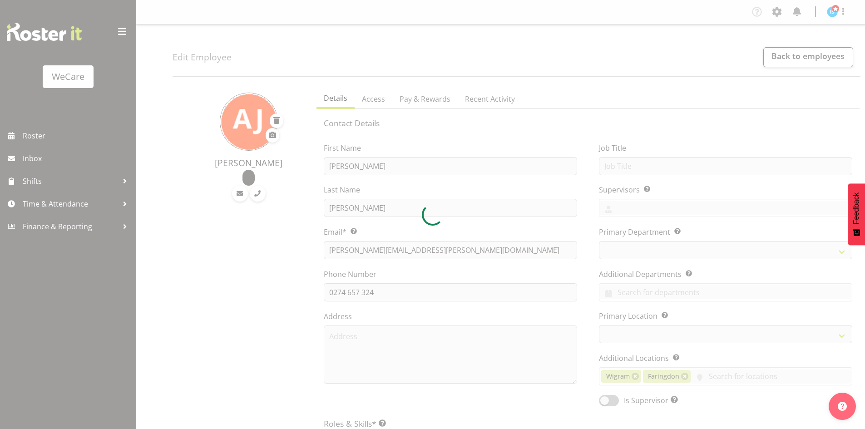
select select "location"
select select "TimelineWeek"
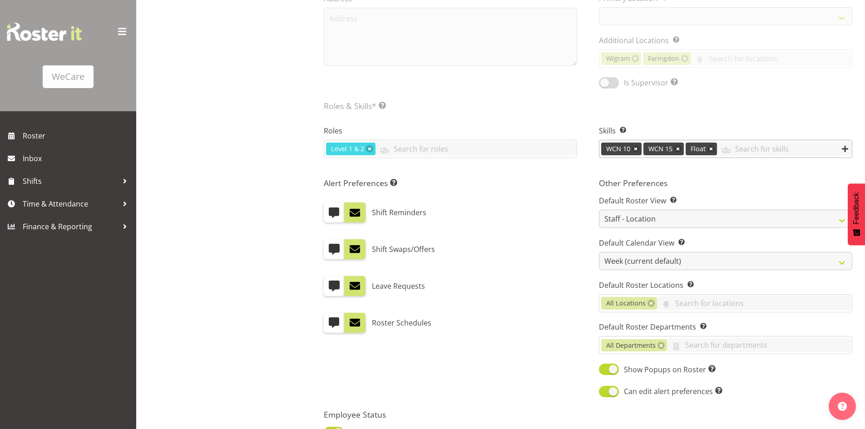
select select
select select "867"
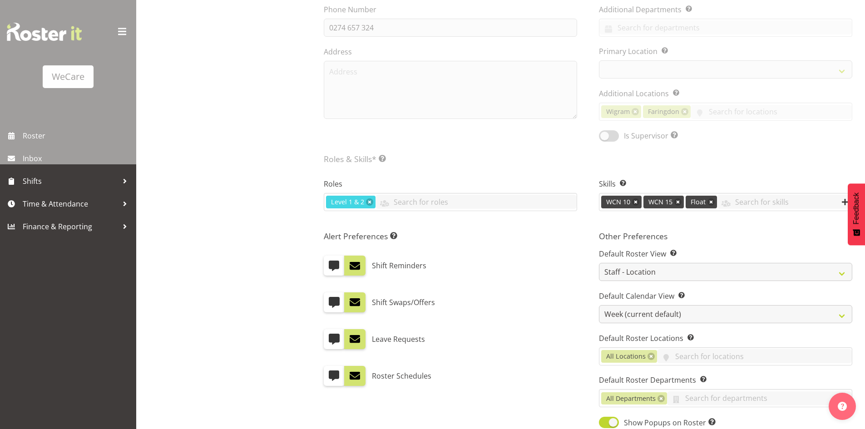
scroll to position [182, 0]
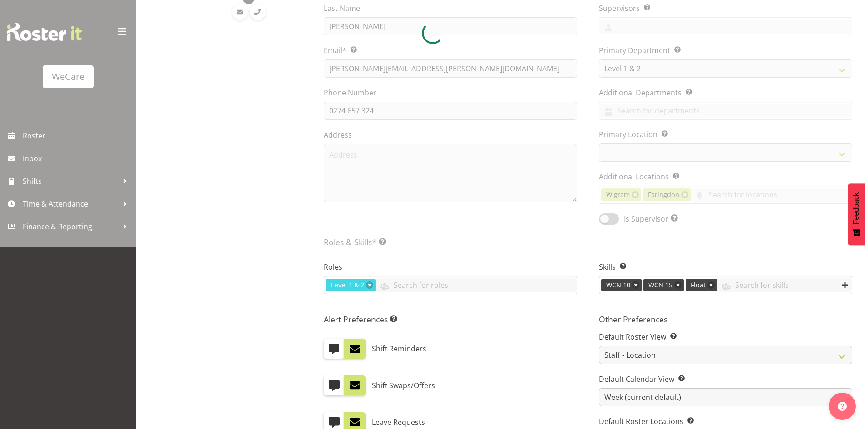
select select "1202"
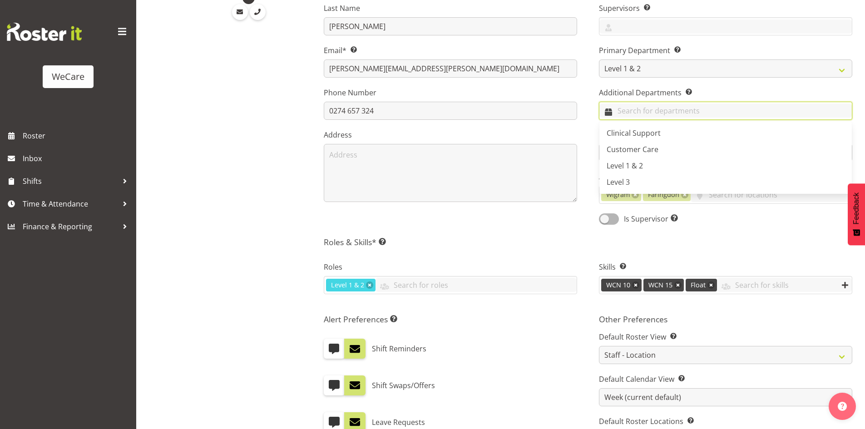
click at [636, 112] on input "text" at bounding box center [726, 111] width 253 height 14
click at [656, 182] on link "Level 3" at bounding box center [726, 182] width 253 height 16
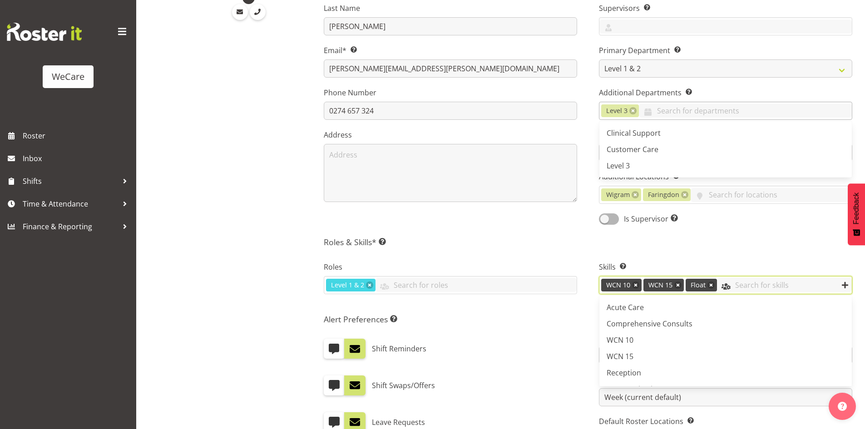
click at [731, 289] on input "text" at bounding box center [784, 285] width 135 height 14
click at [638, 325] on span "Comprehensive Consults" at bounding box center [650, 324] width 86 height 10
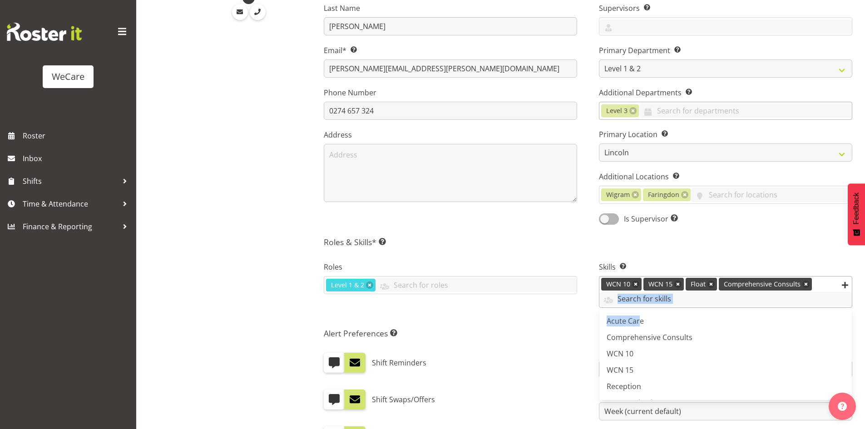
click at [636, 307] on div "Acute Care Comprehensive Consults WCN 10 WCN 15 Reception Communication Float" at bounding box center [726, 299] width 253 height 15
click at [635, 318] on span "Acute Care" at bounding box center [625, 321] width 37 height 10
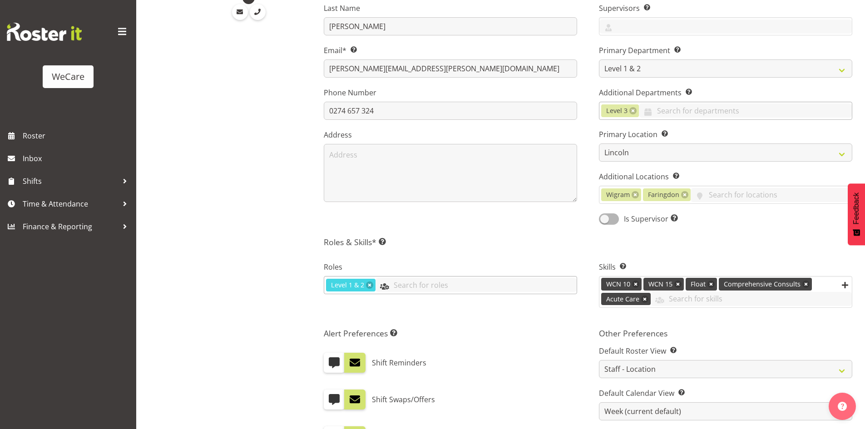
click at [423, 285] on input "text" at bounding box center [476, 285] width 201 height 14
click at [368, 352] on link "Level 3" at bounding box center [450, 356] width 253 height 16
click at [415, 240] on h5 "Roles & Skills* This is a required field. Add as many roles and skills as requi…" at bounding box center [588, 242] width 529 height 10
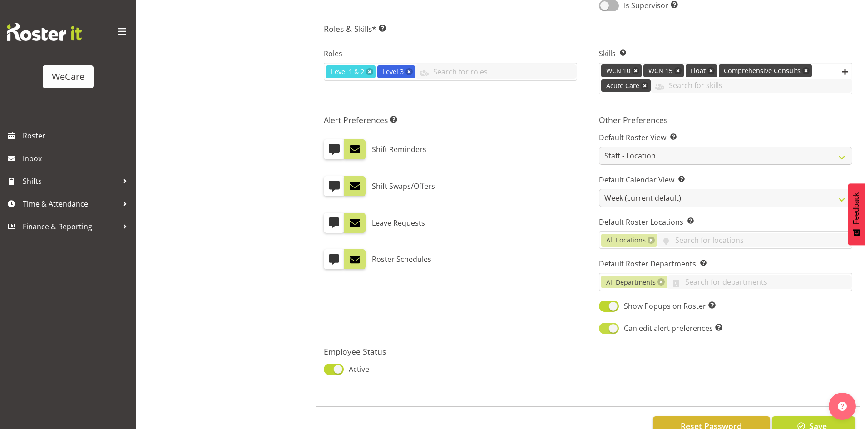
scroll to position [424, 0]
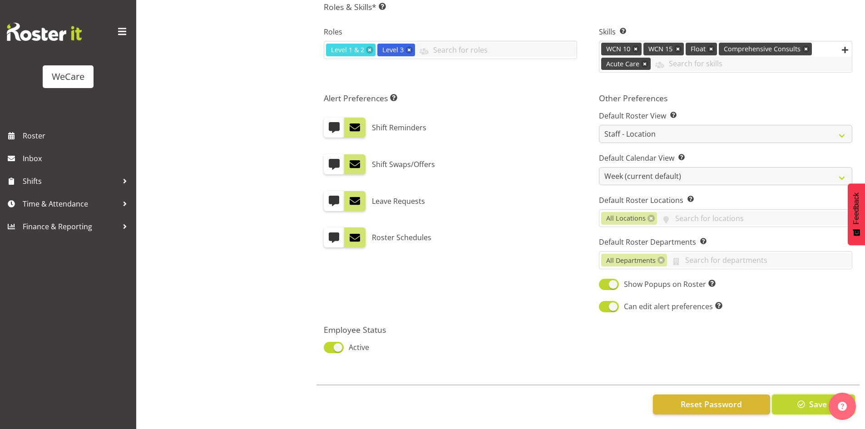
click at [790, 403] on button "Save" at bounding box center [813, 405] width 83 height 20
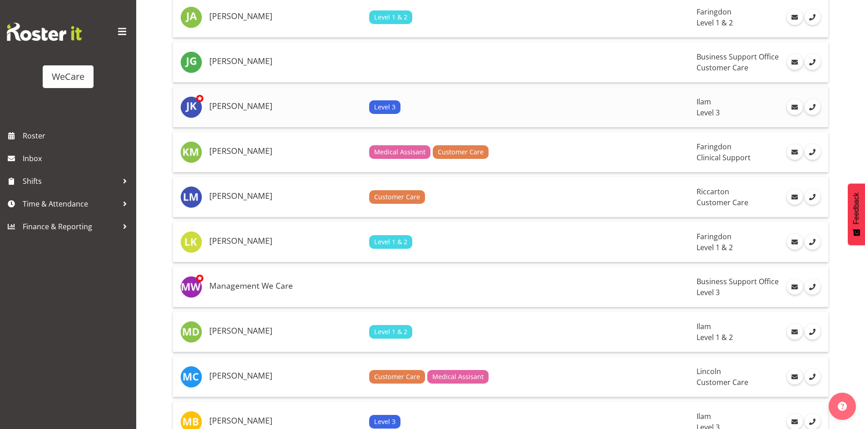
scroll to position [1136, 0]
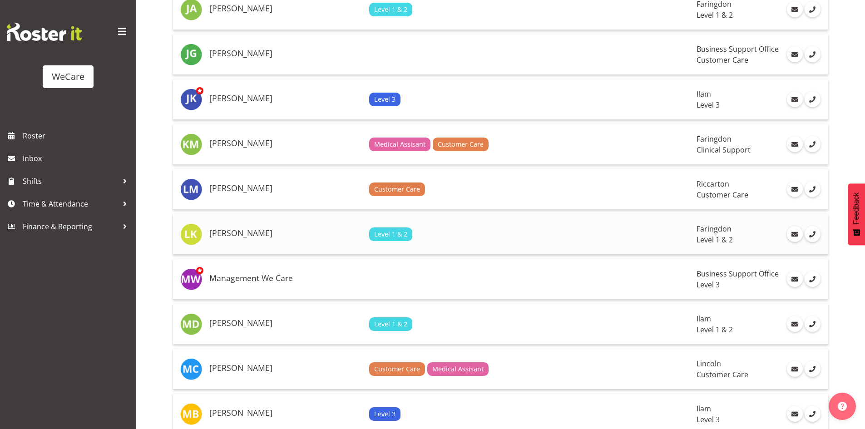
click at [291, 242] on td "[PERSON_NAME]" at bounding box center [286, 234] width 160 height 40
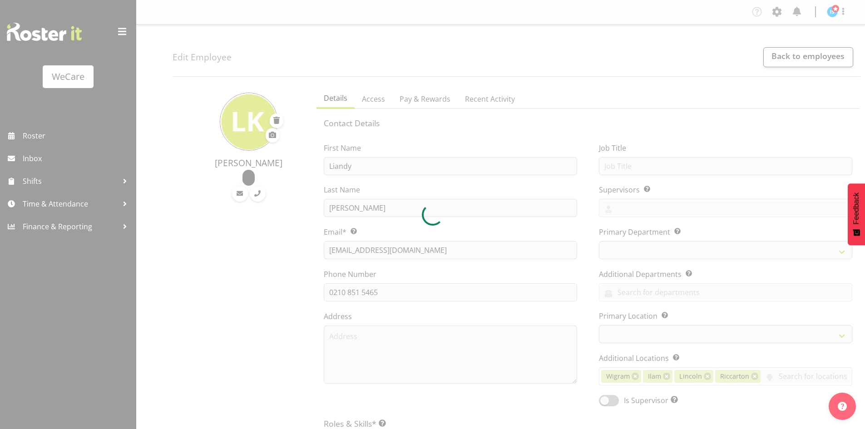
select select "location"
select select "TimelineWeek"
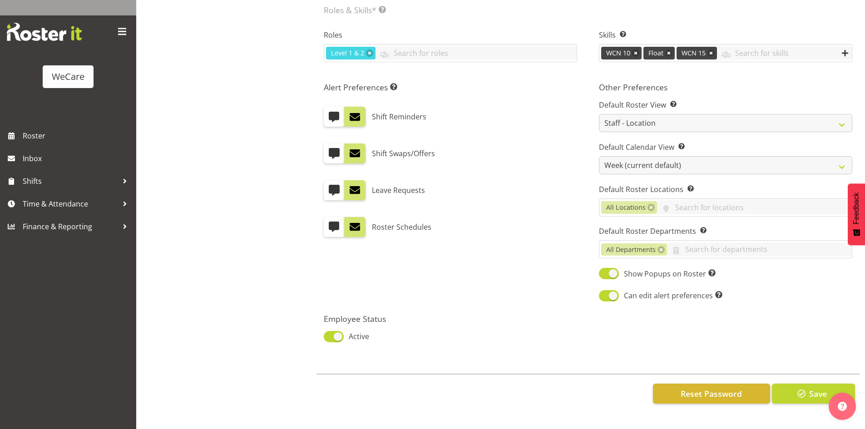
select select
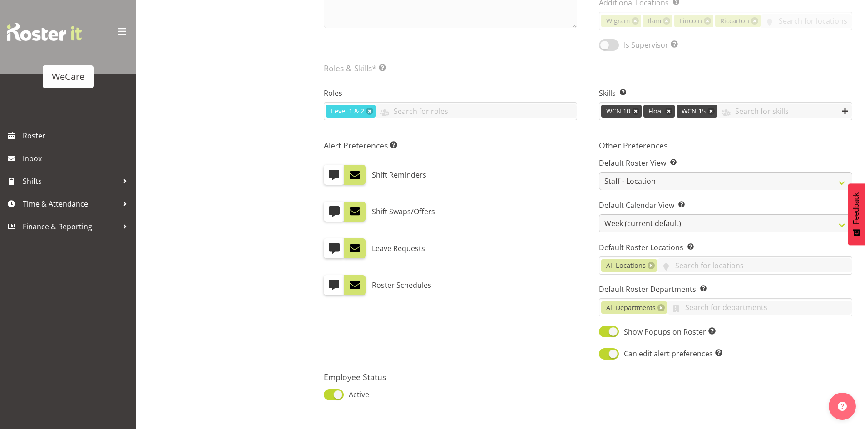
select select "867"
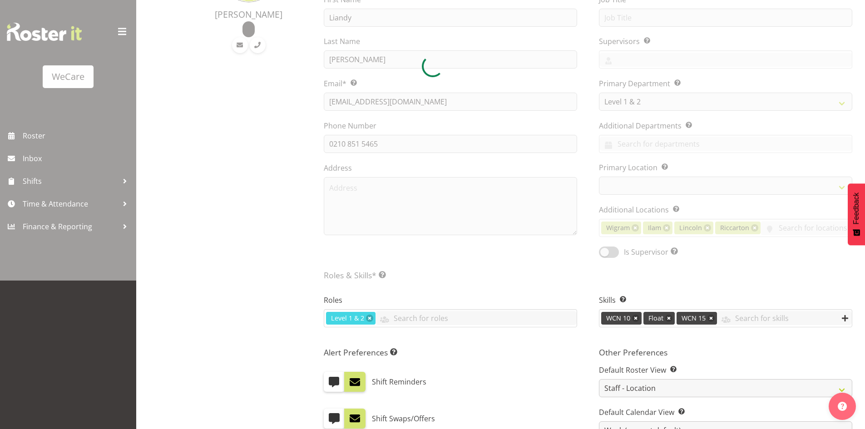
scroll to position [148, 0]
select select "1281"
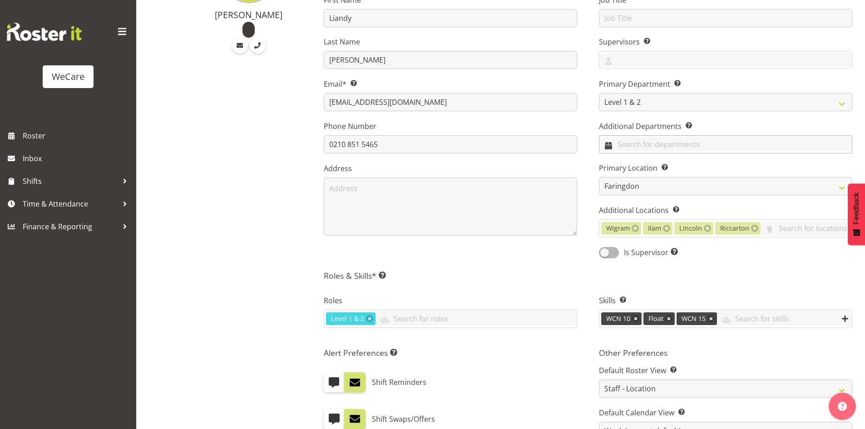
click at [642, 147] on input "text" at bounding box center [726, 144] width 253 height 14
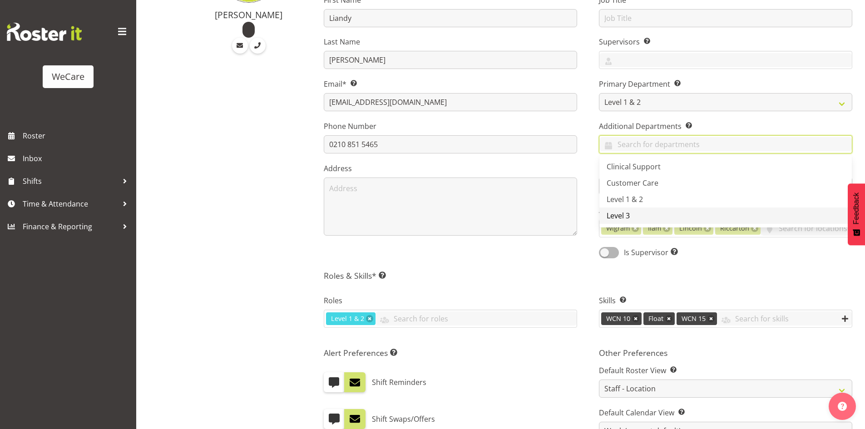
click at [638, 211] on link "Level 3" at bounding box center [726, 216] width 253 height 16
click at [739, 323] on input "text" at bounding box center [784, 319] width 135 height 14
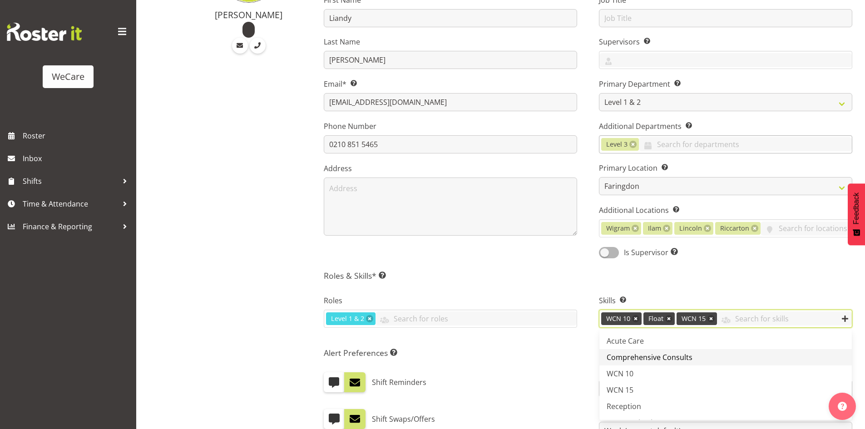
click at [648, 353] on span "Comprehensive Consults" at bounding box center [650, 358] width 86 height 10
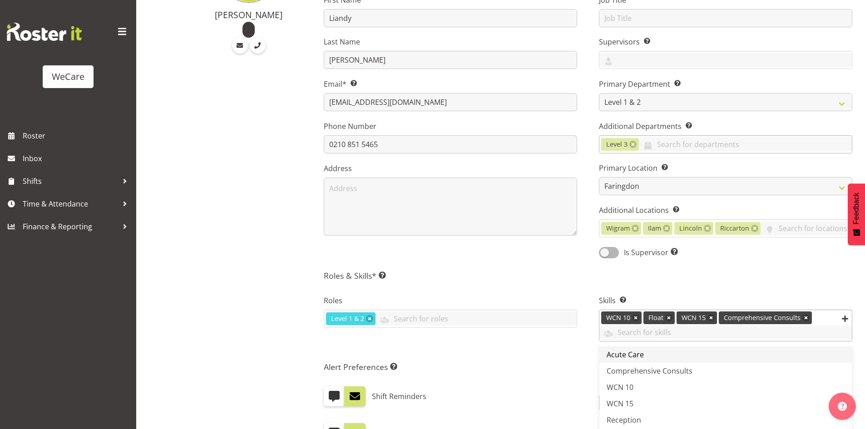
click at [650, 357] on link "Acute Care" at bounding box center [726, 355] width 253 height 16
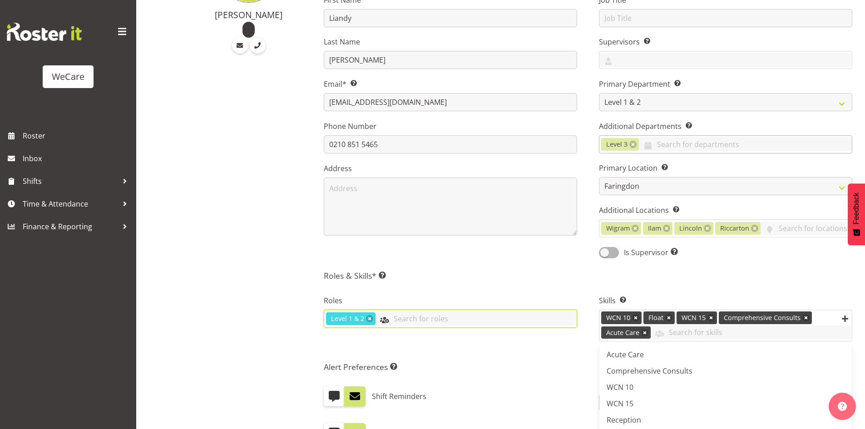
click at [480, 325] on input "text" at bounding box center [476, 319] width 201 height 14
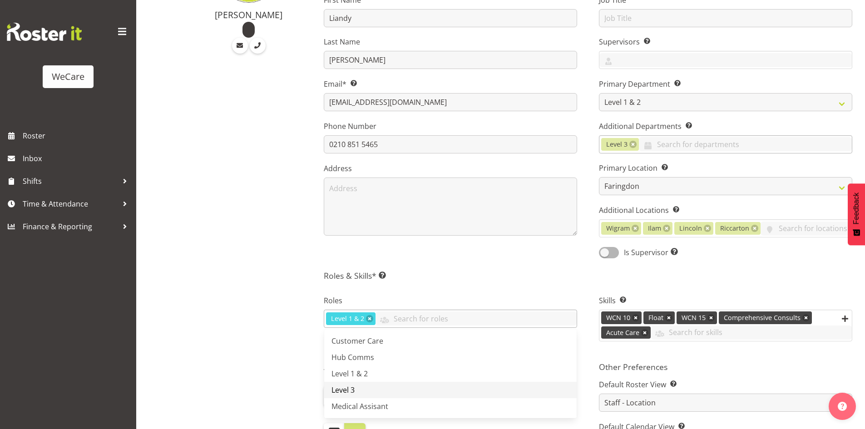
click at [349, 384] on link "Level 3" at bounding box center [450, 390] width 253 height 16
click at [235, 321] on div "[PERSON_NAME]" at bounding box center [242, 316] width 139 height 763
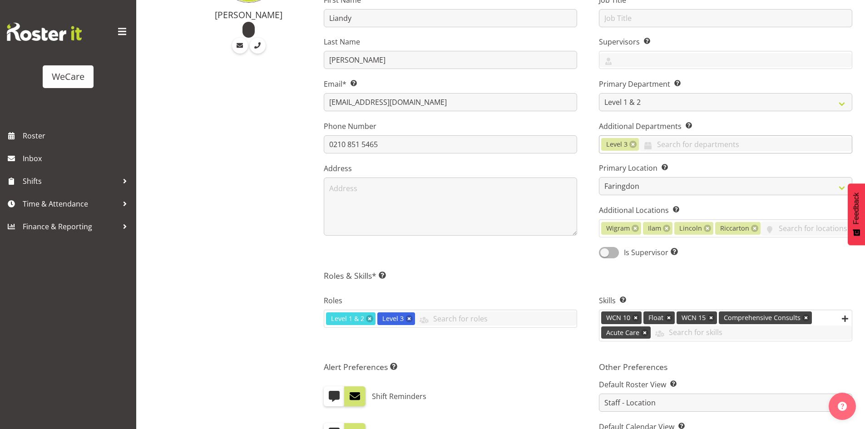
scroll to position [424, 0]
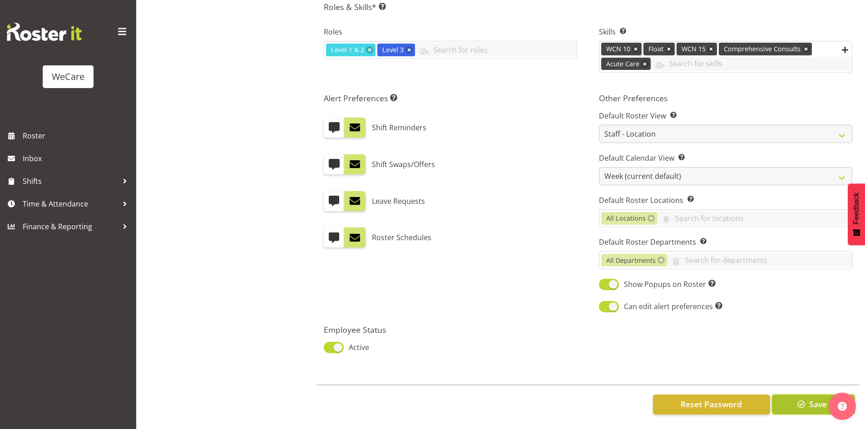
click at [805, 405] on button "Save" at bounding box center [813, 405] width 83 height 20
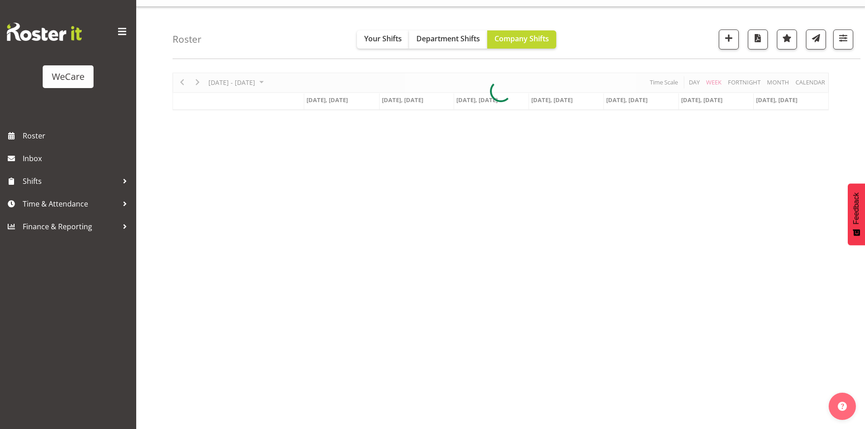
scroll to position [18, 0]
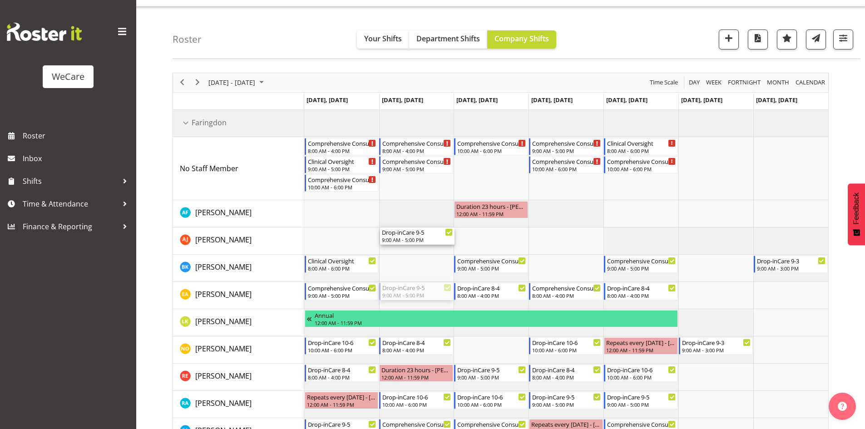
drag, startPoint x: 410, startPoint y: 290, endPoint x: 416, endPoint y: 236, distance: 54.8
drag, startPoint x: 415, startPoint y: 164, endPoint x: 411, endPoint y: 289, distance: 125.9
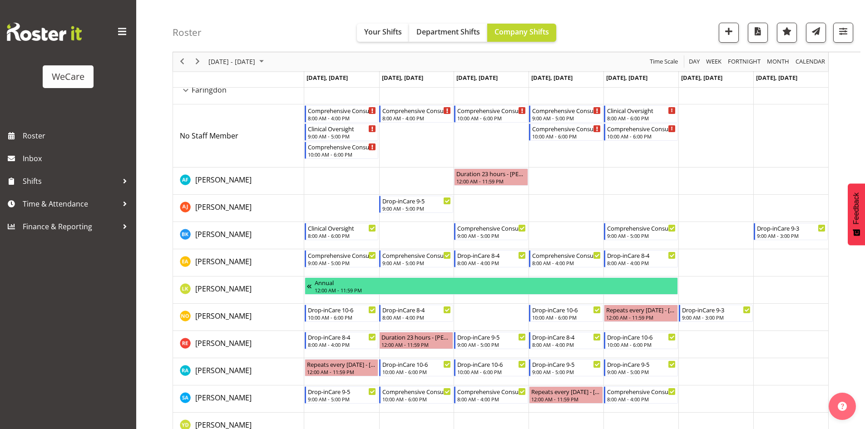
scroll to position [63, 0]
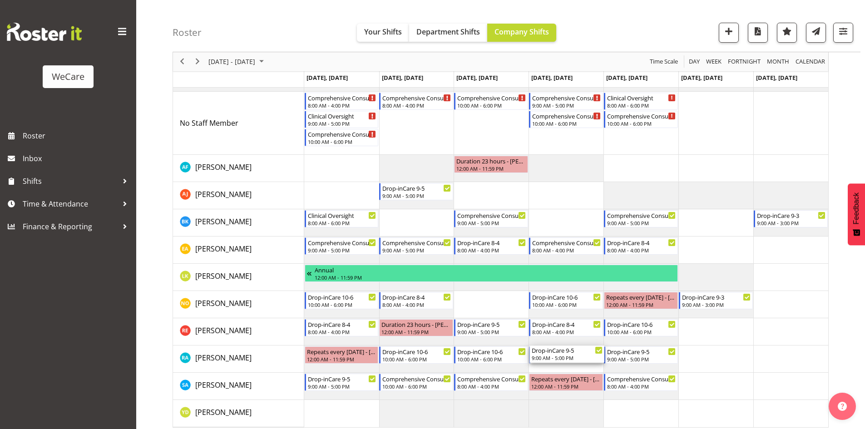
drag, startPoint x: 572, startPoint y: 355, endPoint x: 565, endPoint y: 355, distance: 7.3
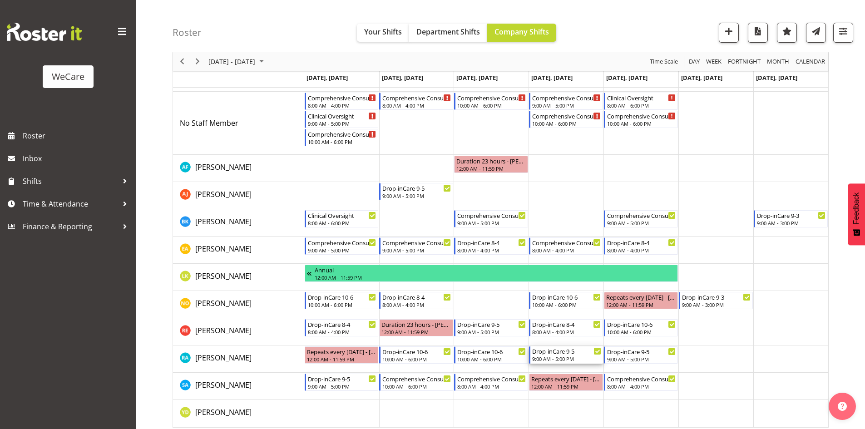
click at [557, 352] on div "Drop-inCare 9-5" at bounding box center [566, 351] width 69 height 9
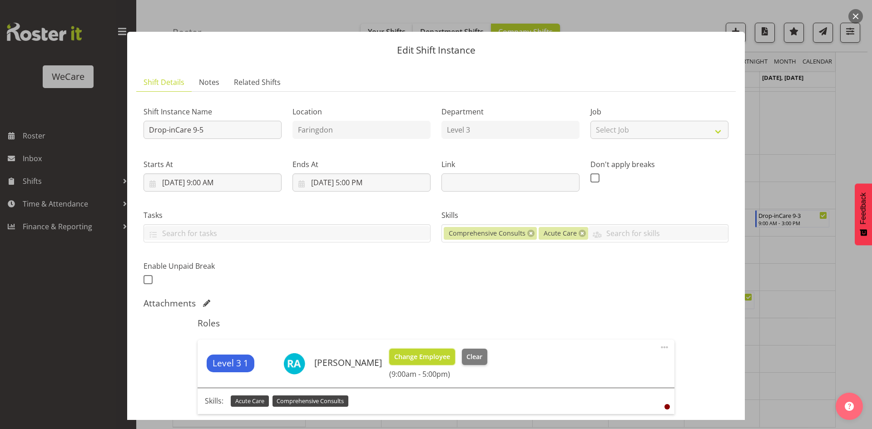
click at [410, 358] on span "Change Employee" at bounding box center [422, 357] width 56 height 10
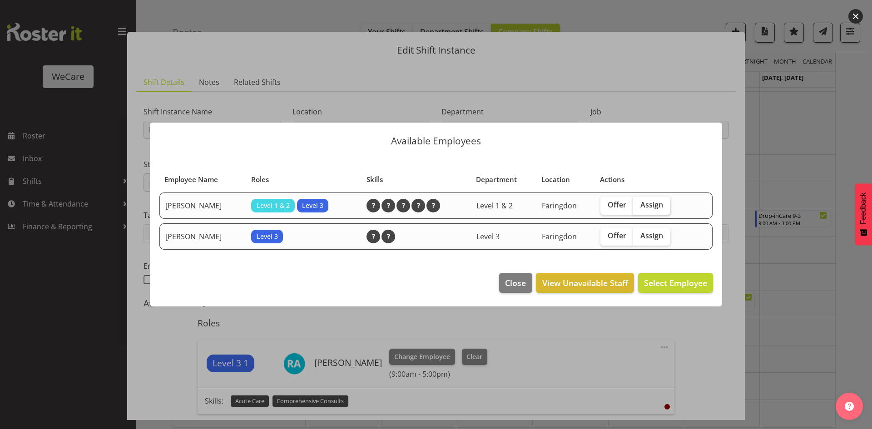
click at [641, 205] on span "Assign" at bounding box center [652, 204] width 23 height 9
click at [639, 205] on input "Assign" at bounding box center [636, 205] width 6 height 6
checkbox input "true"
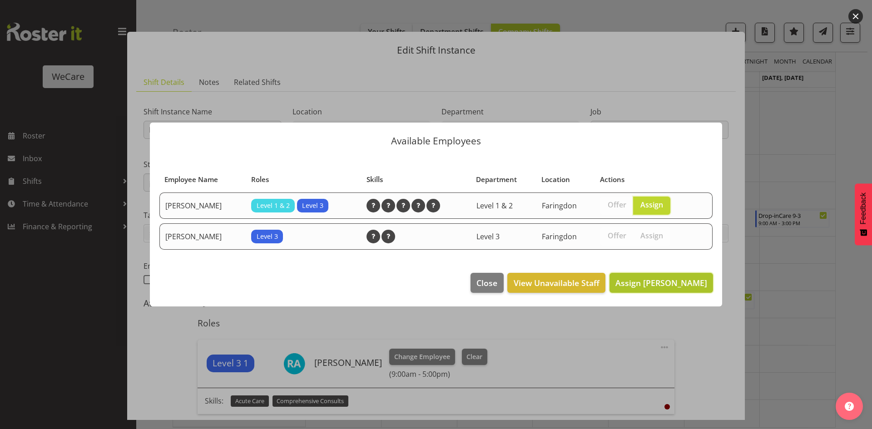
click at [665, 276] on button "Assign Alex Ferguson" at bounding box center [662, 283] width 104 height 20
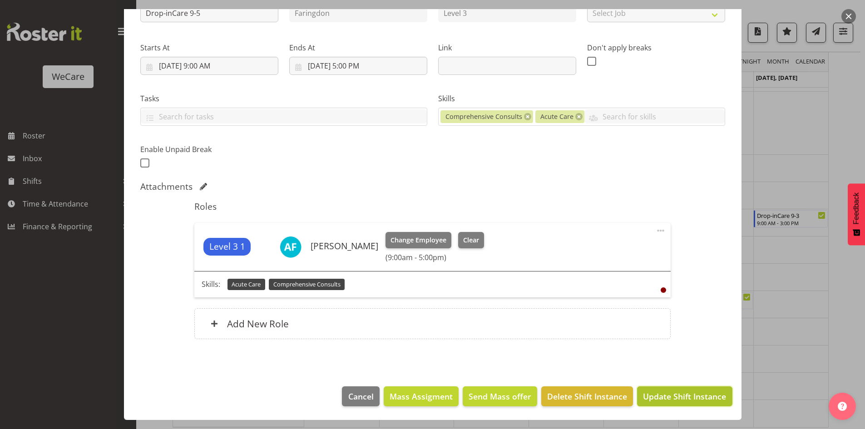
click at [657, 397] on span "Update Shift Instance" at bounding box center [684, 397] width 83 height 12
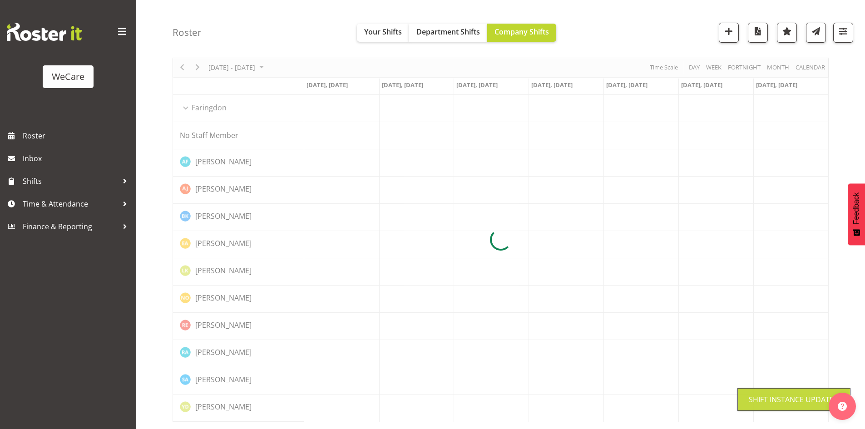
scroll to position [33, 0]
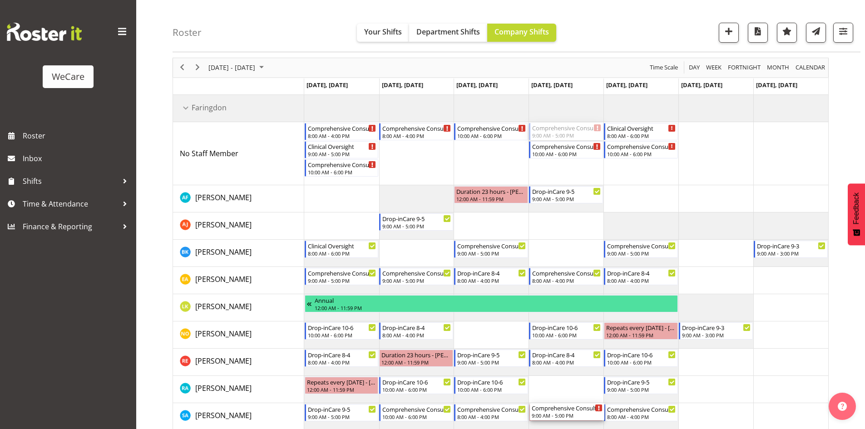
drag, startPoint x: 557, startPoint y: 129, endPoint x: 568, endPoint y: 394, distance: 264.6
click at [568, 394] on div "Comprehensive Consult 8-4 8:00 AM - 4:00 PM Clinical Oversight 9:00 AM - 5:00 P…" at bounding box center [566, 276] width 524 height 363
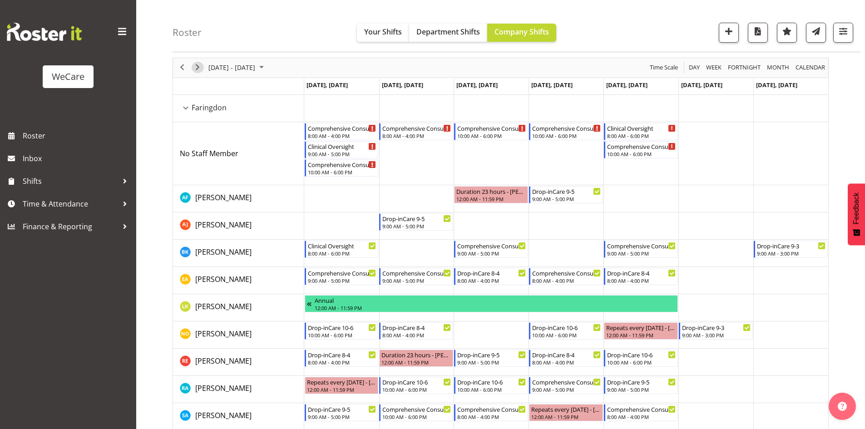
click at [202, 66] on span "Next" at bounding box center [197, 67] width 11 height 11
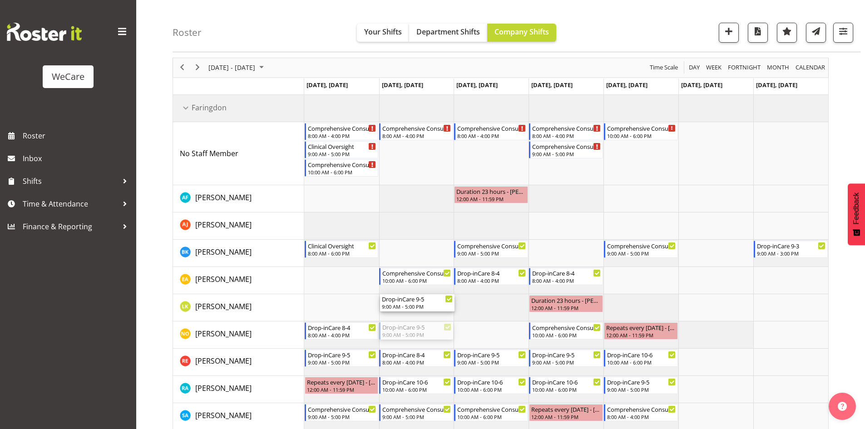
drag, startPoint x: 416, startPoint y: 330, endPoint x: 415, endPoint y: 308, distance: 21.8
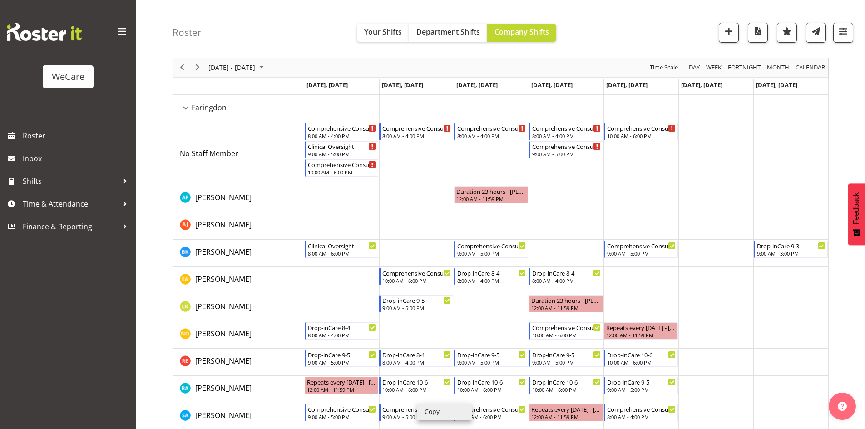
click at [435, 413] on li "Copy" at bounding box center [444, 412] width 55 height 16
click at [411, 412] on li "Copy" at bounding box center [428, 412] width 55 height 16
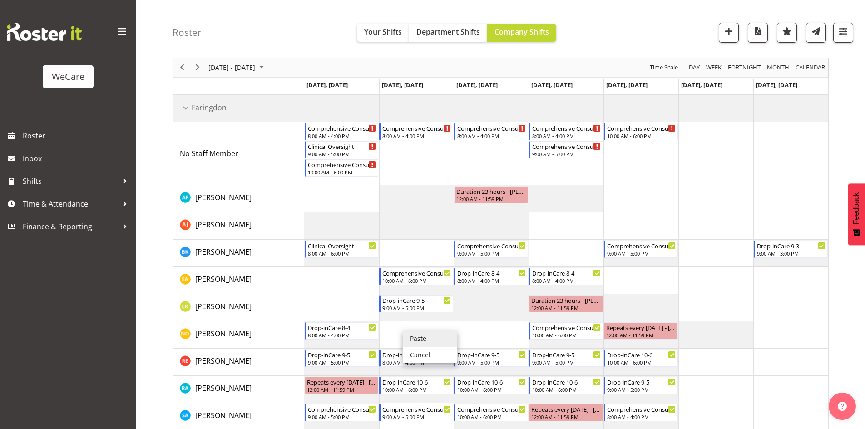
click at [422, 336] on li "Paste" at bounding box center [430, 339] width 55 height 16
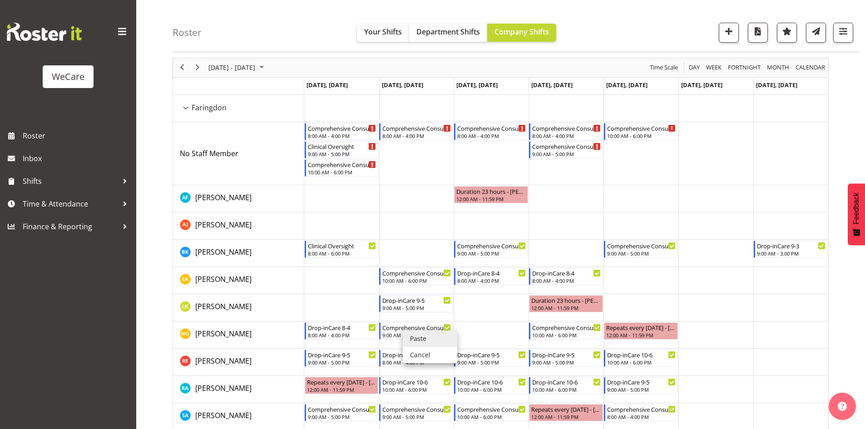
click at [490, 311] on td "Timeline Week of October 13, 2025" at bounding box center [491, 307] width 75 height 27
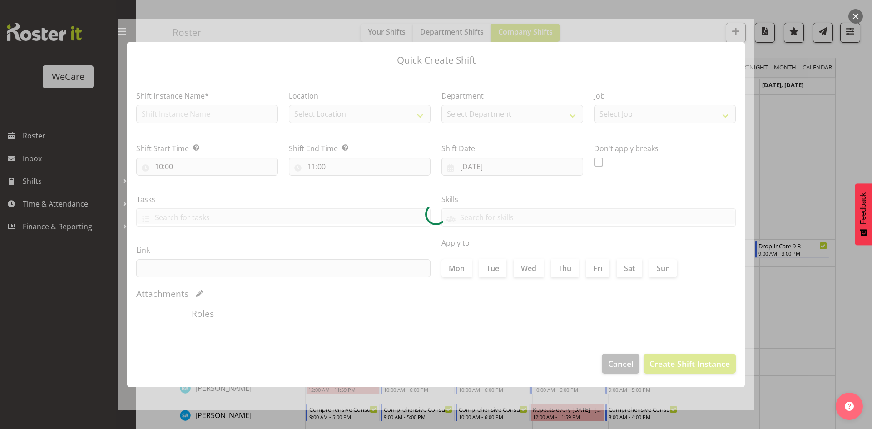
type input "15/10/2025"
checkbox input "true"
click at [831, 277] on div at bounding box center [436, 214] width 872 height 429
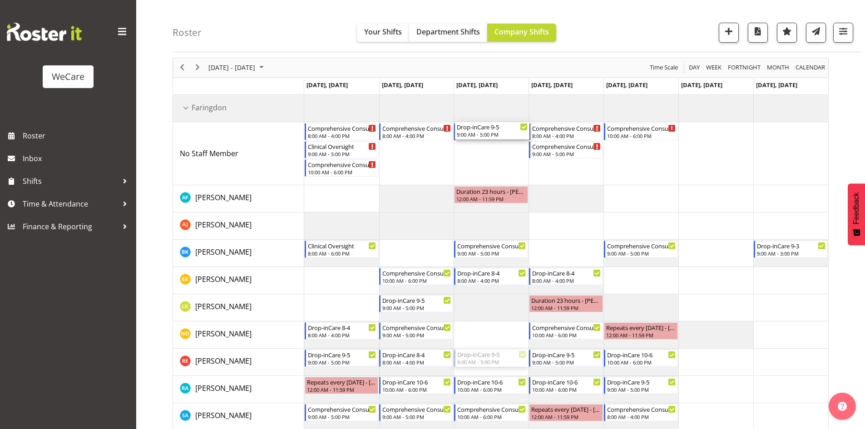
drag, startPoint x: 501, startPoint y: 357, endPoint x: 504, endPoint y: 148, distance: 208.5
click at [504, 148] on div "Comprehensive Consult 8-4 8:00 AM - 4:00 PM Clinical Oversight 9:00 AM - 5:00 P…" at bounding box center [566, 276] width 524 height 363
drag, startPoint x: 482, startPoint y: 275, endPoint x: 491, endPoint y: 366, distance: 91.3
click at [491, 366] on div "Comprehensive Consult 8-4 8:00 AM - 4:00 PM Clinical Oversight 9:00 AM - 5:00 P…" at bounding box center [566, 276] width 524 height 363
drag, startPoint x: 497, startPoint y: 149, endPoint x: 500, endPoint y: 222, distance: 72.3
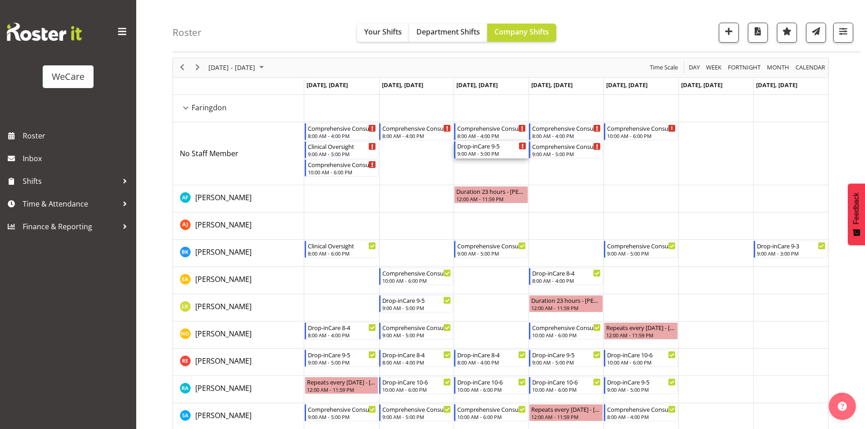
click at [494, 152] on div "9:00 AM - 5:00 PM" at bounding box center [491, 153] width 69 height 7
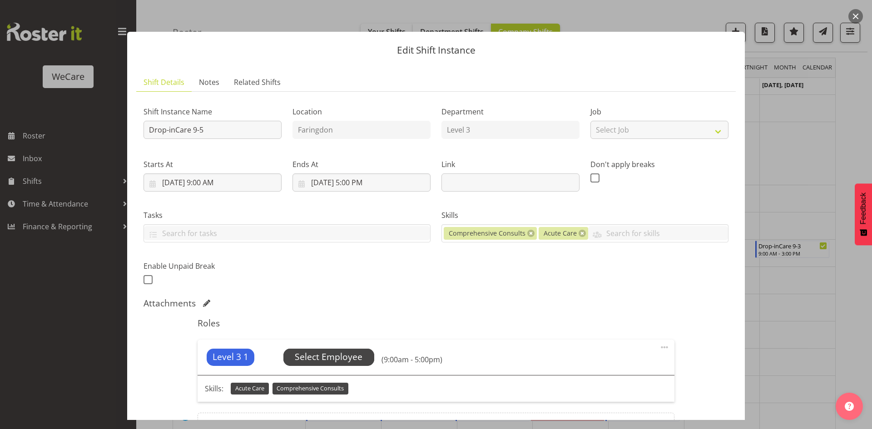
click at [326, 360] on span "Select Employee" at bounding box center [329, 357] width 68 height 13
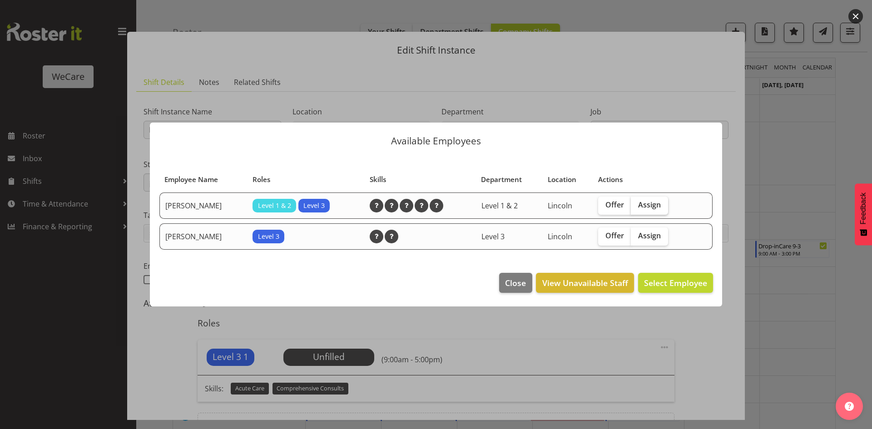
click at [654, 208] on span "Assign" at bounding box center [649, 204] width 23 height 9
click at [637, 208] on input "Assign" at bounding box center [634, 205] width 6 height 6
checkbox input "true"
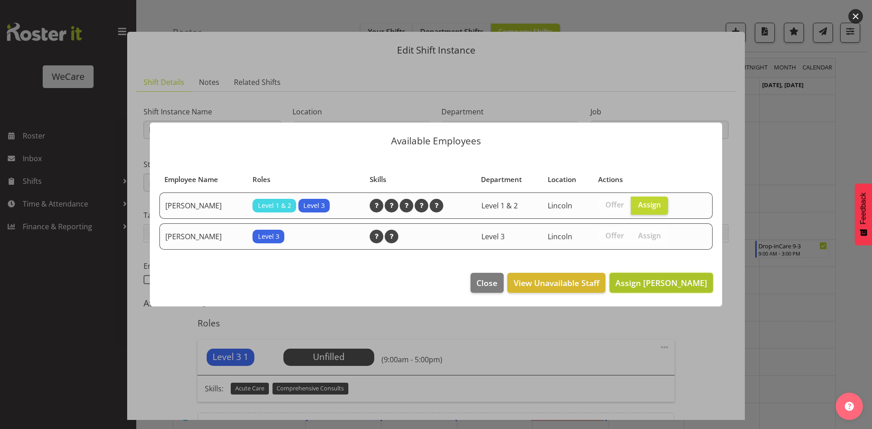
click at [667, 276] on button "Assign Amy Johannsen" at bounding box center [662, 283] width 104 height 20
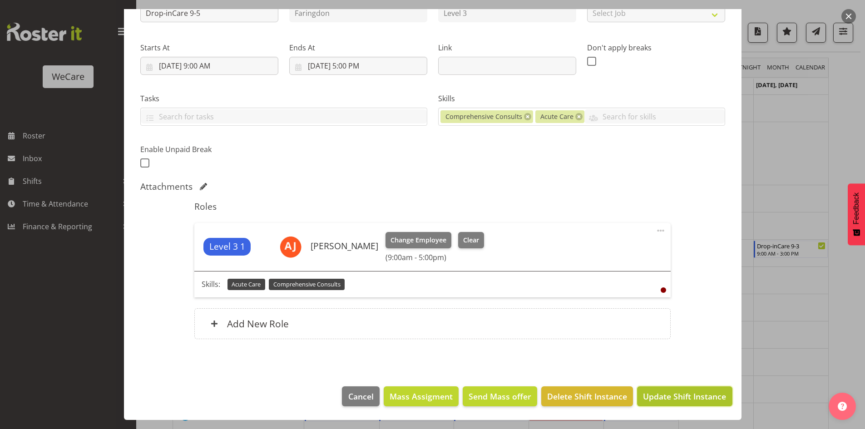
click at [709, 396] on span "Update Shift Instance" at bounding box center [684, 397] width 83 height 12
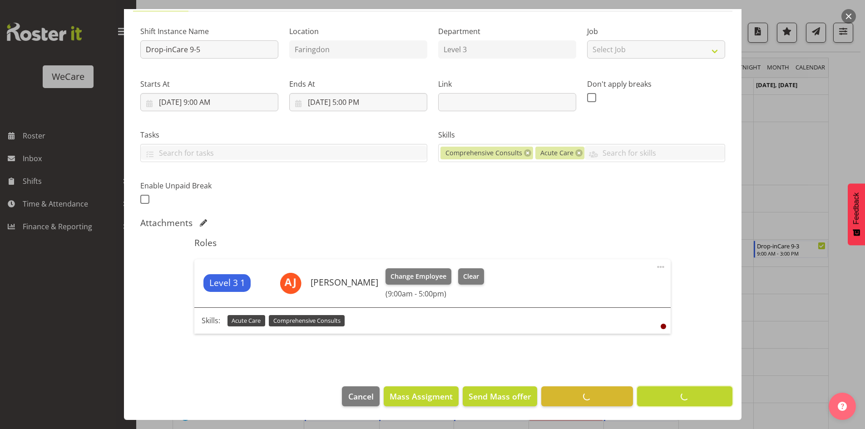
scroll to position [80, 0]
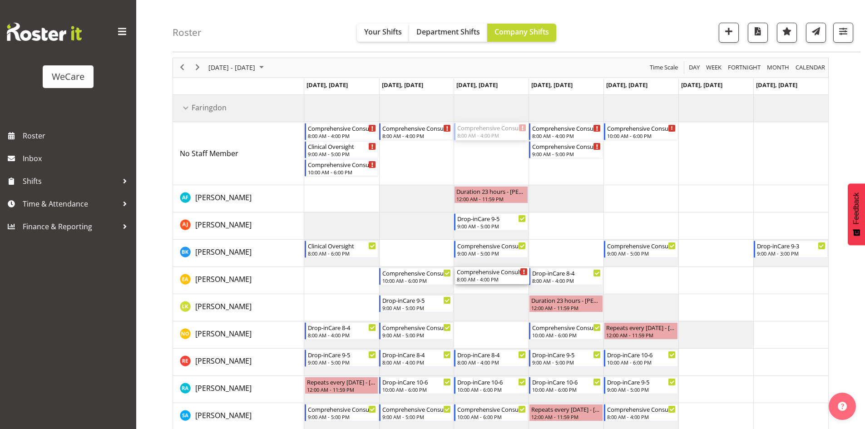
drag, startPoint x: 482, startPoint y: 129, endPoint x: 480, endPoint y: 291, distance: 161.7
click at [480, 291] on div "Comprehensive Consult 8-4 8:00 AM - 4:00 PM Clinical Oversight 9:00 AM - 5:00 P…" at bounding box center [566, 276] width 524 height 363
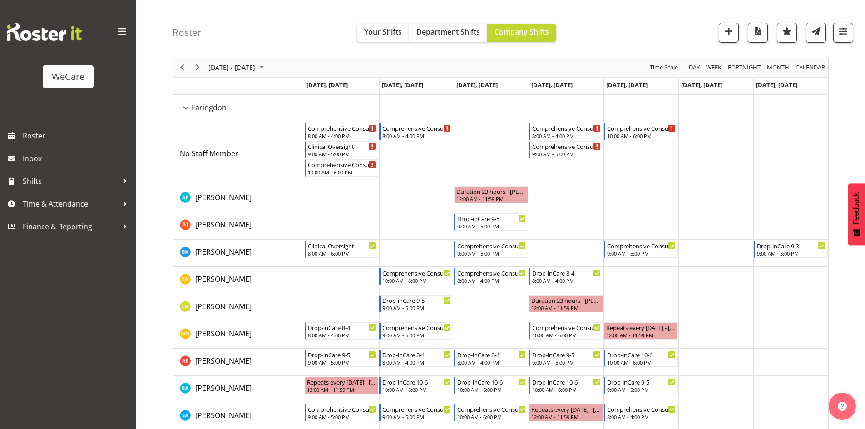
scroll to position [69, 0]
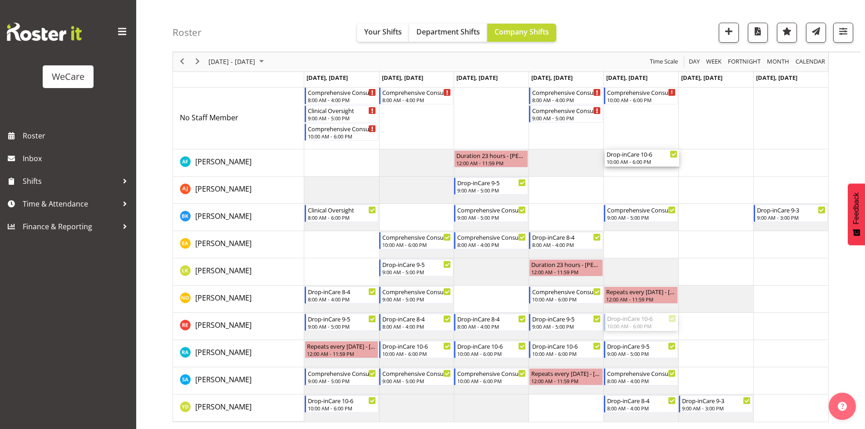
drag, startPoint x: 637, startPoint y: 324, endPoint x: 640, endPoint y: 111, distance: 213.5
click at [640, 111] on div "Comprehensive Consult 8-4 8:00 AM - 4:00 PM Clinical Oversight 9:00 AM - 5:00 P…" at bounding box center [566, 240] width 524 height 363
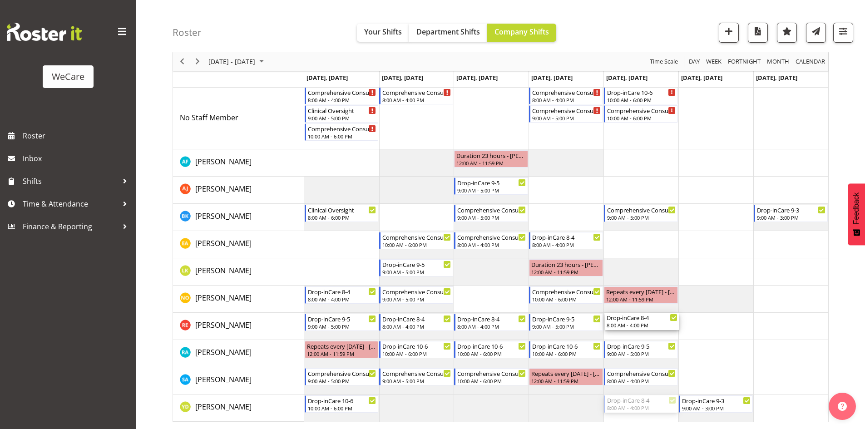
drag, startPoint x: 632, startPoint y: 412, endPoint x: 621, endPoint y: 328, distance: 84.9
drag, startPoint x: 621, startPoint y: 327, endPoint x: 641, endPoint y: 399, distance: 75.1
drag, startPoint x: 648, startPoint y: 94, endPoint x: 650, endPoint y: 310, distance: 216.3
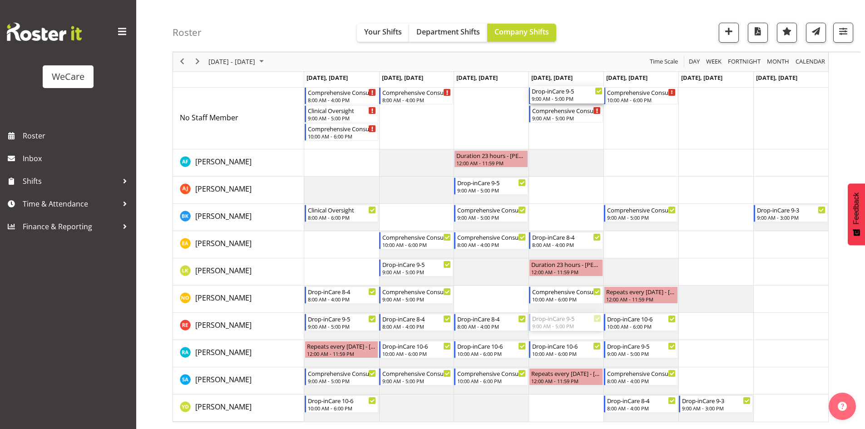
drag, startPoint x: 568, startPoint y: 327, endPoint x: 588, endPoint y: 124, distance: 204.1
click at [588, 124] on div "Comprehensive Consult 8-4 8:00 AM - 4:00 PM Clinical Oversight 9:00 AM - 5:00 P…" at bounding box center [566, 240] width 524 height 363
drag, startPoint x: 559, startPoint y: 243, endPoint x: 569, endPoint y: 320, distance: 78.4
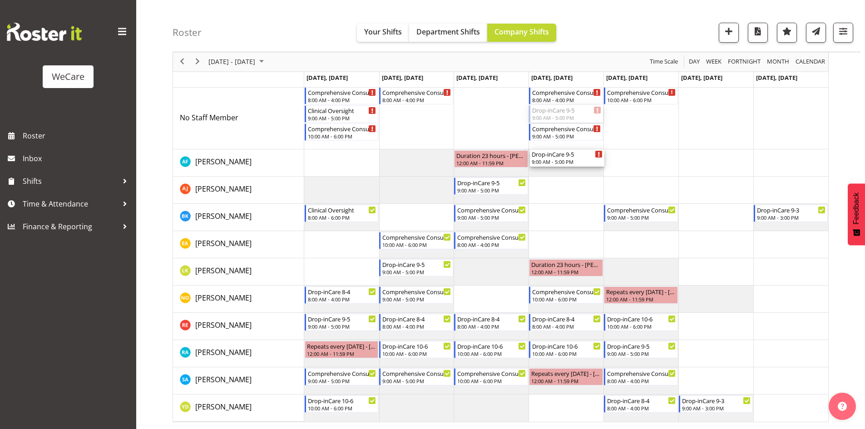
drag, startPoint x: 582, startPoint y: 114, endPoint x: 582, endPoint y: 165, distance: 50.9
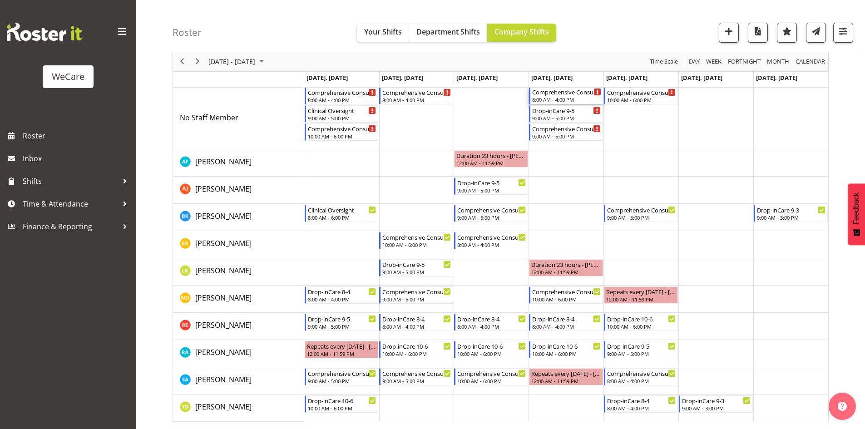
click at [575, 103] on div "8:00 AM - 4:00 PM" at bounding box center [566, 99] width 69 height 7
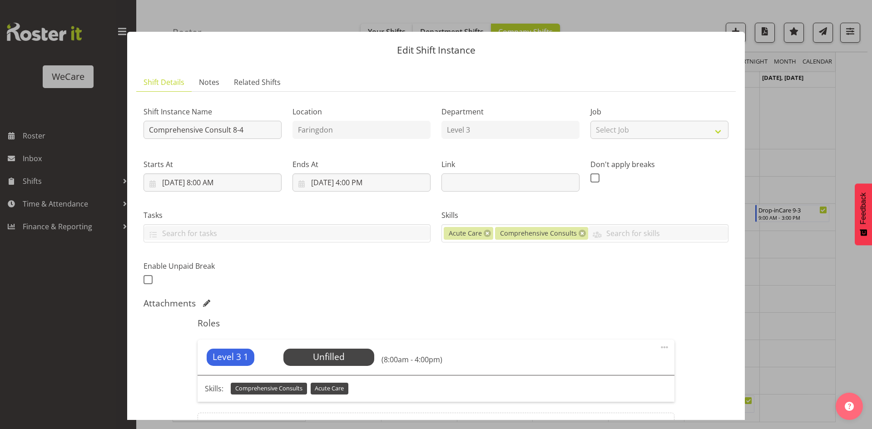
click at [735, 134] on section "Shift Details Notes Related Shifts Shift Instance Name Comprehensive Consult 8-…" at bounding box center [436, 273] width 618 height 418
drag, startPoint x: 809, startPoint y: 132, endPoint x: 559, endPoint y: 190, distance: 256.5
click at [809, 132] on div at bounding box center [436, 214] width 872 height 429
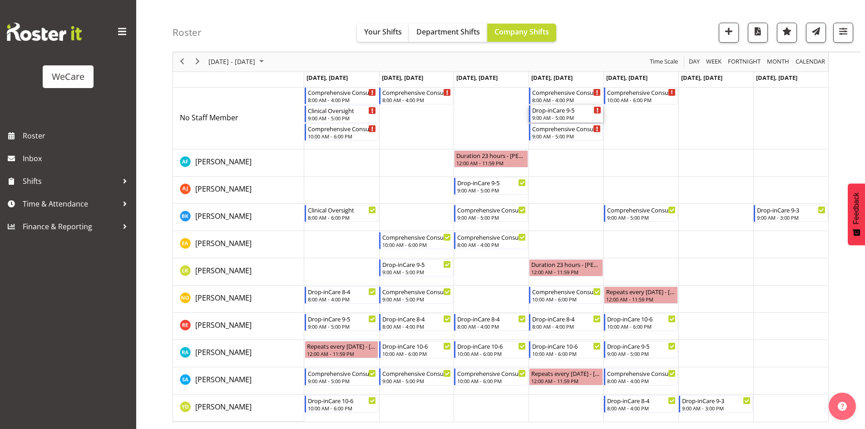
click at [550, 114] on div "Drop-inCare 9-5" at bounding box center [566, 109] width 69 height 9
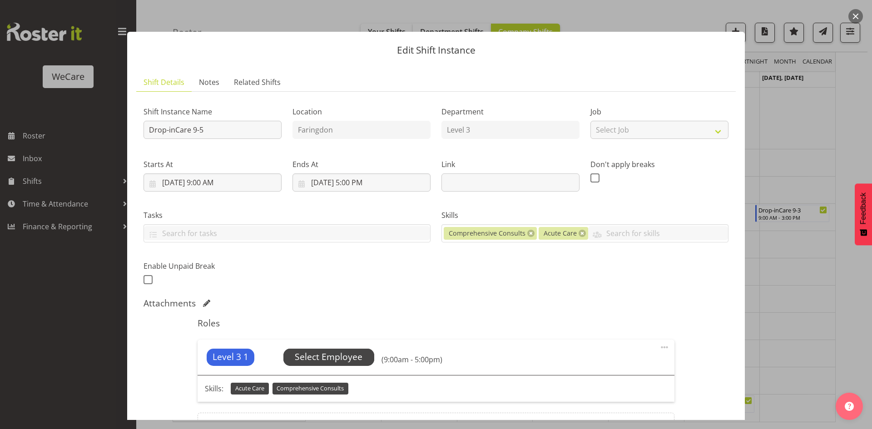
click at [329, 353] on span "Select Employee" at bounding box center [329, 357] width 68 height 13
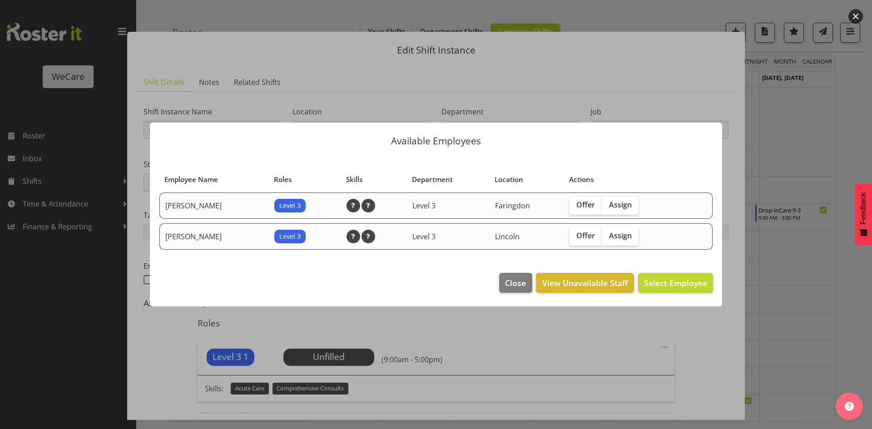
click at [777, 245] on div at bounding box center [436, 214] width 872 height 429
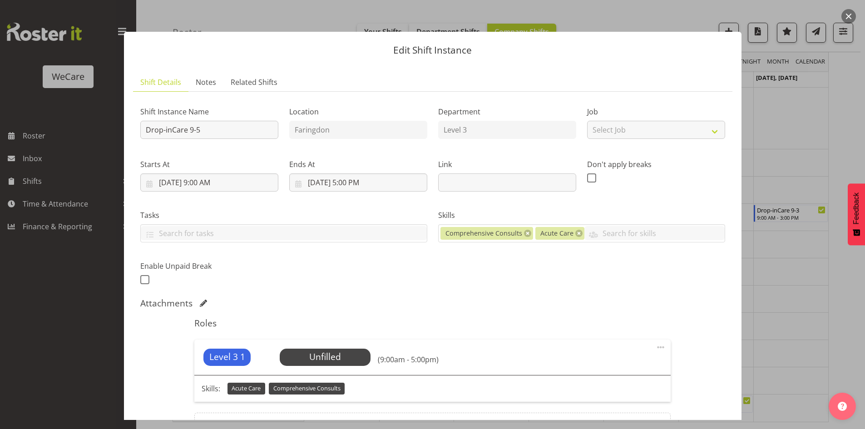
click at [784, 247] on div at bounding box center [432, 214] width 865 height 429
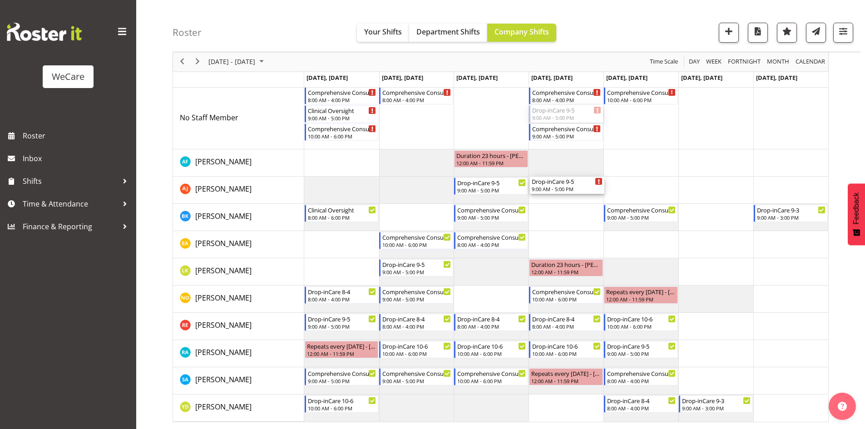
drag, startPoint x: 581, startPoint y: 112, endPoint x: 583, endPoint y: 184, distance: 71.3
drag, startPoint x: 584, startPoint y: 178, endPoint x: 579, endPoint y: 169, distance: 9.8
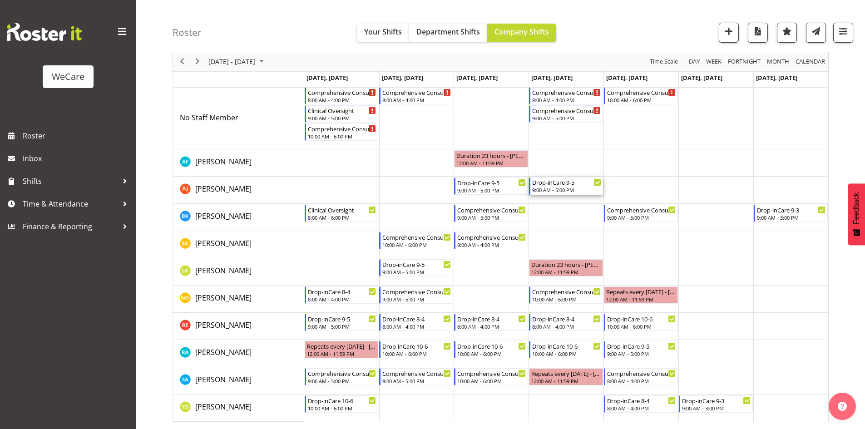
click at [566, 183] on div "Drop-inCare 9-5" at bounding box center [566, 182] width 69 height 9
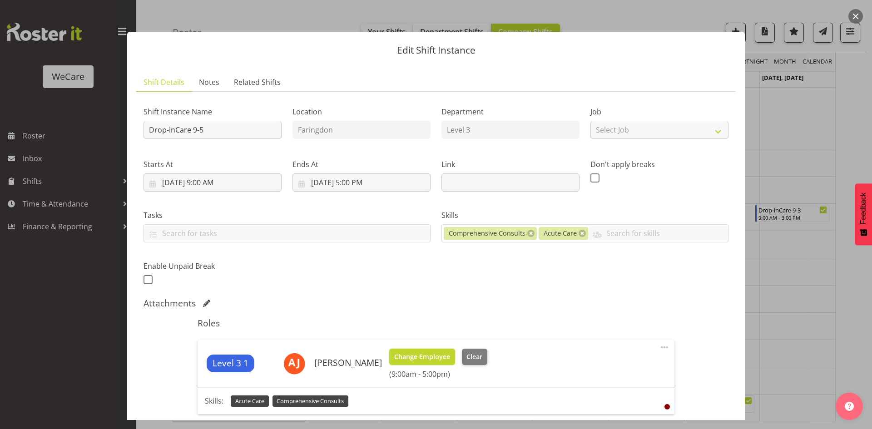
click at [429, 352] on span "Change Employee" at bounding box center [422, 357] width 56 height 10
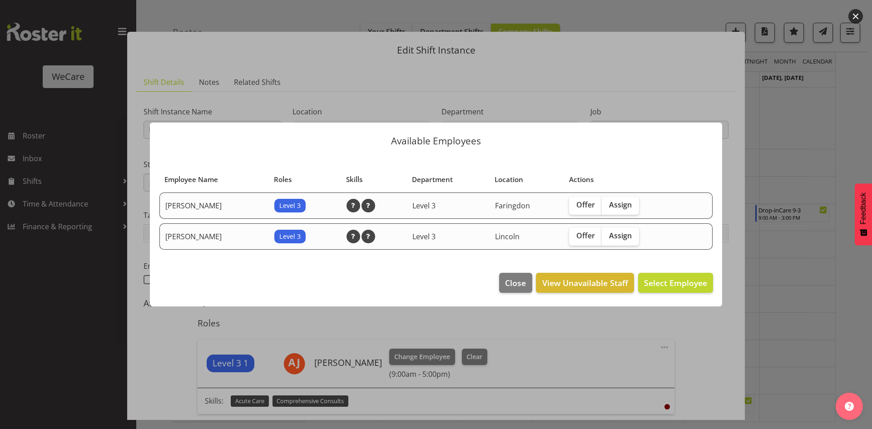
click at [799, 240] on div at bounding box center [436, 214] width 872 height 429
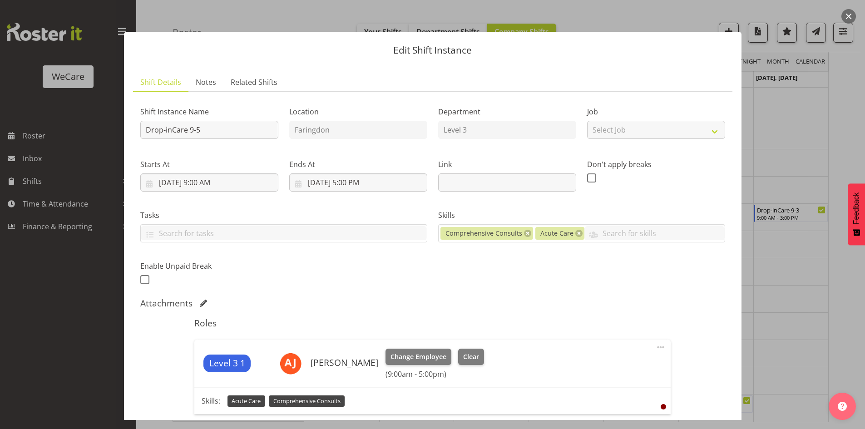
click at [800, 242] on div at bounding box center [432, 214] width 865 height 429
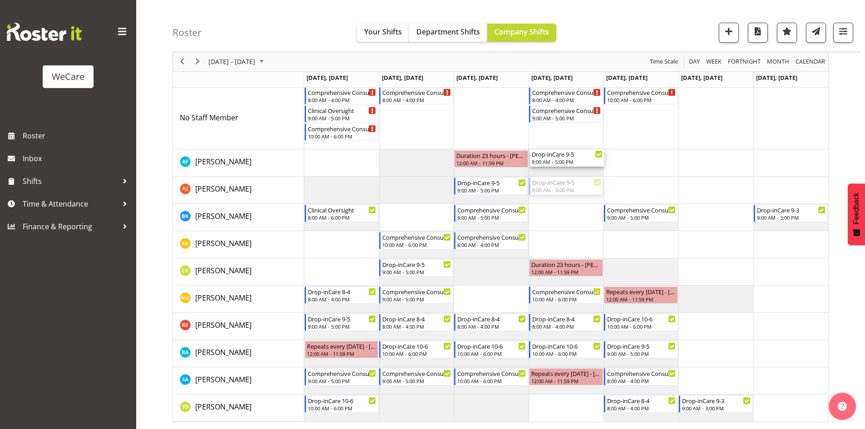
drag, startPoint x: 566, startPoint y: 184, endPoint x: 570, endPoint y: 169, distance: 14.5
click at [570, 169] on div "Comprehensive Consult 8-4 8:00 AM - 4:00 PM Clinical Oversight 9:00 AM - 5:00 P…" at bounding box center [566, 240] width 524 height 363
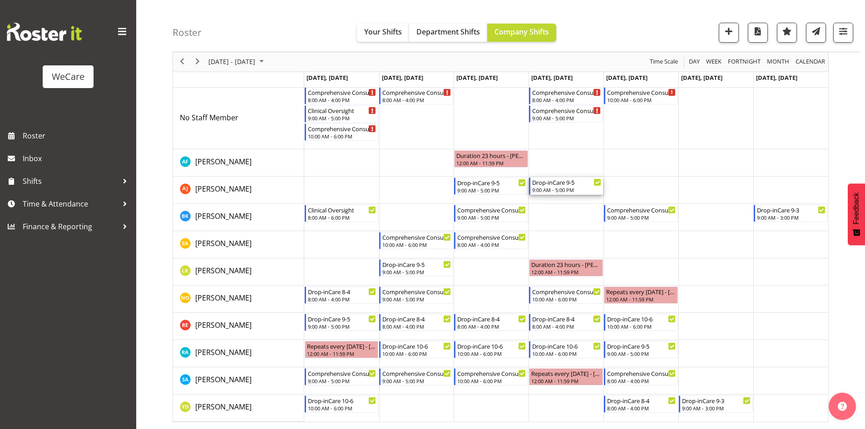
click at [559, 189] on div "9:00 AM - 5:00 PM" at bounding box center [566, 189] width 69 height 7
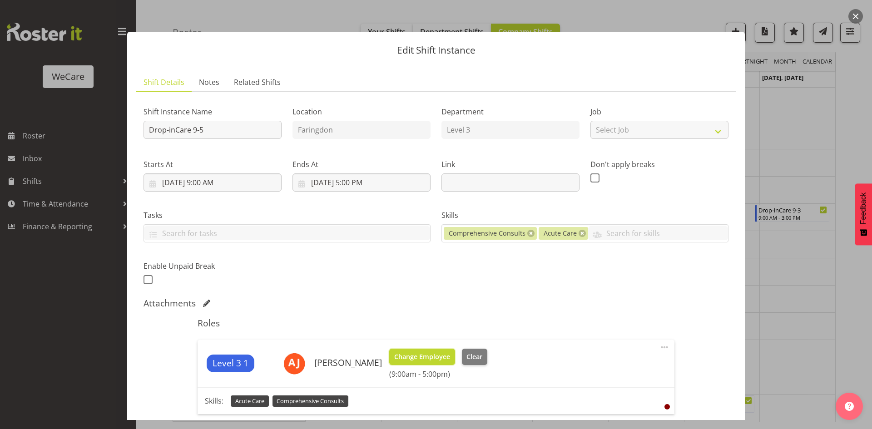
click at [413, 363] on button "Change Employee" at bounding box center [422, 357] width 66 height 16
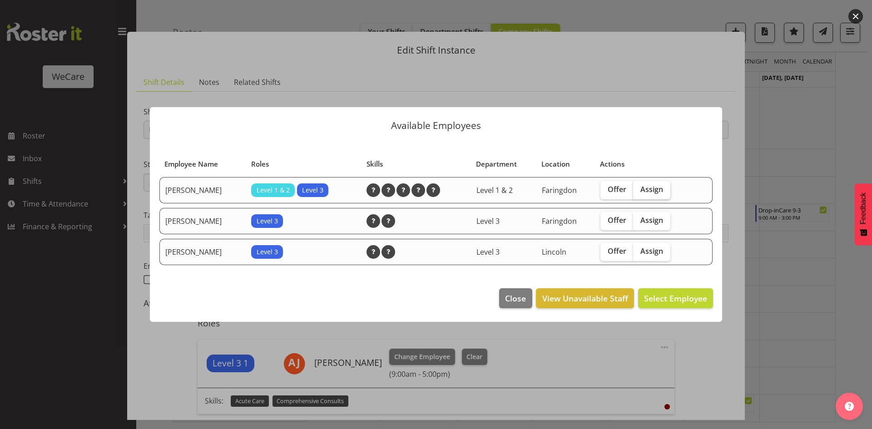
click at [653, 189] on span "Assign" at bounding box center [652, 189] width 23 height 9
click at [639, 189] on input "Assign" at bounding box center [636, 190] width 6 height 6
checkbox input "true"
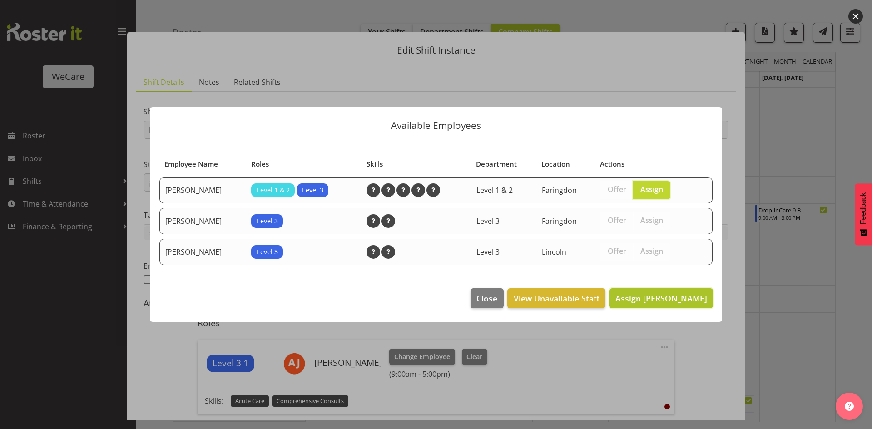
click at [672, 308] on button "Assign Alex Ferguson" at bounding box center [662, 298] width 104 height 20
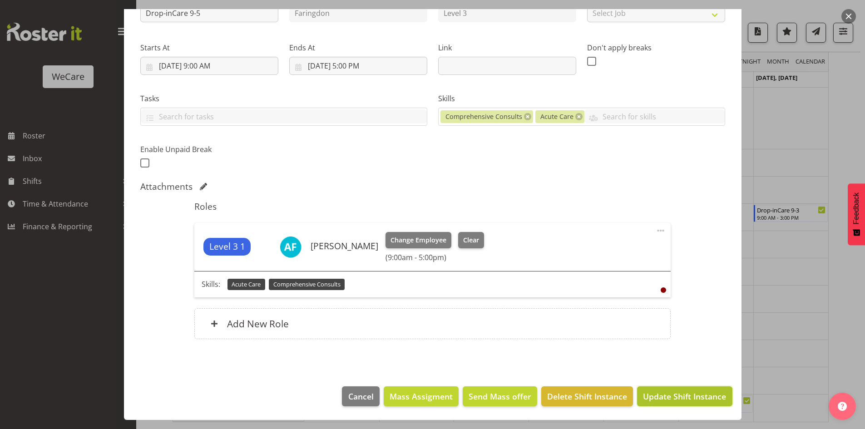
click at [691, 398] on span "Update Shift Instance" at bounding box center [684, 397] width 83 height 12
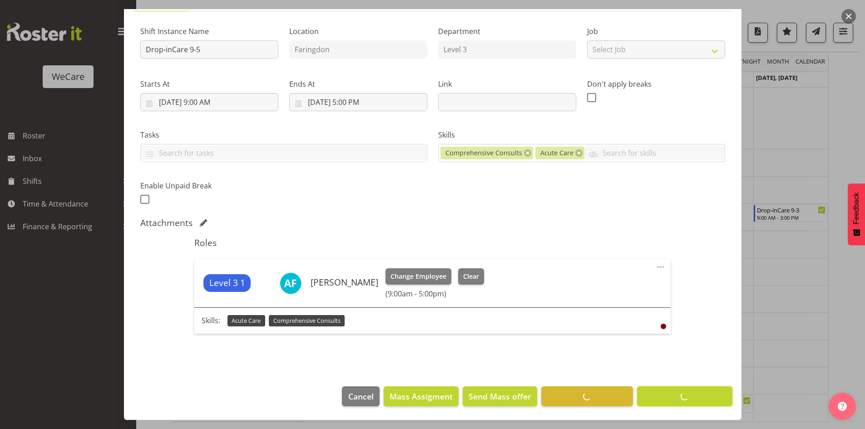
scroll to position [33, 0]
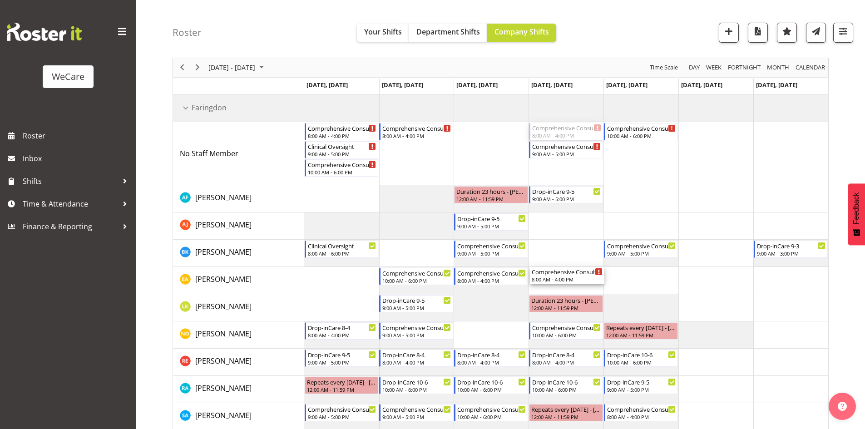
drag, startPoint x: 566, startPoint y: 128, endPoint x: 580, endPoint y: 272, distance: 145.1
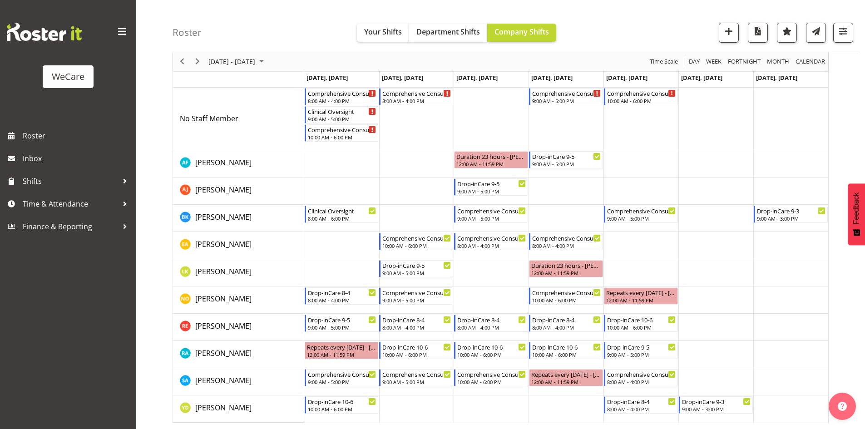
scroll to position [69, 0]
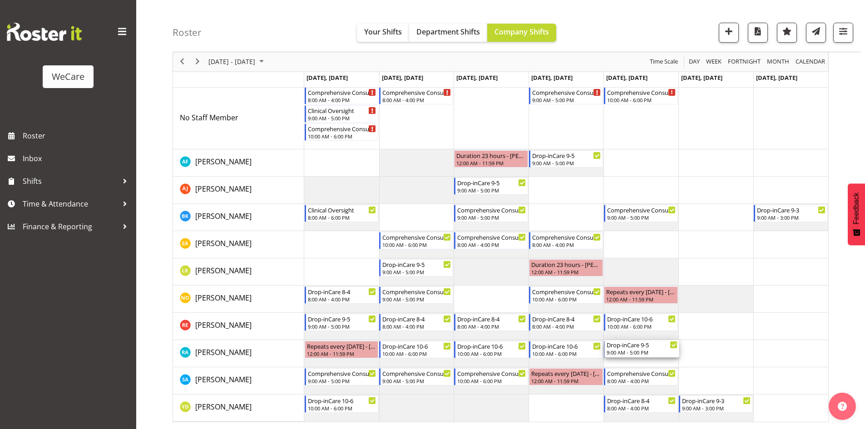
drag, startPoint x: 649, startPoint y: 353, endPoint x: 651, endPoint y: 348, distance: 4.9
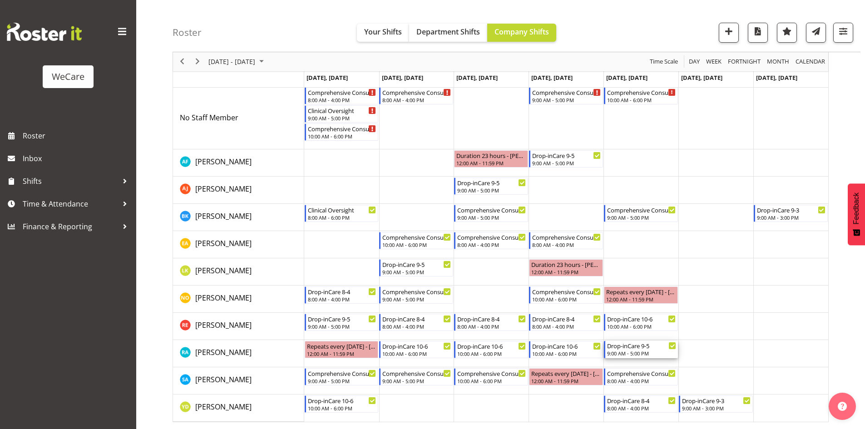
click at [650, 348] on div "Drop-inCare 9-5" at bounding box center [641, 345] width 69 height 9
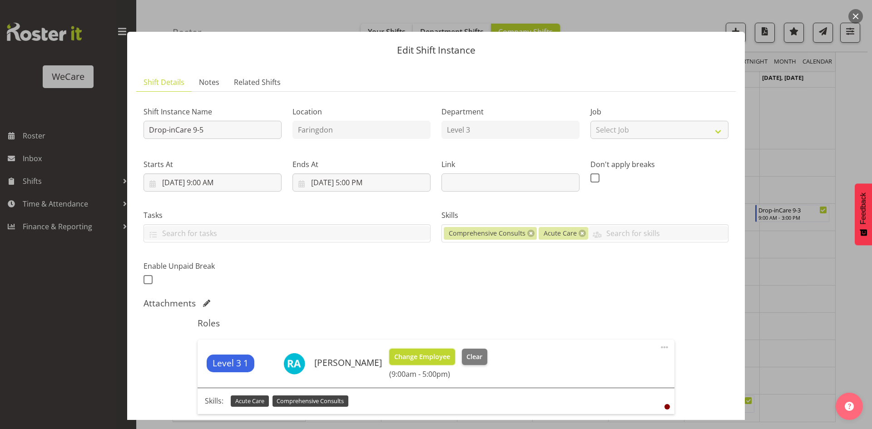
click at [411, 358] on span "Change Employee" at bounding box center [422, 357] width 56 height 10
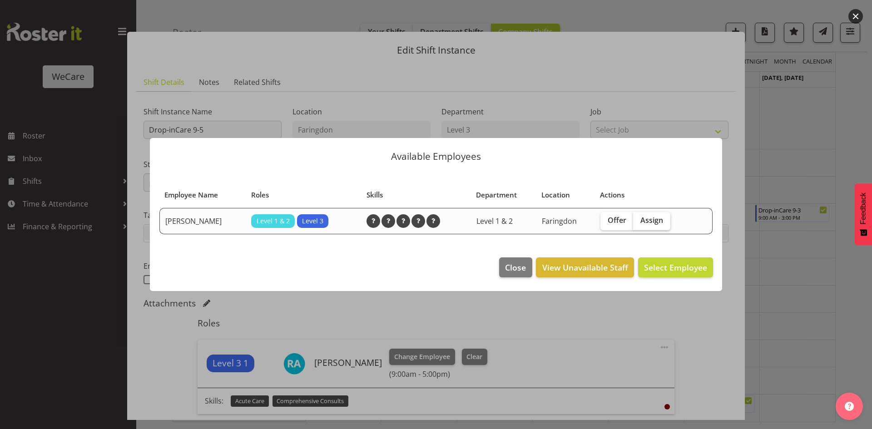
drag, startPoint x: 656, startPoint y: 209, endPoint x: 657, endPoint y: 214, distance: 4.9
click at [656, 210] on td "Offer Assign" at bounding box center [646, 221] width 103 height 26
click at [659, 229] on label "Assign" at bounding box center [651, 221] width 37 height 18
click at [639, 224] on input "Assign" at bounding box center [636, 221] width 6 height 6
checkbox input "true"
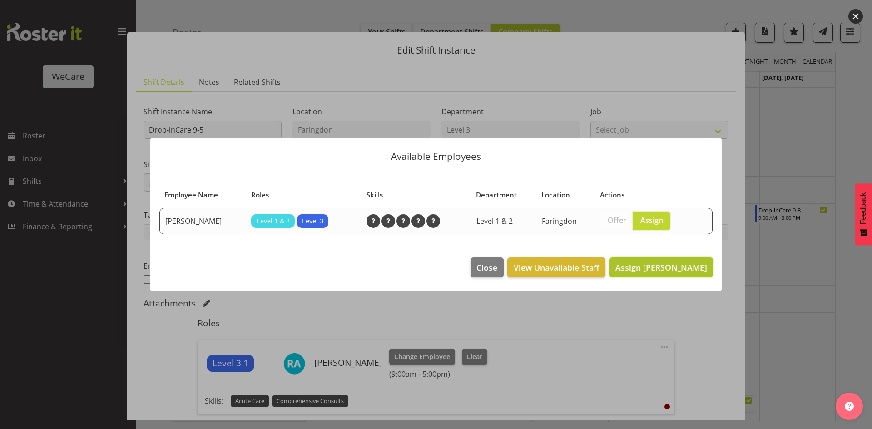
click at [671, 269] on span "Assign Liandy Kritzinger" at bounding box center [662, 267] width 92 height 11
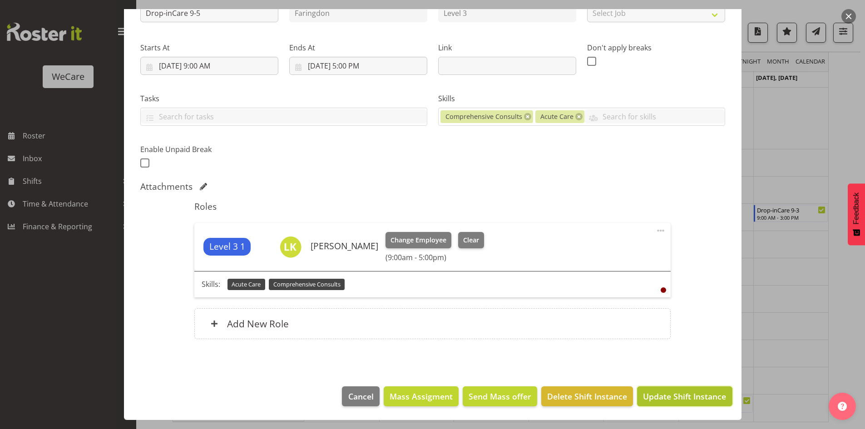
click at [658, 389] on button "Update Shift Instance" at bounding box center [684, 397] width 95 height 20
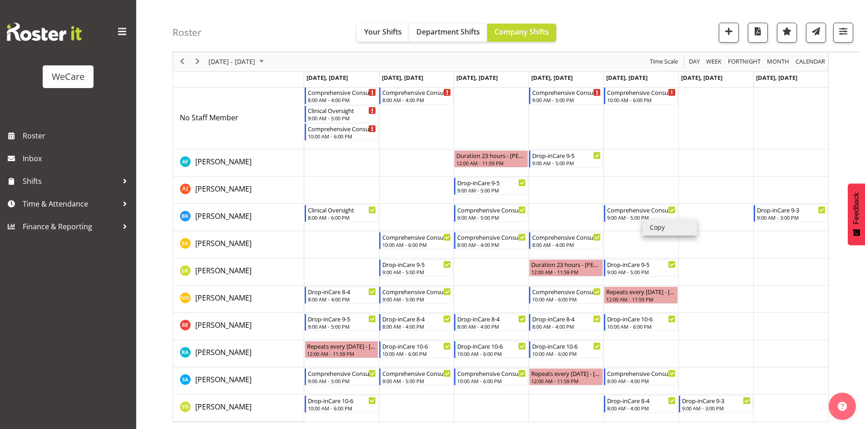
click at [653, 229] on li "Copy" at bounding box center [670, 227] width 55 height 16
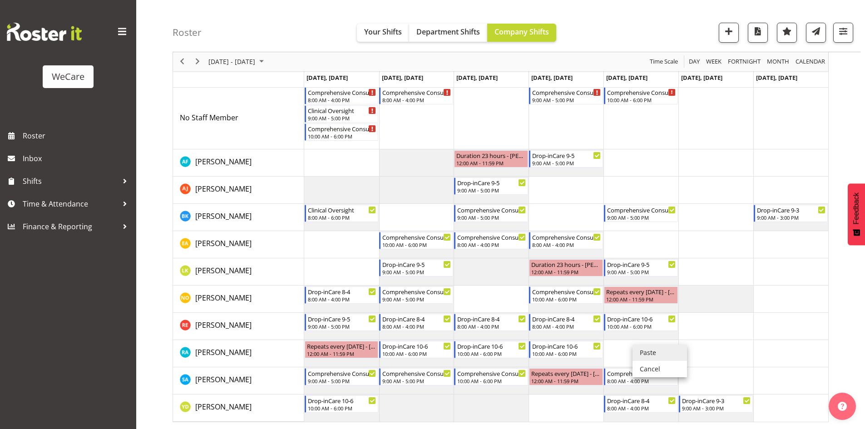
click at [646, 349] on li "Paste" at bounding box center [660, 353] width 55 height 16
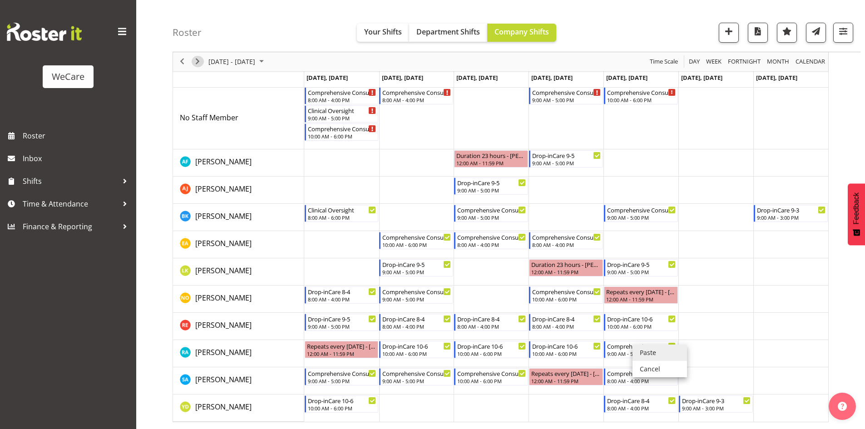
click at [195, 62] on span "Next" at bounding box center [197, 61] width 11 height 11
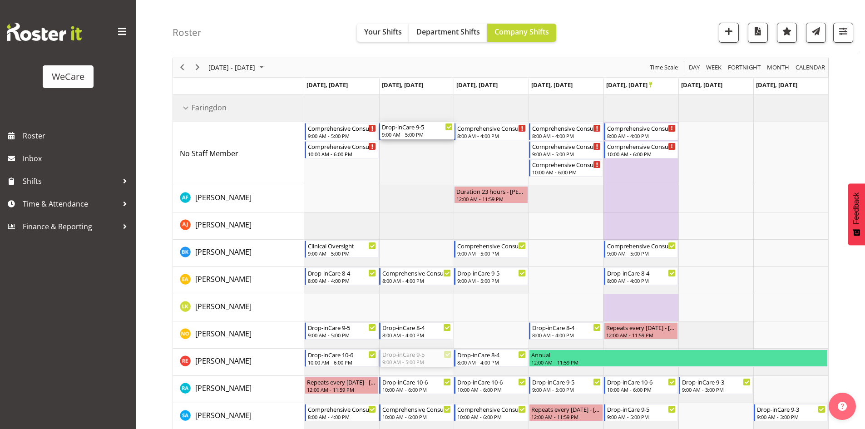
drag, startPoint x: 412, startPoint y: 358, endPoint x: 421, endPoint y: 155, distance: 202.3
click at [421, 155] on div "Comprehensive Consult 9-5 9:00 AM - 5:00 PM Comprehensive Consult 10-6 10:00 AM…" at bounding box center [566, 276] width 524 height 363
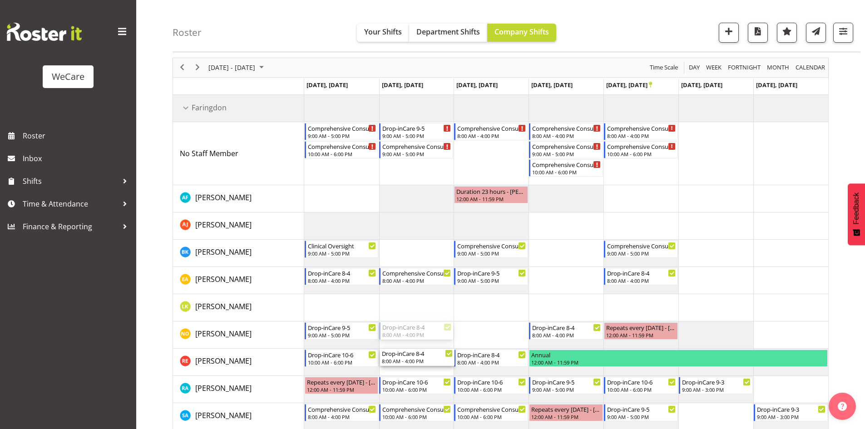
drag, startPoint x: 409, startPoint y: 335, endPoint x: 411, endPoint y: 359, distance: 24.1
drag, startPoint x: 413, startPoint y: 130, endPoint x: 415, endPoint y: 192, distance: 61.8
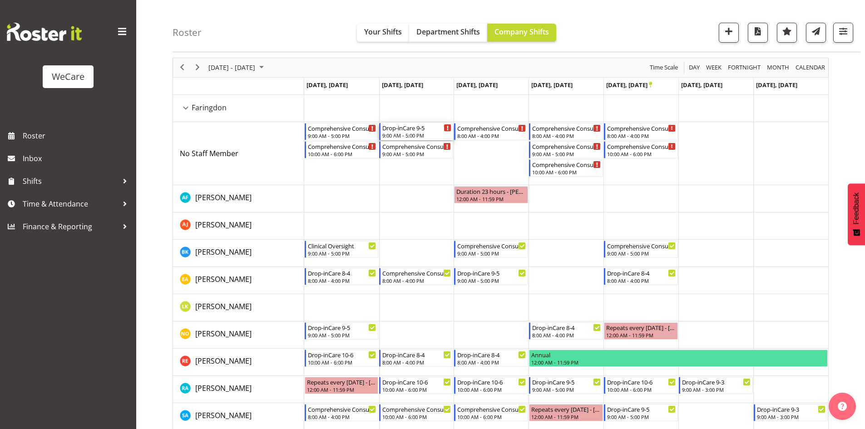
click at [398, 128] on div "Drop-inCare 9-5" at bounding box center [417, 127] width 69 height 9
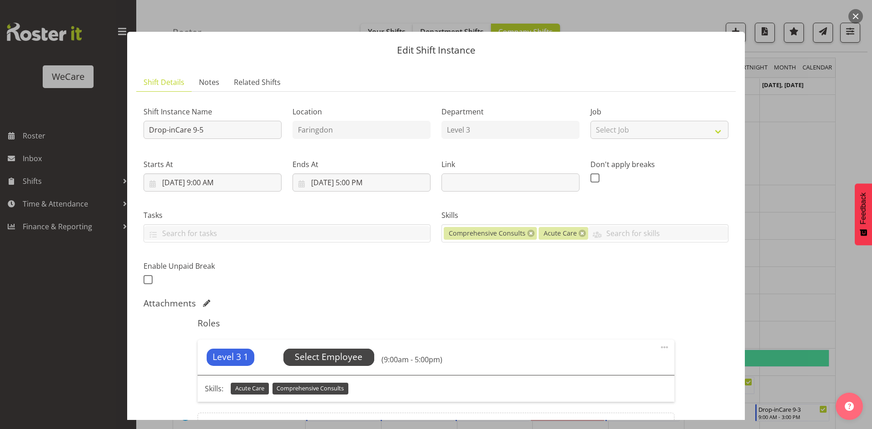
click at [340, 366] on span "Select Employee" at bounding box center [328, 357] width 91 height 17
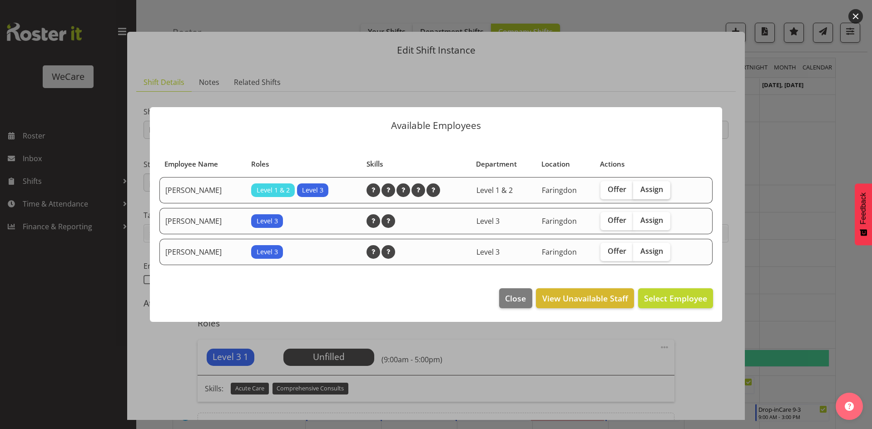
click at [661, 190] on span "Assign" at bounding box center [652, 189] width 23 height 9
click at [639, 190] on input "Assign" at bounding box center [636, 190] width 6 height 6
checkbox input "true"
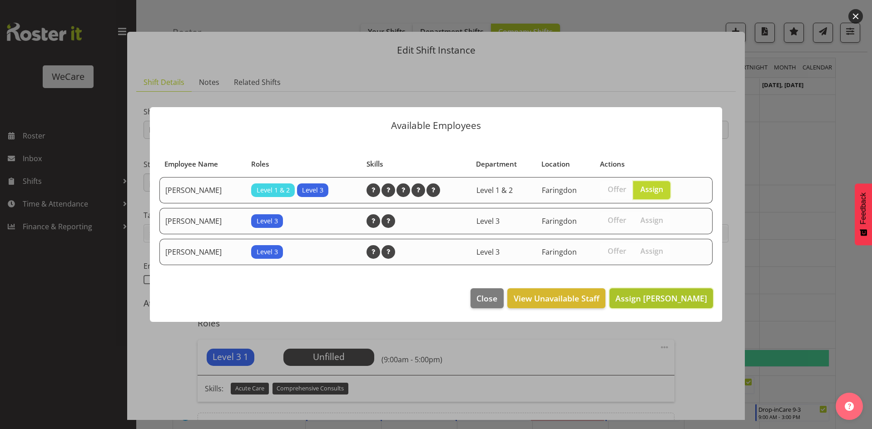
click at [663, 300] on span "Assign Alex Ferguson" at bounding box center [662, 298] width 92 height 11
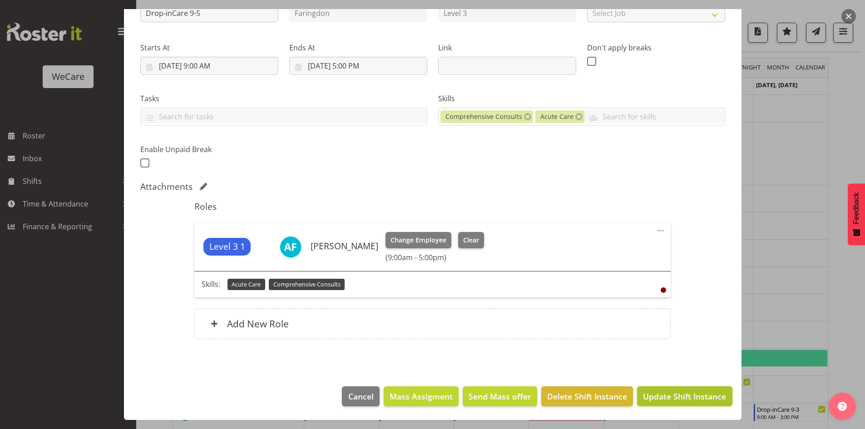
click at [668, 389] on button "Update Shift Instance" at bounding box center [684, 397] width 95 height 20
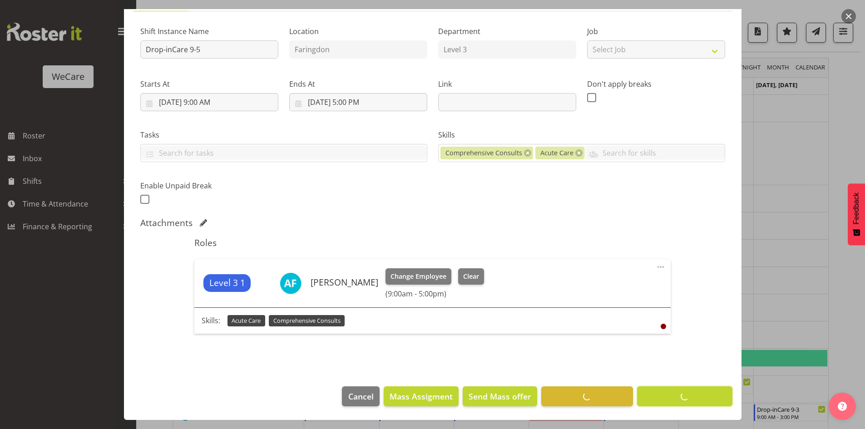
scroll to position [80, 0]
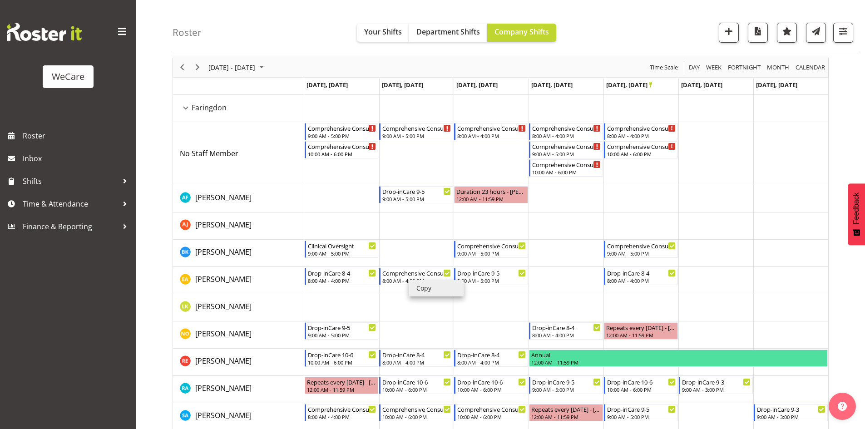
click at [420, 286] on li "Copy" at bounding box center [436, 288] width 55 height 16
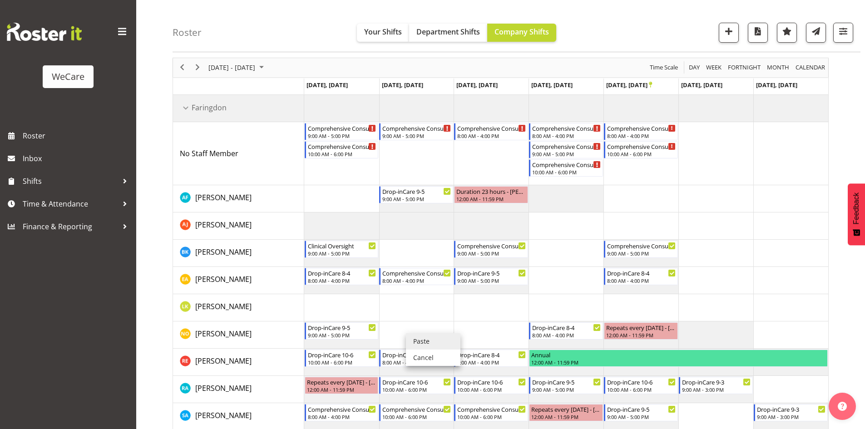
click at [416, 337] on li "Paste" at bounding box center [433, 341] width 55 height 16
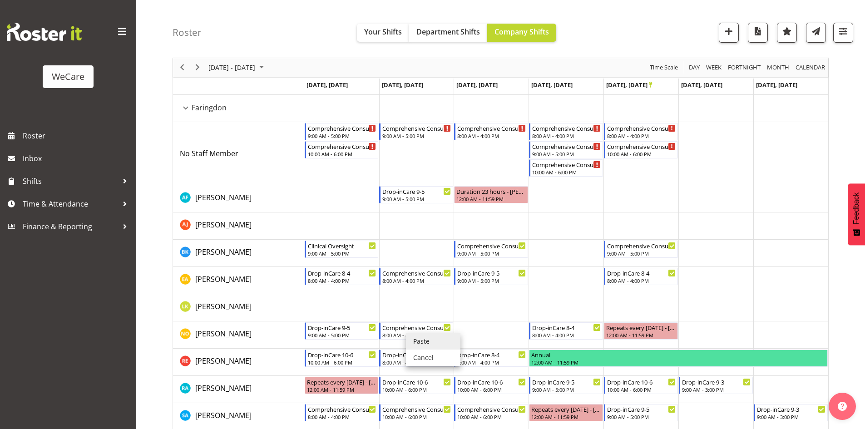
click at [596, 31] on div "Roster Your Shifts Department Shifts Company Shifts 1 Locations Clear Business …" at bounding box center [517, 26] width 688 height 52
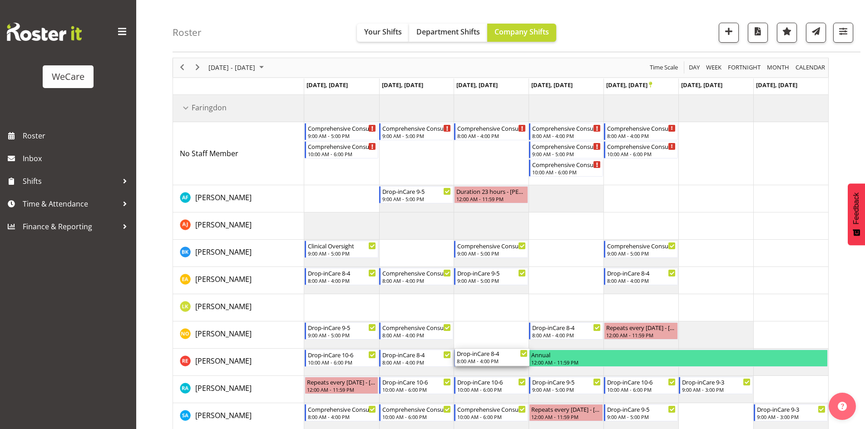
drag, startPoint x: 467, startPoint y: 352, endPoint x: 484, endPoint y: 357, distance: 17.9
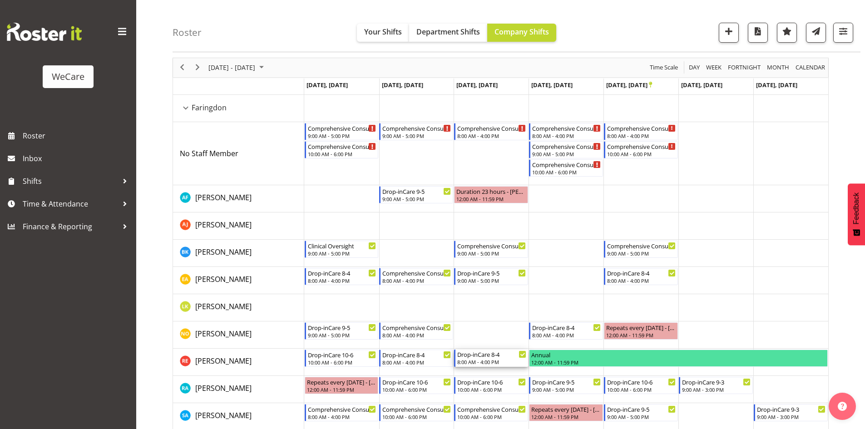
click at [484, 356] on div "Drop-inCare 8-4" at bounding box center [491, 354] width 69 height 9
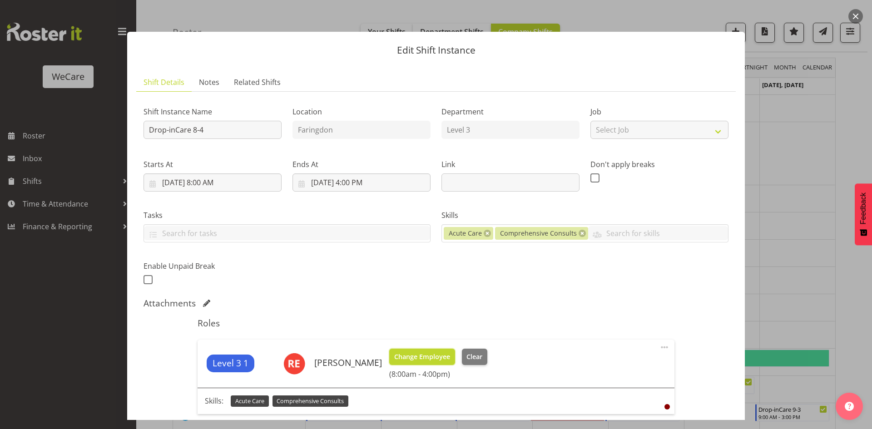
click at [420, 353] on span "Change Employee" at bounding box center [422, 357] width 56 height 10
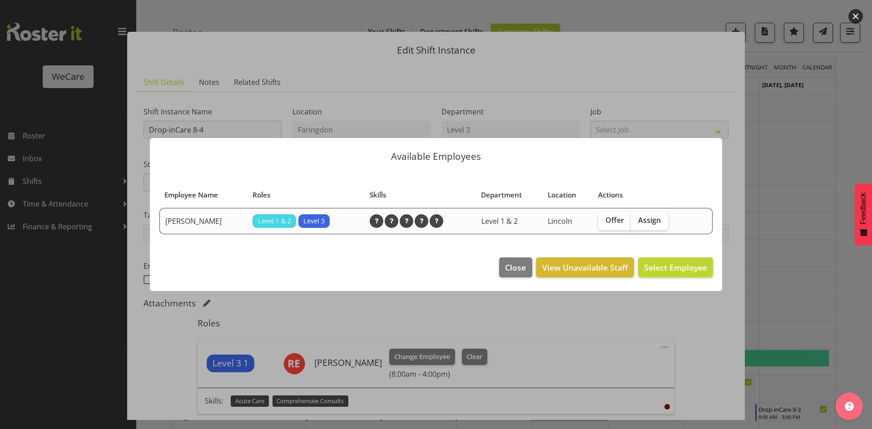
click at [792, 264] on div at bounding box center [436, 214] width 872 height 429
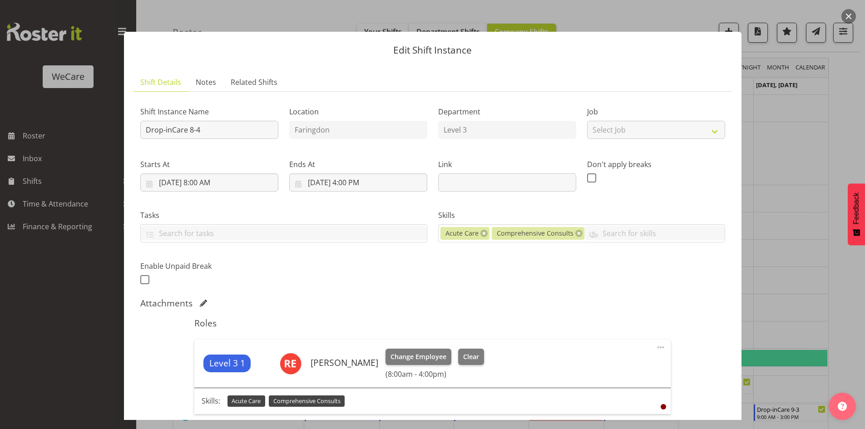
click at [789, 264] on div at bounding box center [432, 214] width 865 height 429
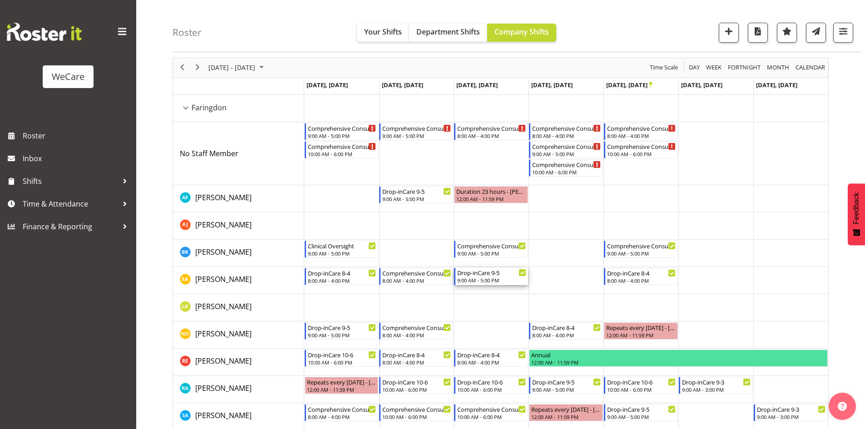
click at [483, 276] on div "Drop-inCare 9-5" at bounding box center [491, 272] width 69 height 9
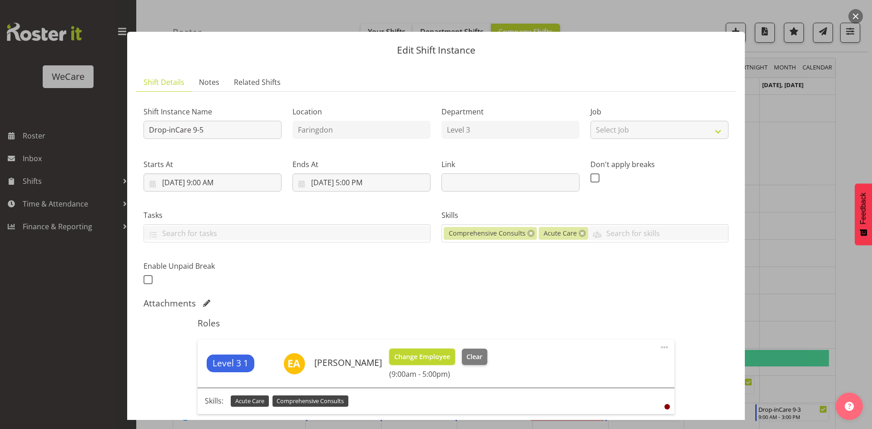
click at [412, 360] on span "Change Employee" at bounding box center [422, 357] width 56 height 10
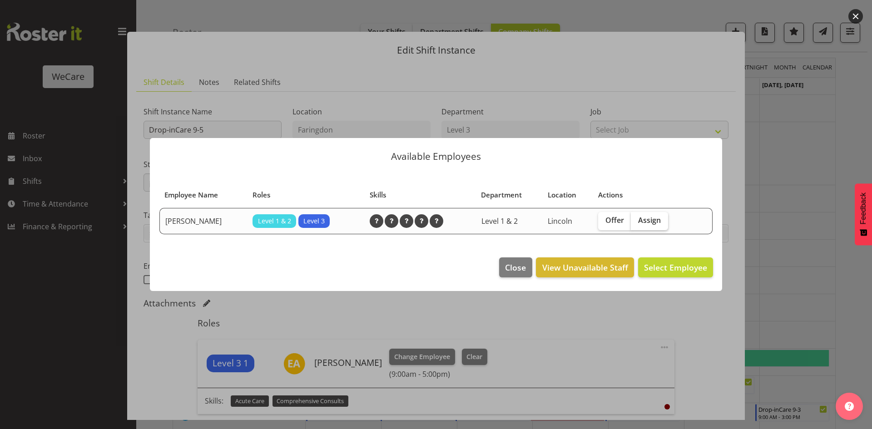
click at [655, 226] on label "Assign" at bounding box center [649, 221] width 37 height 18
click at [637, 224] on input "Assign" at bounding box center [634, 221] width 6 height 6
checkbox input "true"
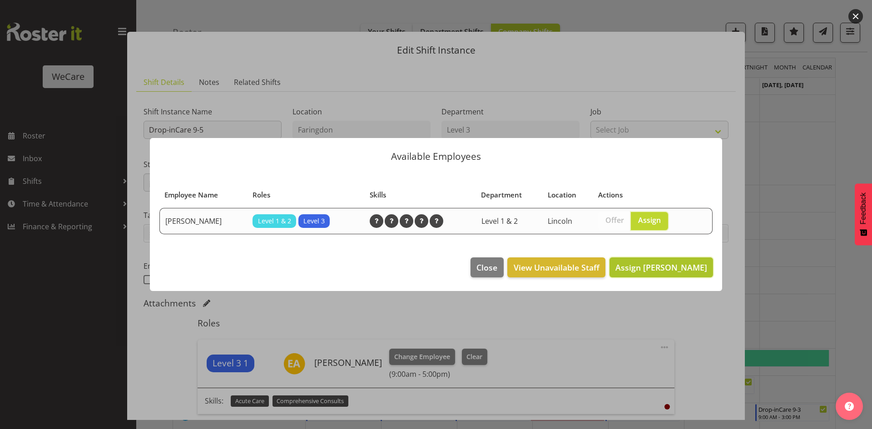
click at [661, 268] on span "Assign Amy Johannsen" at bounding box center [662, 267] width 92 height 11
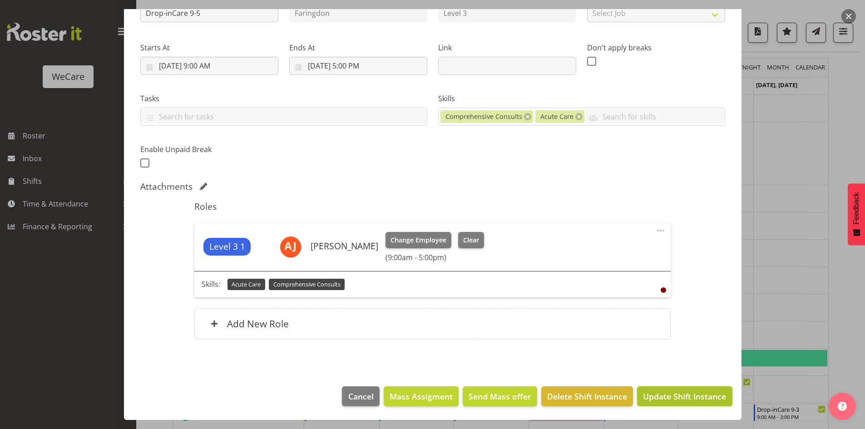
click at [671, 393] on span "Update Shift Instance" at bounding box center [684, 397] width 83 height 12
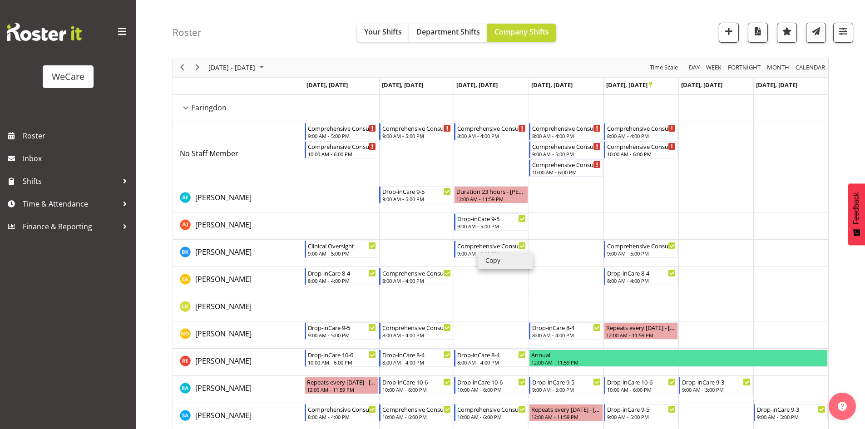
click at [491, 258] on li "Copy" at bounding box center [505, 261] width 55 height 16
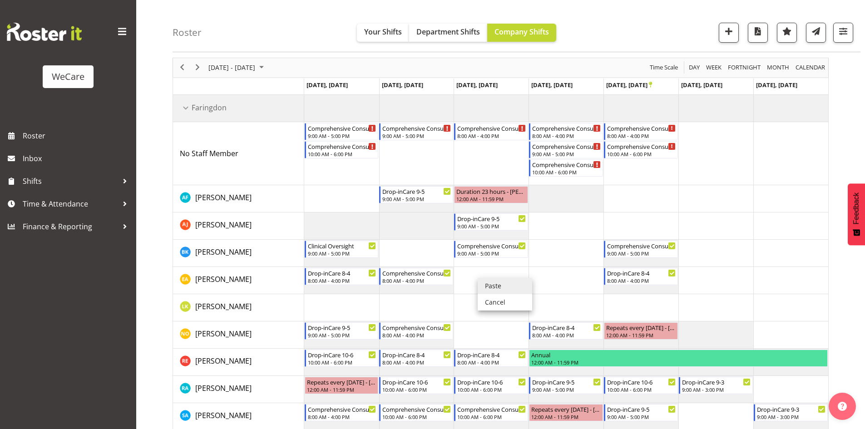
click at [493, 280] on li "Paste" at bounding box center [505, 286] width 55 height 16
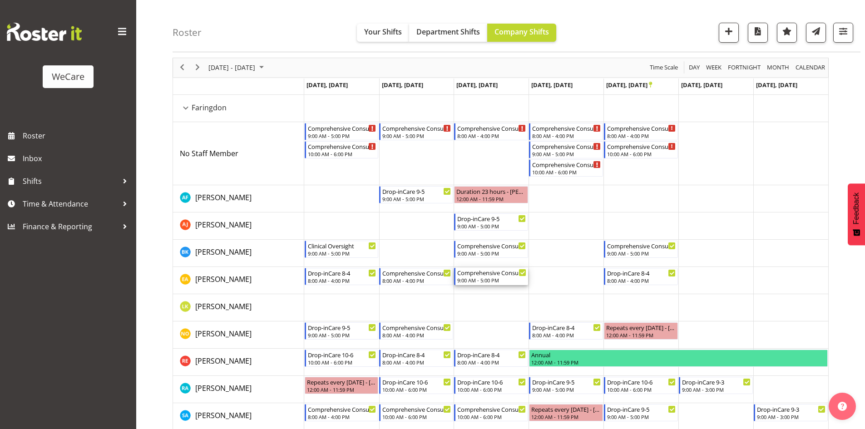
click at [477, 279] on div "9:00 AM - 5:00 PM" at bounding box center [491, 280] width 69 height 7
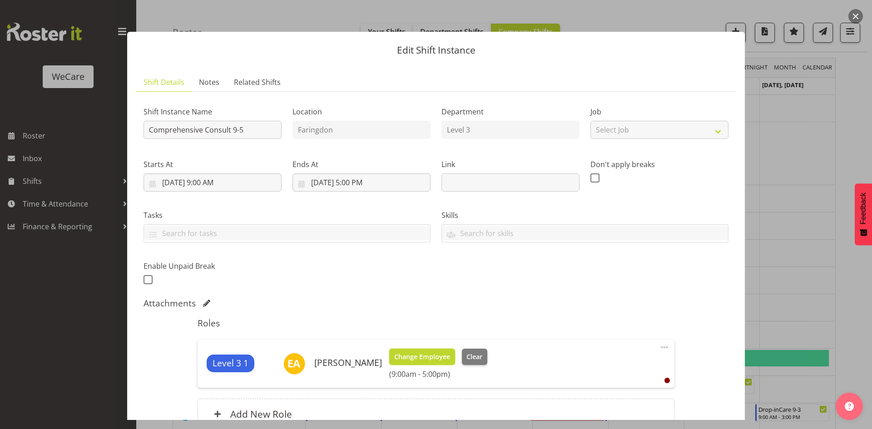
click at [417, 352] on span "Change Employee" at bounding box center [422, 357] width 56 height 10
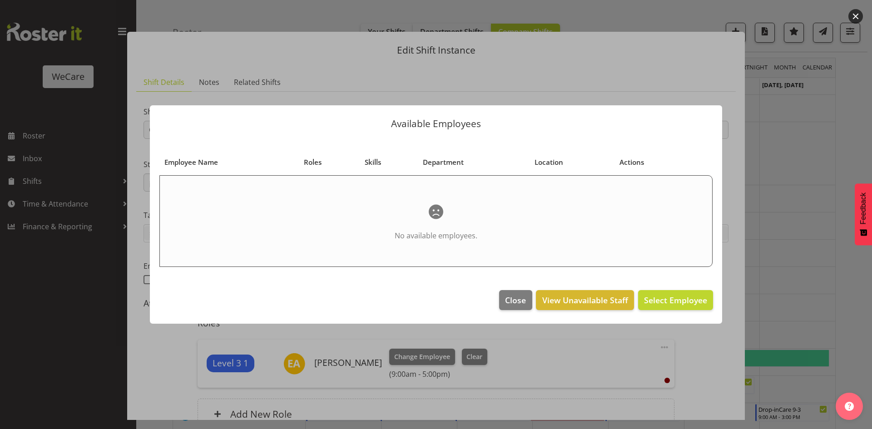
click at [800, 254] on div at bounding box center [436, 214] width 872 height 429
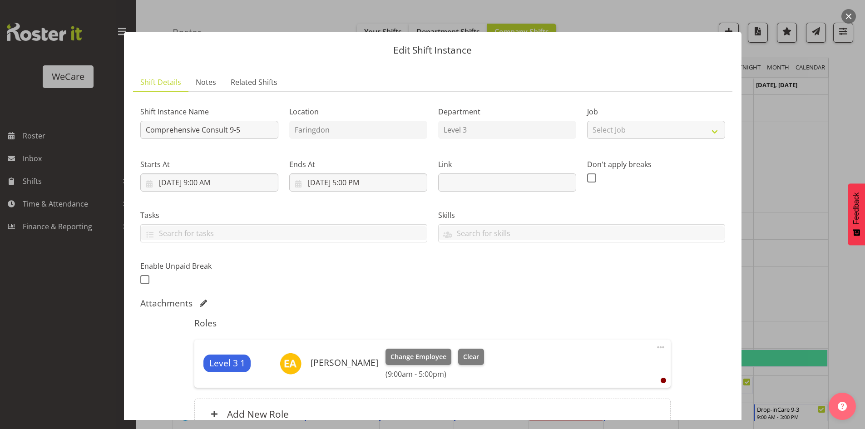
click at [799, 256] on div at bounding box center [432, 214] width 865 height 429
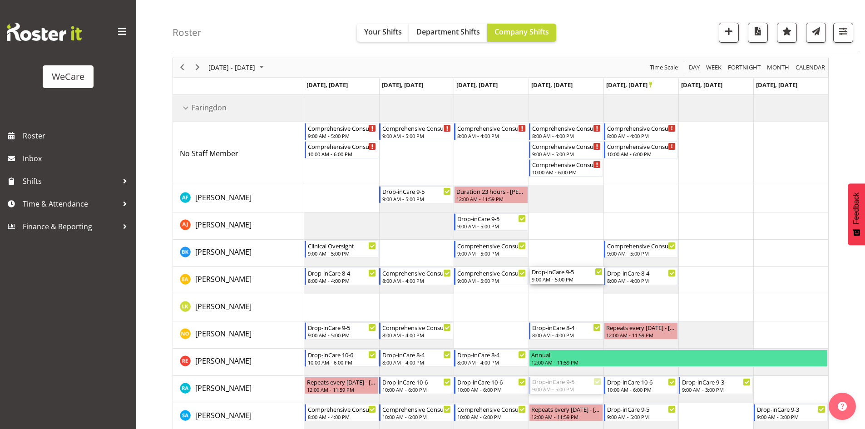
drag, startPoint x: 561, startPoint y: 389, endPoint x: 571, endPoint y: 282, distance: 107.7
drag, startPoint x: 571, startPoint y: 282, endPoint x: 571, endPoint y: 298, distance: 16.4
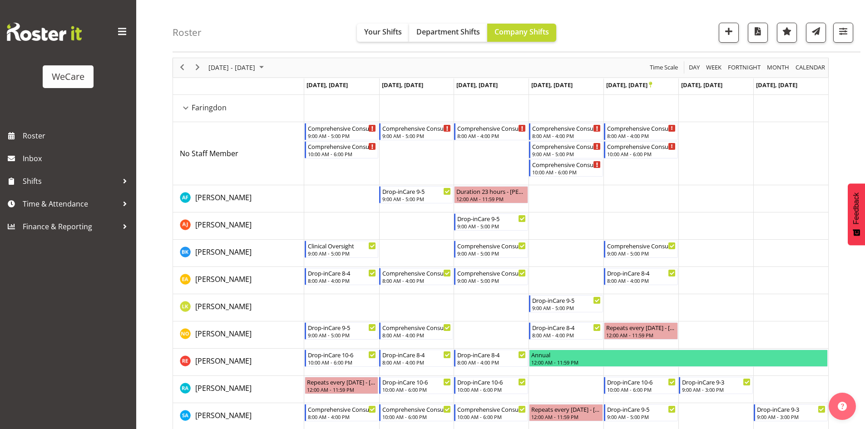
scroll to position [69, 0]
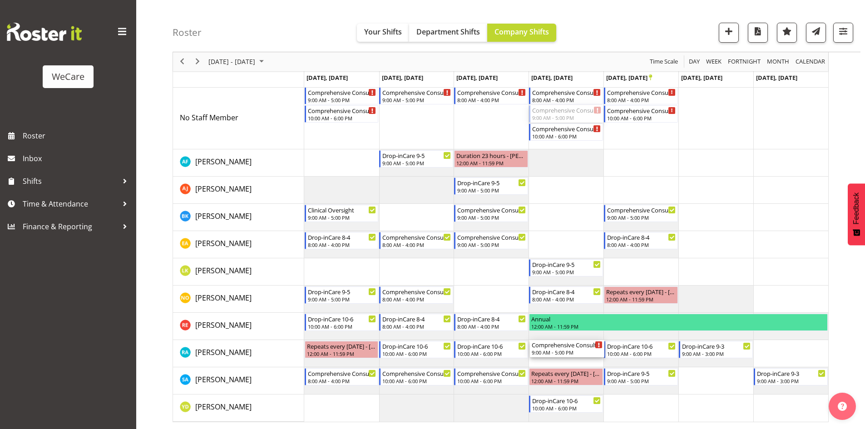
drag, startPoint x: 565, startPoint y: 114, endPoint x: 561, endPoint y: 354, distance: 239.9
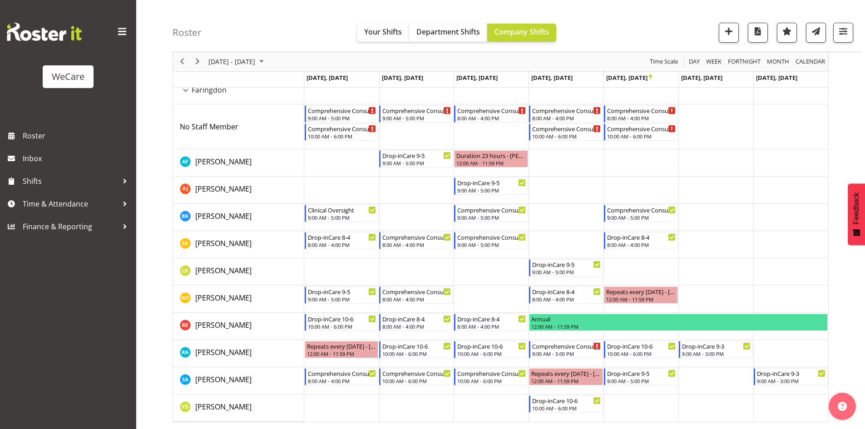
scroll to position [50, 0]
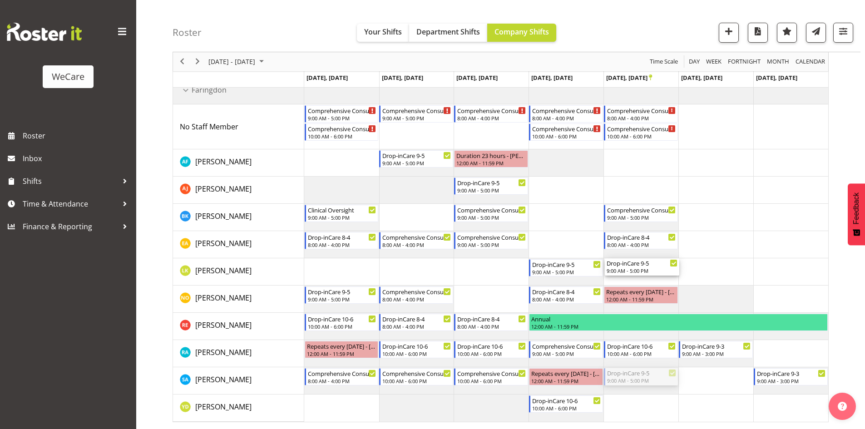
drag, startPoint x: 636, startPoint y: 375, endPoint x: 640, endPoint y: 265, distance: 109.5
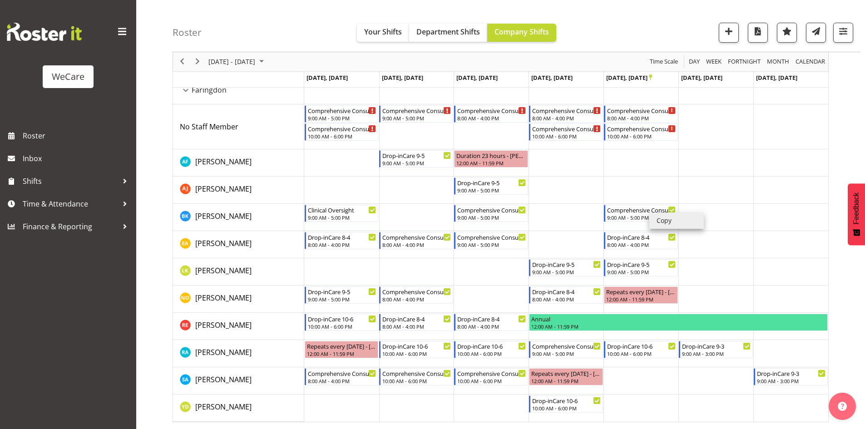
click at [671, 226] on li "Copy" at bounding box center [677, 221] width 55 height 16
click at [662, 223] on li "Copy" at bounding box center [655, 219] width 55 height 16
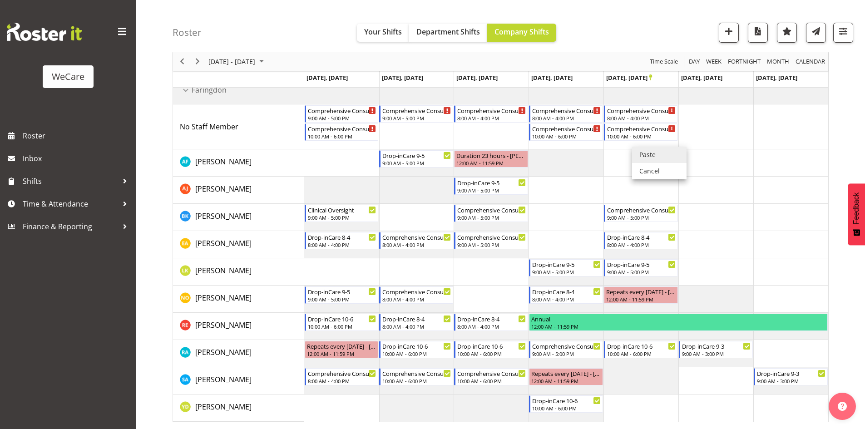
click at [641, 150] on li "Paste" at bounding box center [659, 155] width 55 height 16
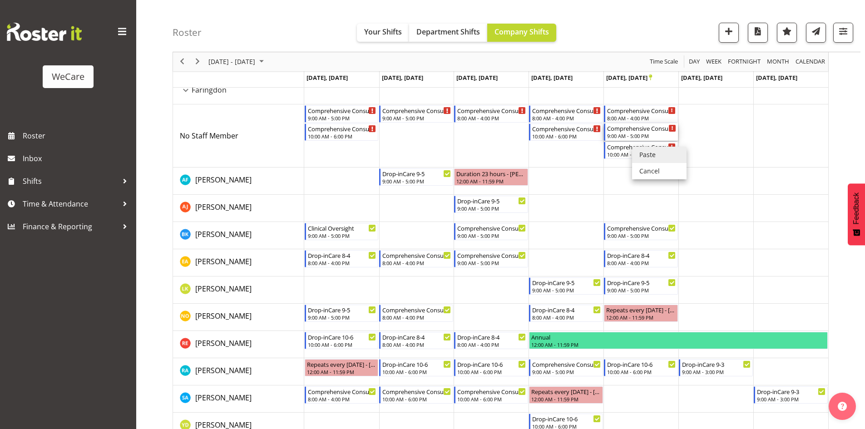
click at [632, 132] on div "Comprehensive Consult 9-5" at bounding box center [641, 128] width 69 height 9
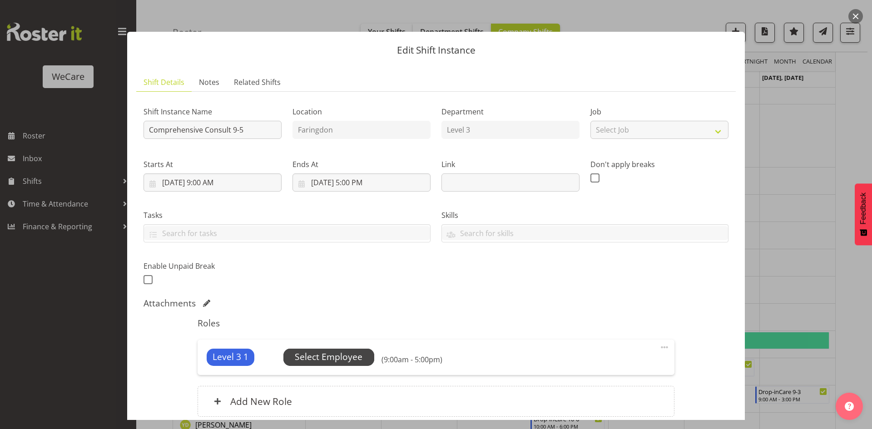
click at [308, 361] on span "Select Employee" at bounding box center [329, 357] width 68 height 13
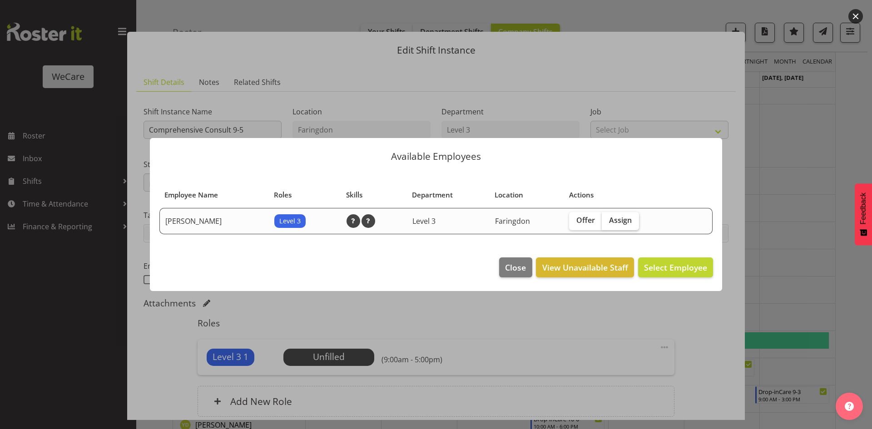
click at [621, 220] on span "Assign" at bounding box center [620, 220] width 23 height 9
click at [608, 220] on input "Assign" at bounding box center [605, 221] width 6 height 6
checkbox input "true"
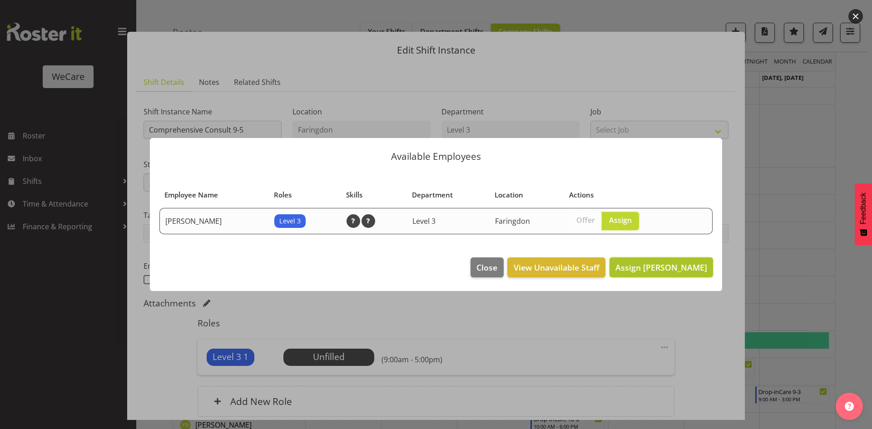
click at [641, 270] on span "Assign Sarah Abbott" at bounding box center [662, 267] width 92 height 11
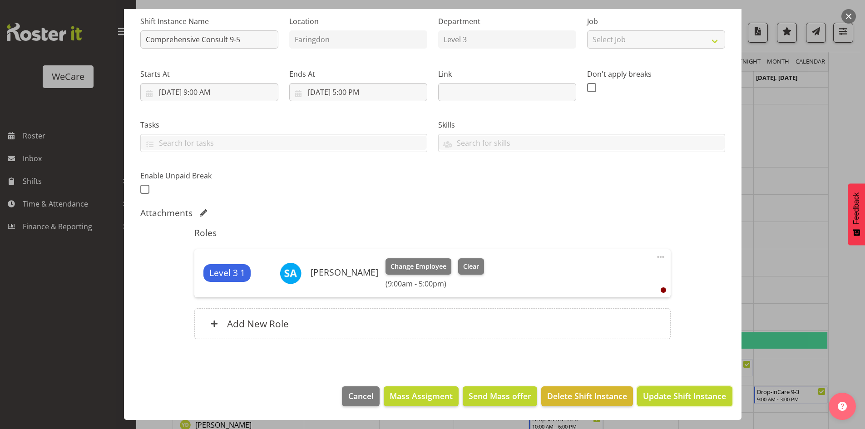
click at [671, 397] on span "Update Shift Instance" at bounding box center [684, 396] width 83 height 12
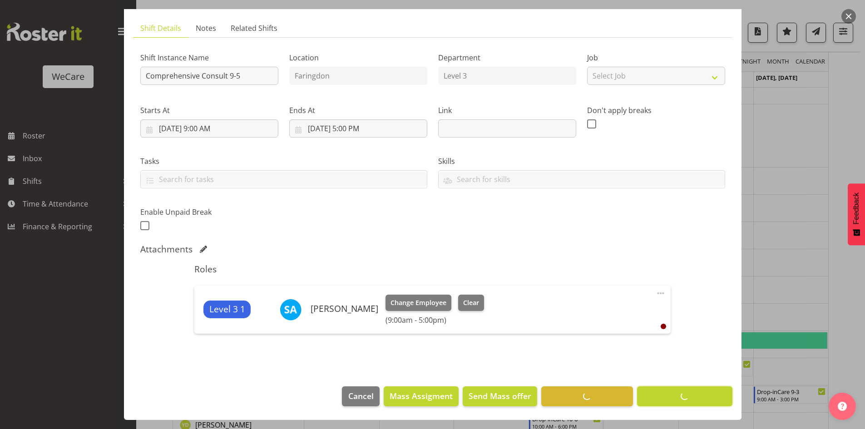
scroll to position [33, 0]
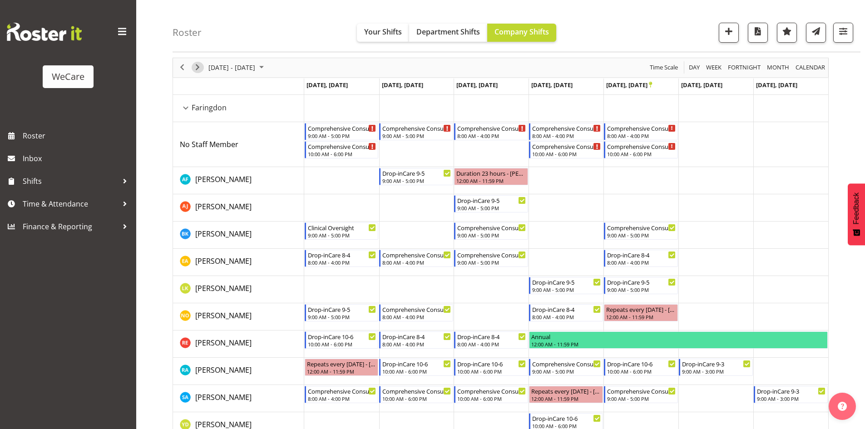
click at [195, 69] on span "Next" at bounding box center [197, 67] width 11 height 11
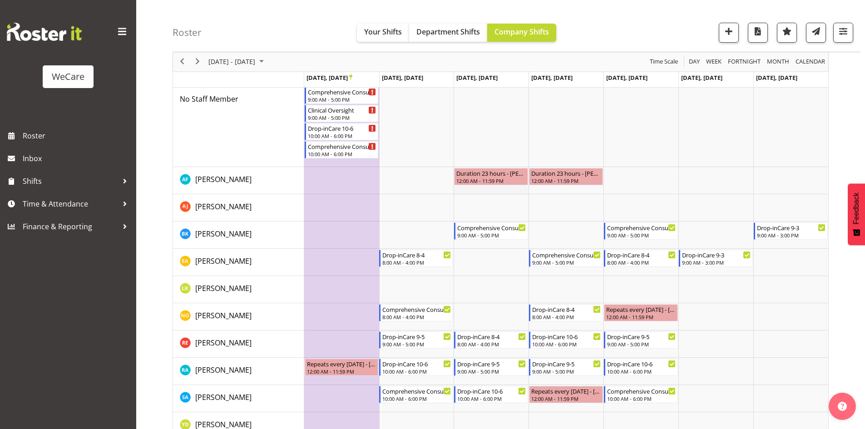
scroll to position [141, 0]
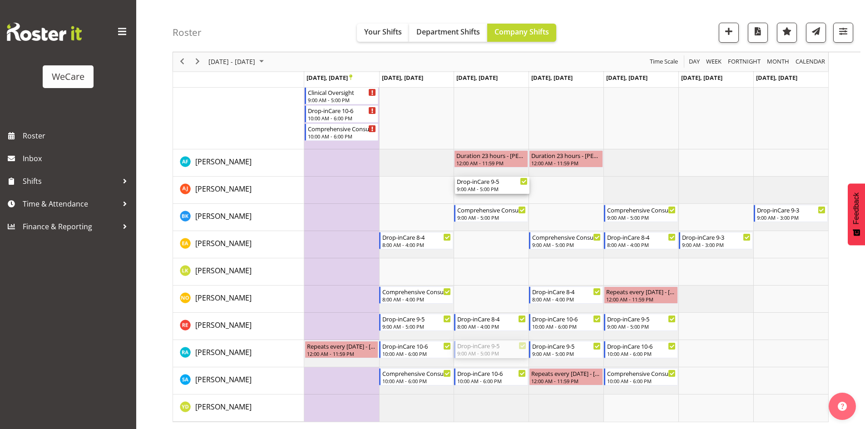
drag, startPoint x: 505, startPoint y: 344, endPoint x: 486, endPoint y: 186, distance: 159.2
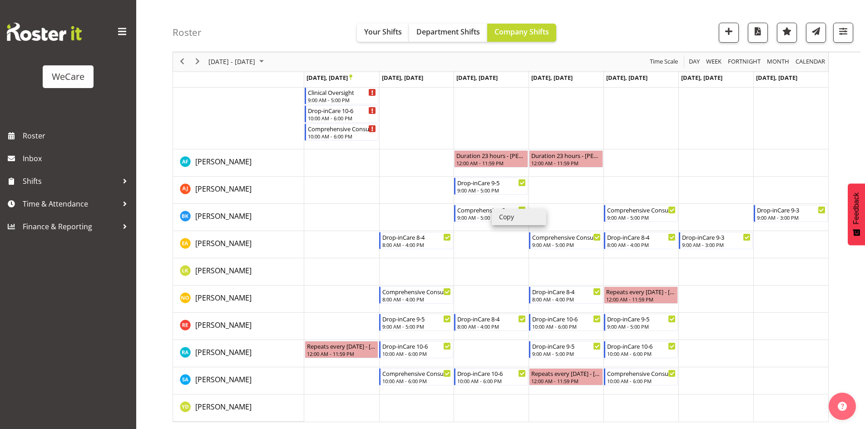
click at [520, 221] on li "Copy" at bounding box center [519, 217] width 55 height 16
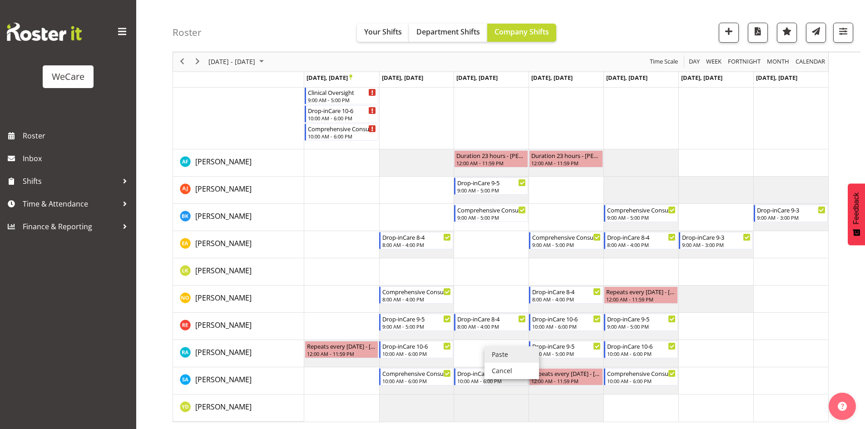
click at [490, 348] on li "Paste" at bounding box center [512, 355] width 55 height 16
drag, startPoint x: 653, startPoint y: 313, endPoint x: 641, endPoint y: 125, distance: 188.9
click at [641, 125] on div "Drop-inCare 8-4 8:00 AM - 4:00 PM Comprehensive Consult 8-4 8:00 AM - 4:00 PM D…" at bounding box center [566, 204] width 524 height 436
click at [641, 330] on div "Drop-inCare 8-4 8:00 AM - 4:00 PM Comprehensive Consult 8-4 8:00 AM - 4:00 PM D…" at bounding box center [566, 204] width 524 height 436
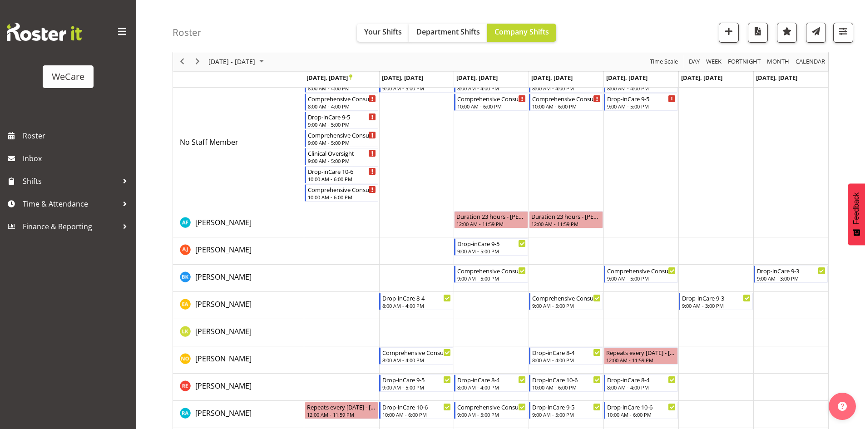
scroll to position [50, 0]
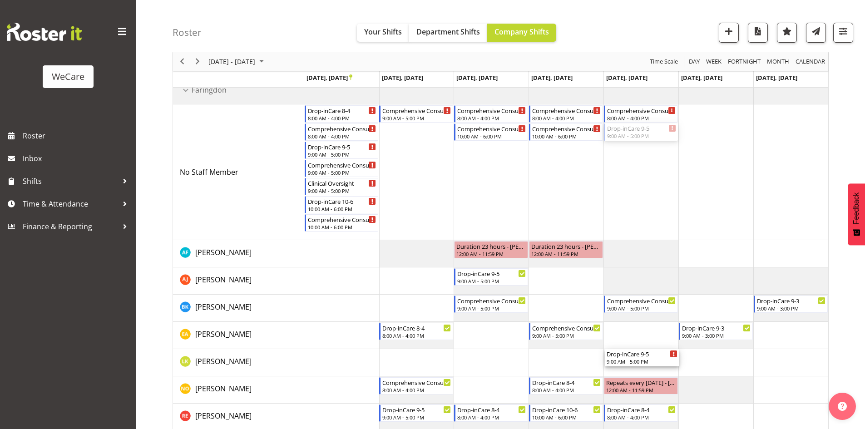
drag, startPoint x: 644, startPoint y: 131, endPoint x: 621, endPoint y: 357, distance: 227.0
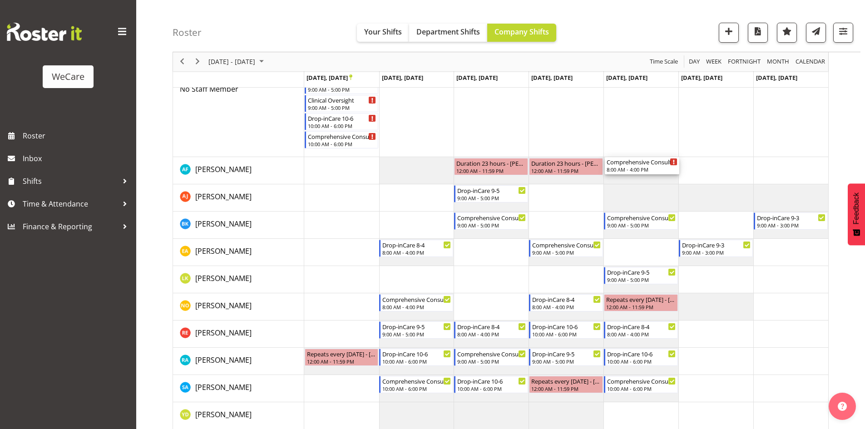
scroll to position [136, 0]
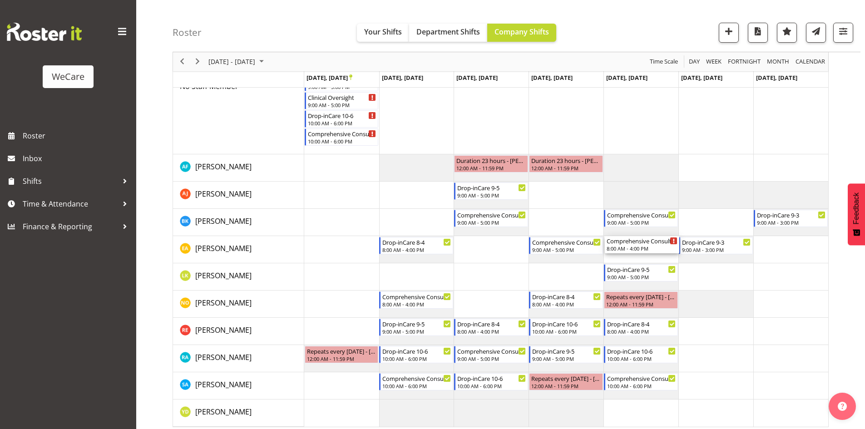
drag, startPoint x: 629, startPoint y: 165, endPoint x: 643, endPoint y: 261, distance: 96.4
click at [644, 260] on div "Drop-inCare 8-4 8:00 AM - 4:00 PM Comprehensive Consult 8-4 8:00 AM - 4:00 PM D…" at bounding box center [566, 209] width 524 height 436
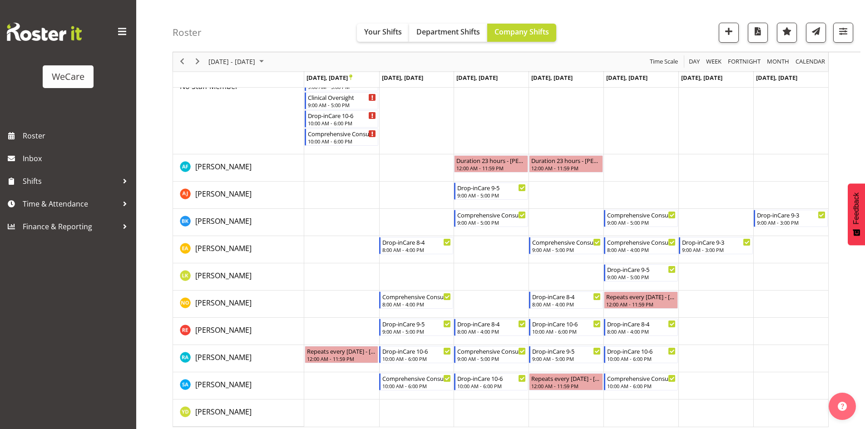
click at [844, 45] on div "Roster Your Shifts Department Shifts Company Shifts 1 Locations Clear Business …" at bounding box center [517, 26] width 688 height 52
click at [843, 33] on span "button" at bounding box center [844, 31] width 12 height 12
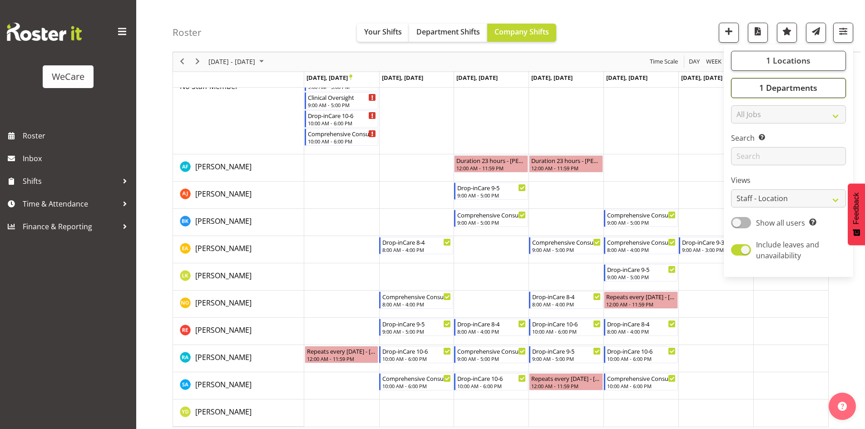
click at [788, 85] on span "1 Departments" at bounding box center [789, 88] width 58 height 11
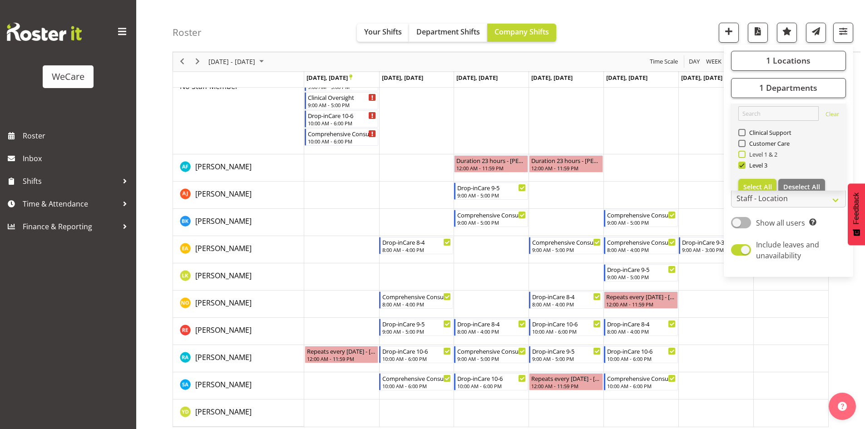
click at [748, 152] on span "Level 1 & 2" at bounding box center [762, 154] width 32 height 7
click at [745, 152] on input "Level 1 & 2" at bounding box center [742, 155] width 6 height 6
checkbox input "true"
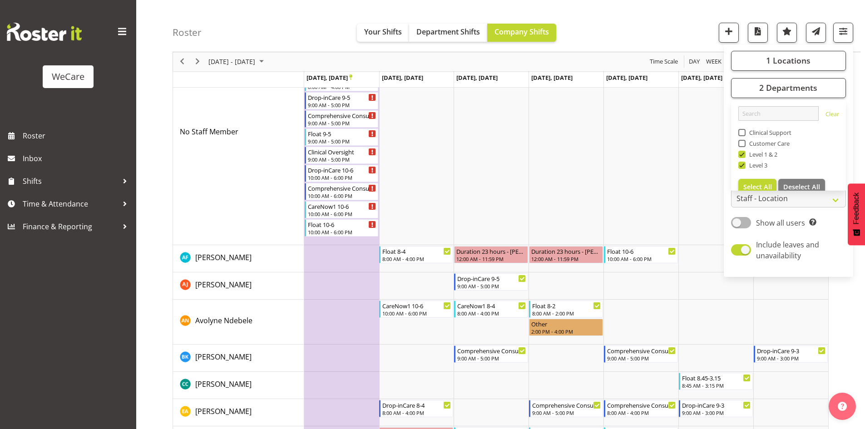
click at [622, 30] on div "Roster Your Shifts Department Shifts Company Shifts 1 Locations Clear Business …" at bounding box center [517, 26] width 688 height 52
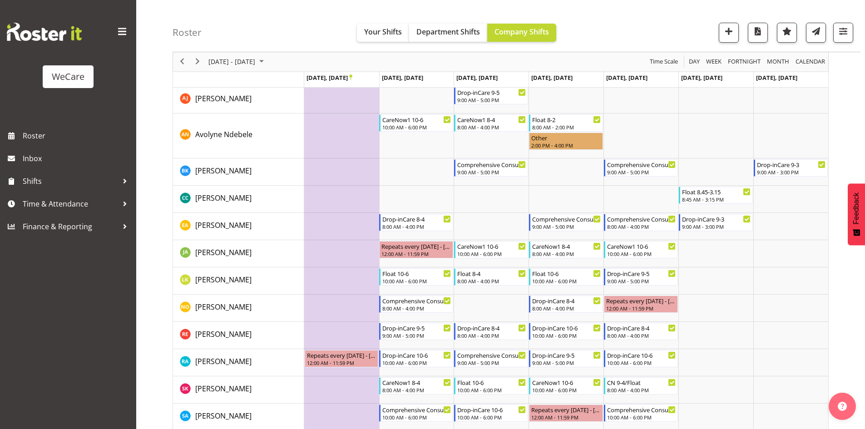
scroll to position [359, 0]
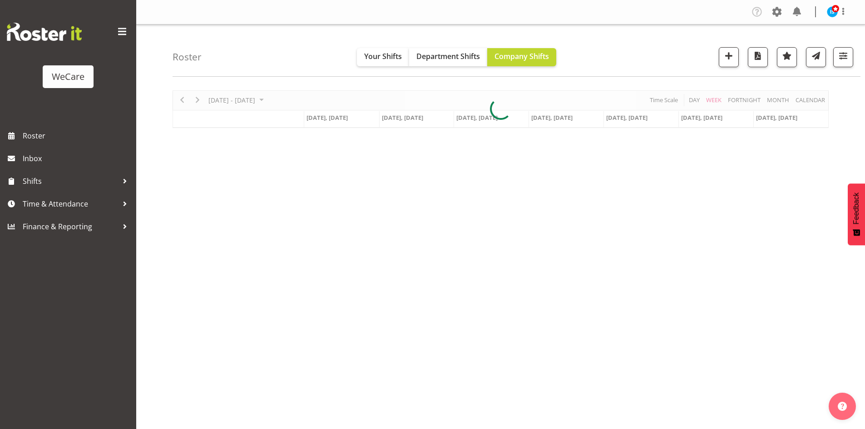
scroll to position [18, 0]
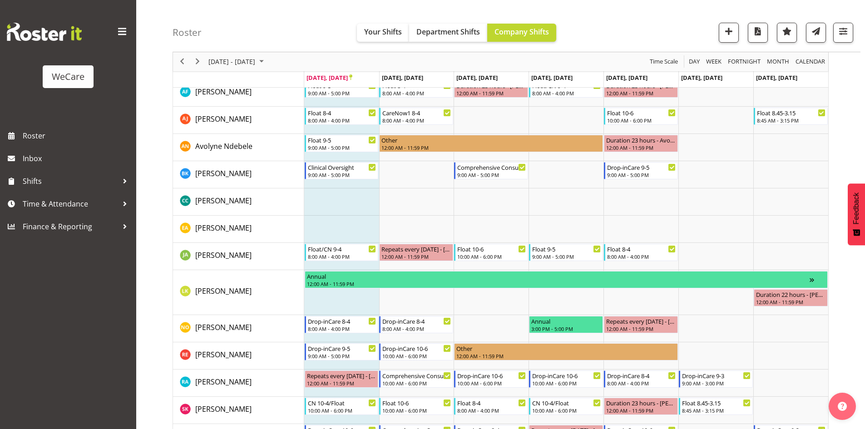
scroll to position [286, 0]
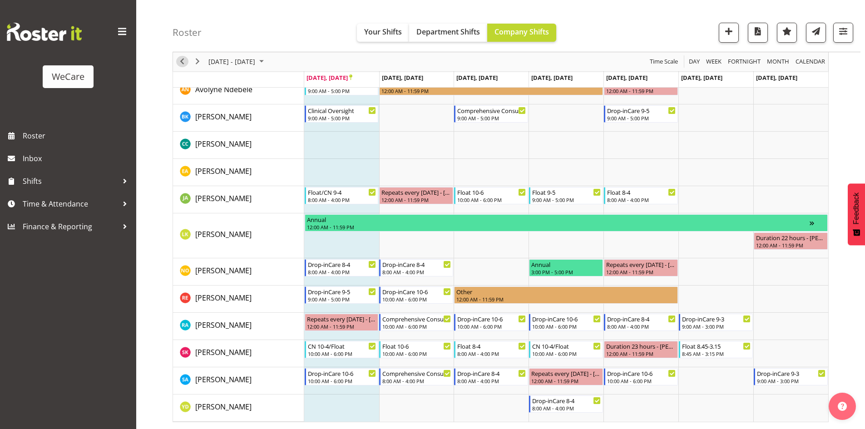
click at [177, 60] on span "Previous" at bounding box center [182, 61] width 11 height 11
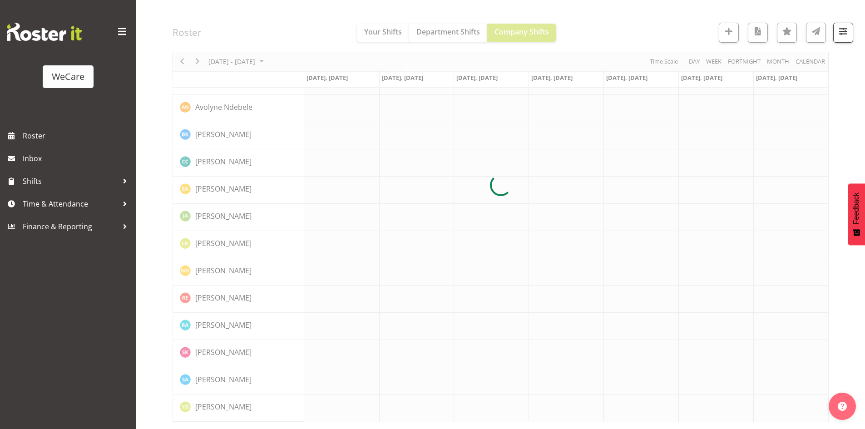
scroll to position [0, 0]
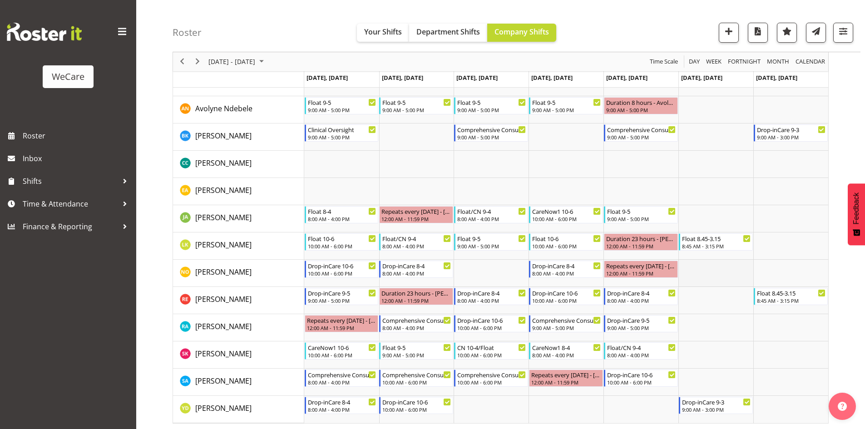
scroll to position [232, 0]
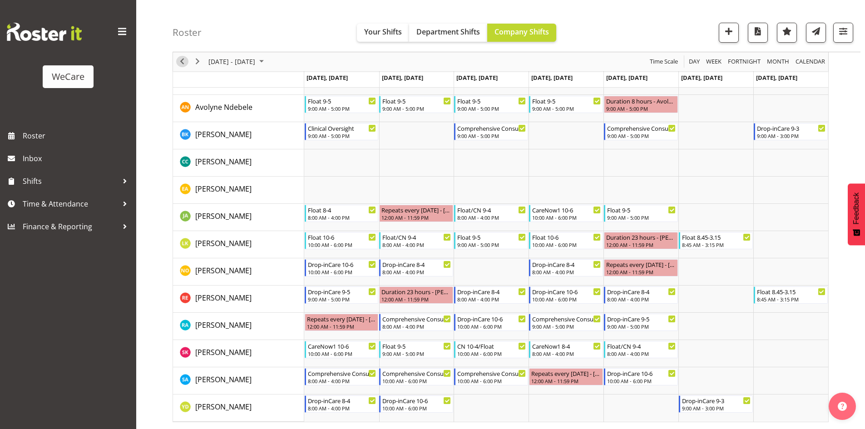
click at [177, 65] on span "Previous" at bounding box center [182, 61] width 11 height 11
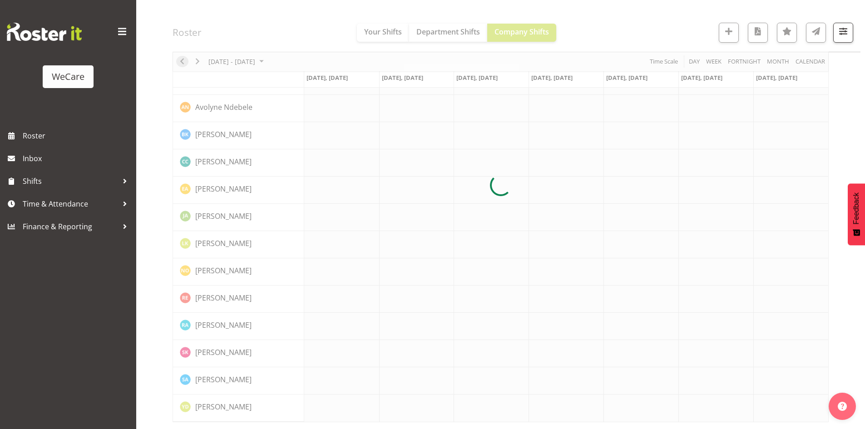
scroll to position [142, 0]
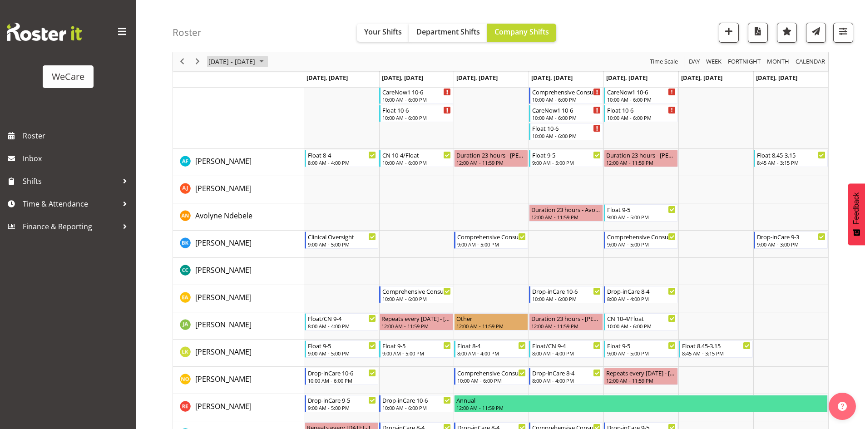
click at [256, 67] on span "[DATE] - [DATE]" at bounding box center [232, 61] width 49 height 11
click at [300, 81] on span "next month" at bounding box center [304, 84] width 16 height 16
click at [222, 126] on span "6" at bounding box center [218, 131] width 14 height 14
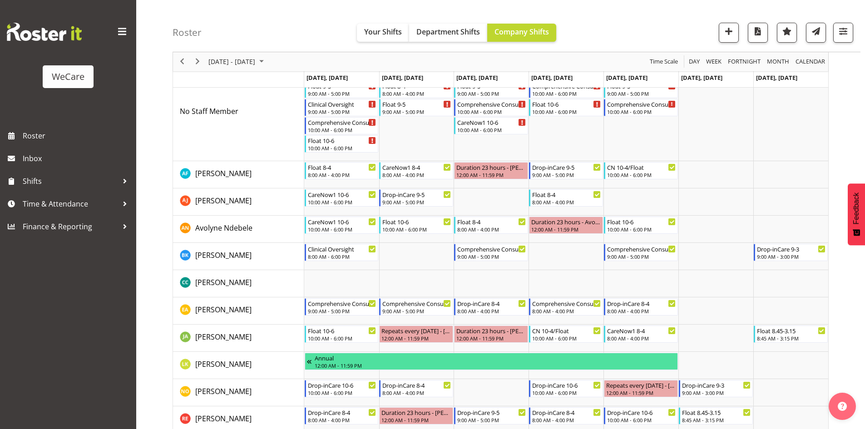
scroll to position [78, 0]
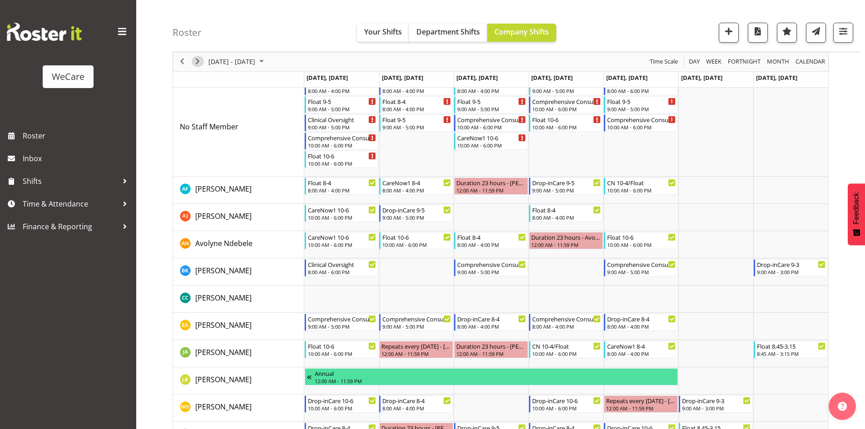
click at [198, 63] on span "Next" at bounding box center [197, 61] width 11 height 11
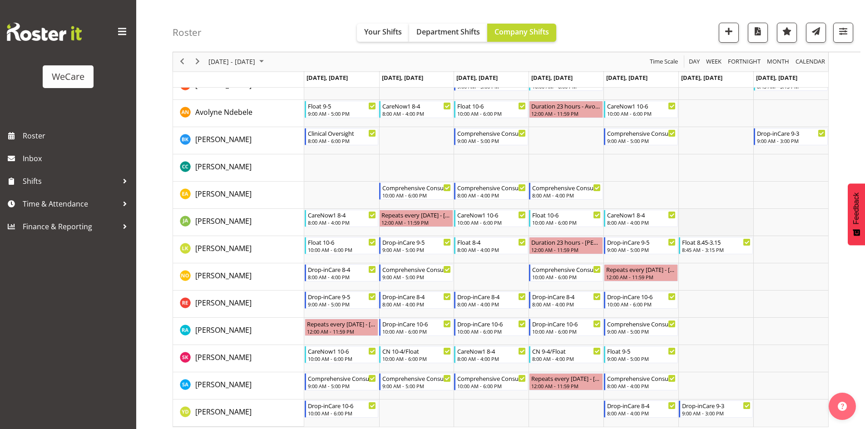
scroll to position [196, 0]
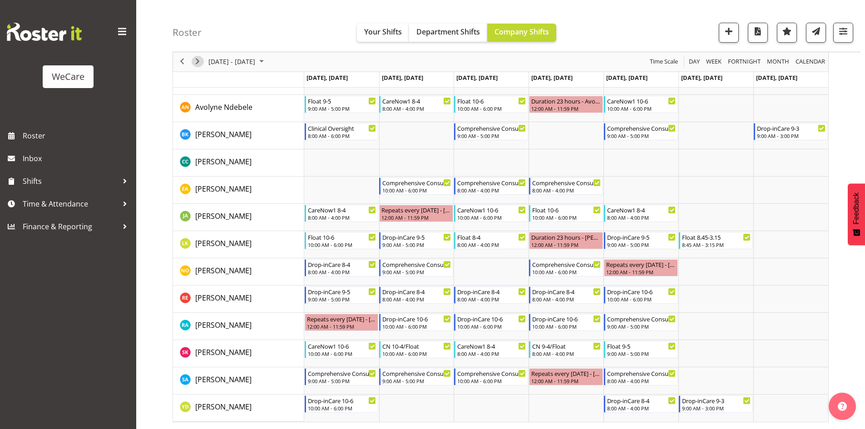
click at [195, 61] on span "Next" at bounding box center [197, 61] width 11 height 11
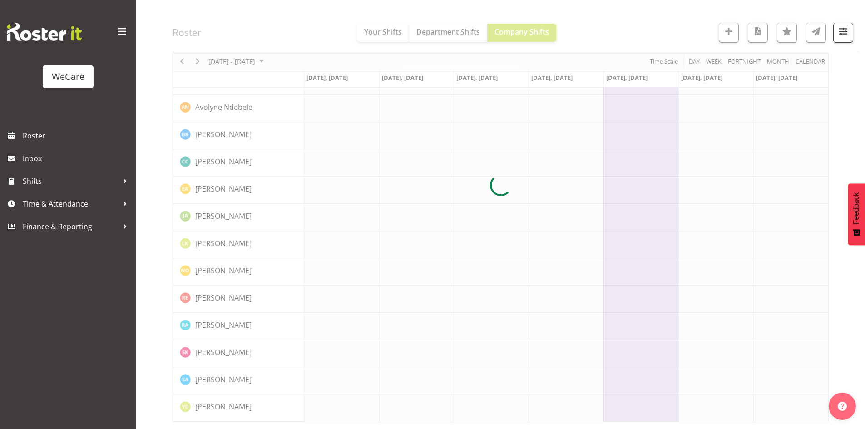
scroll to position [0, 0]
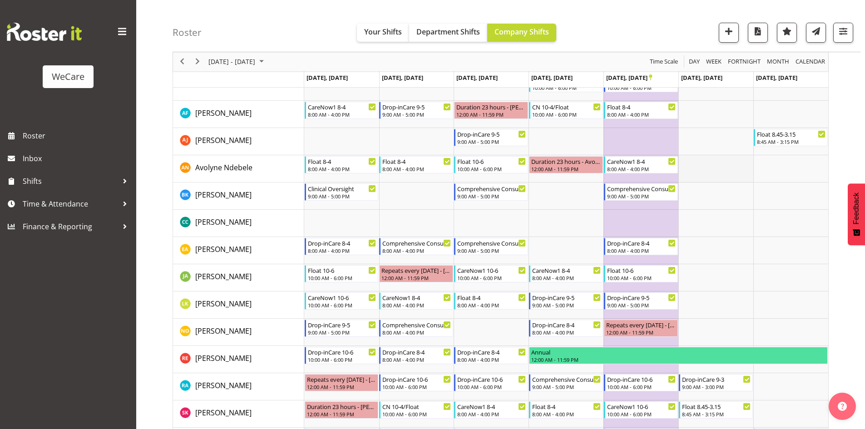
scroll to position [196, 0]
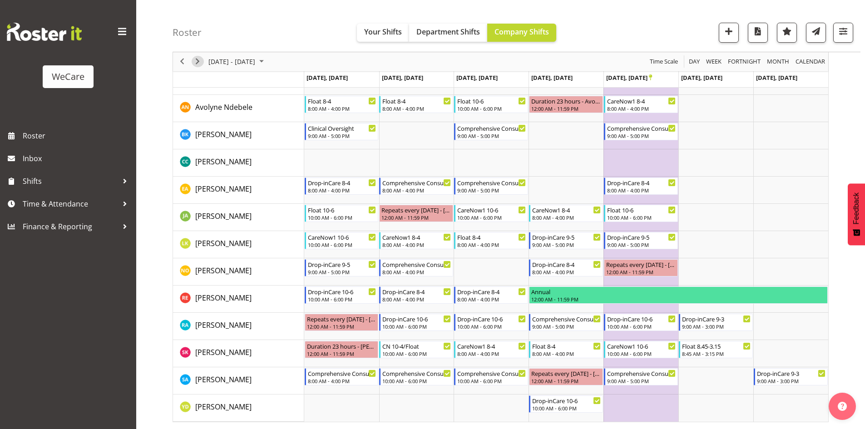
click at [202, 64] on span "Next" at bounding box center [197, 61] width 11 height 11
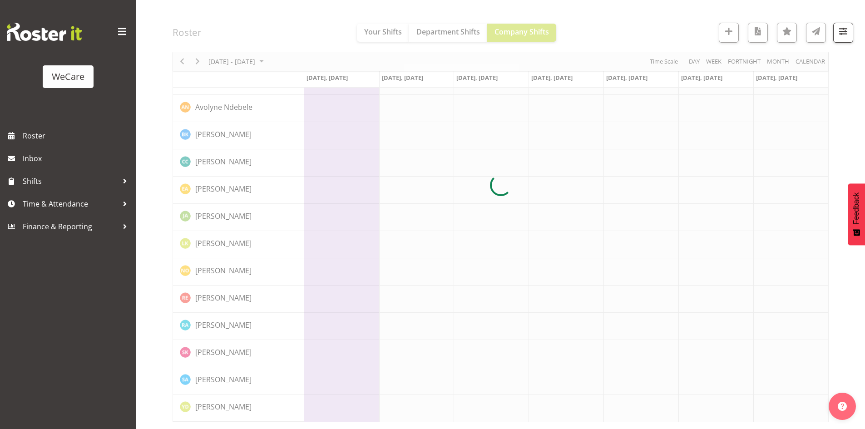
scroll to position [0, 0]
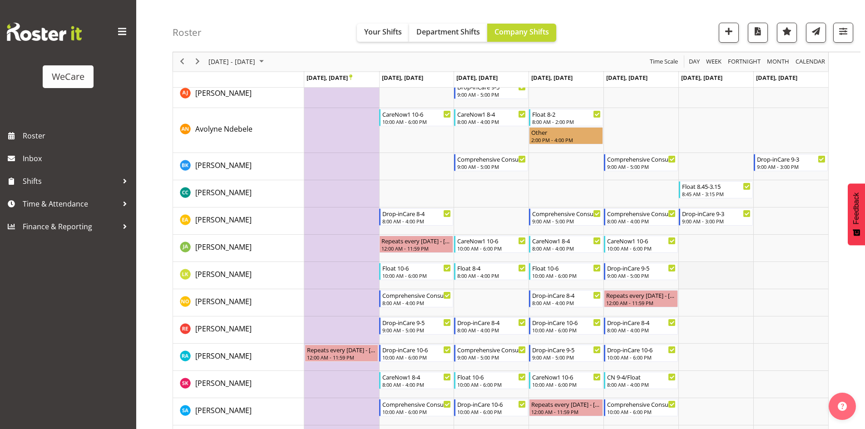
scroll to position [359, 0]
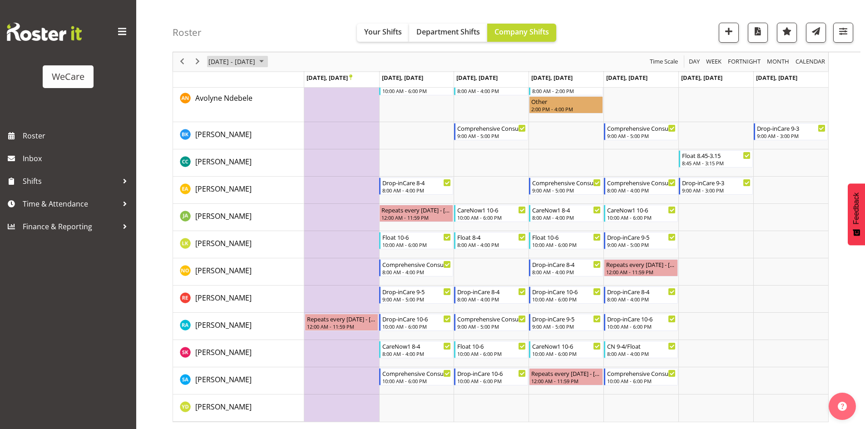
click at [240, 58] on span "[DATE] - [DATE]" at bounding box center [232, 61] width 49 height 11
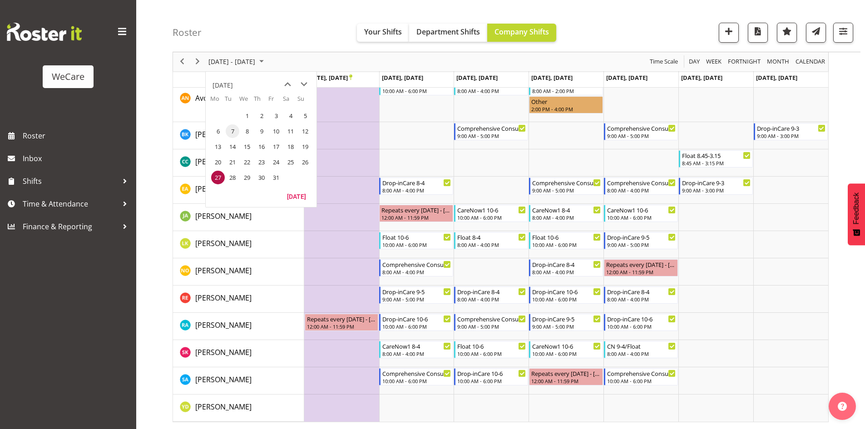
click at [228, 134] on span "7" at bounding box center [233, 131] width 14 height 14
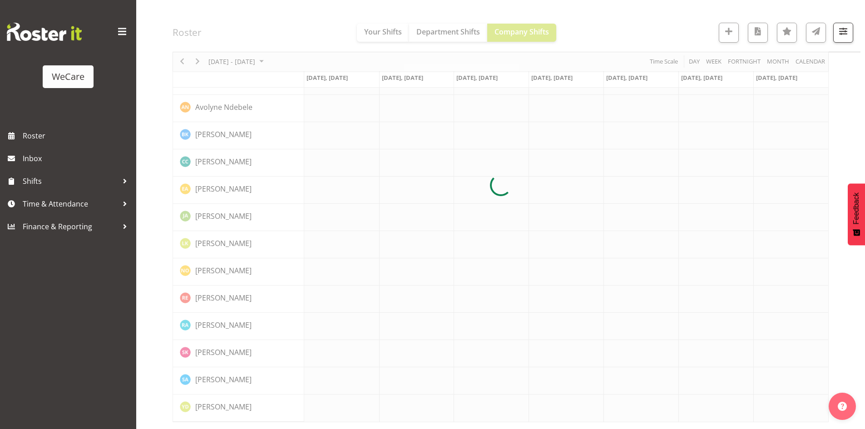
scroll to position [142, 0]
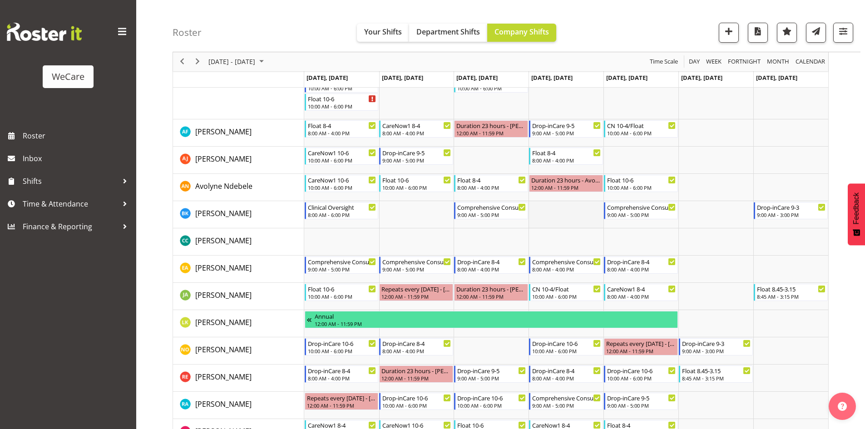
scroll to position [123, 0]
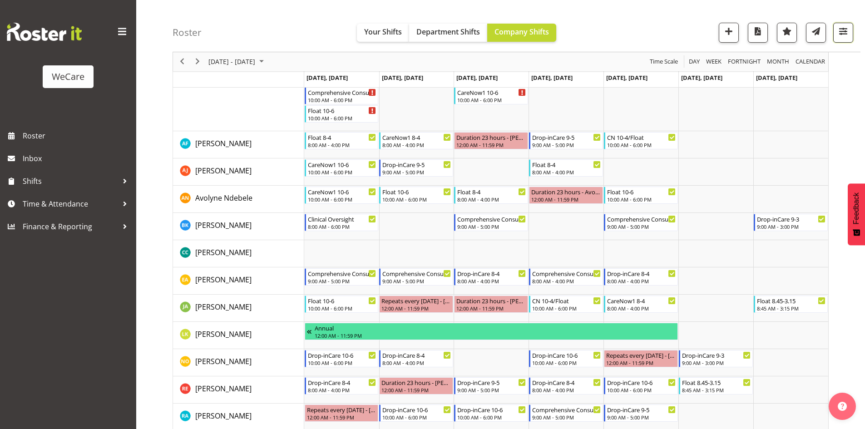
click at [850, 38] on button "button" at bounding box center [844, 33] width 20 height 20
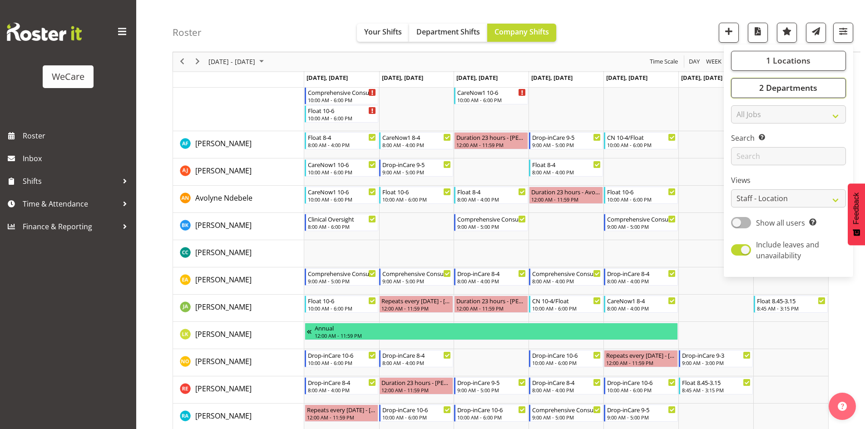
click at [816, 92] on span "2 Departments" at bounding box center [789, 88] width 58 height 11
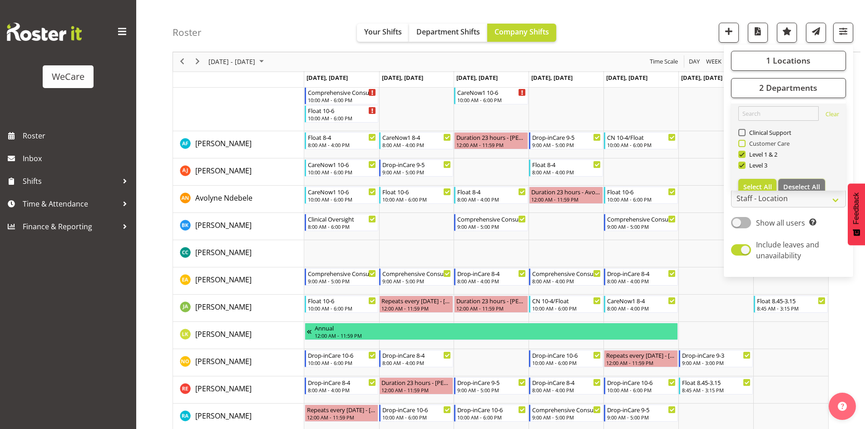
drag, startPoint x: 795, startPoint y: 179, endPoint x: 765, endPoint y: 171, distance: 31.1
click at [796, 180] on button "Deselect All" at bounding box center [802, 187] width 47 height 16
checkbox input "false"
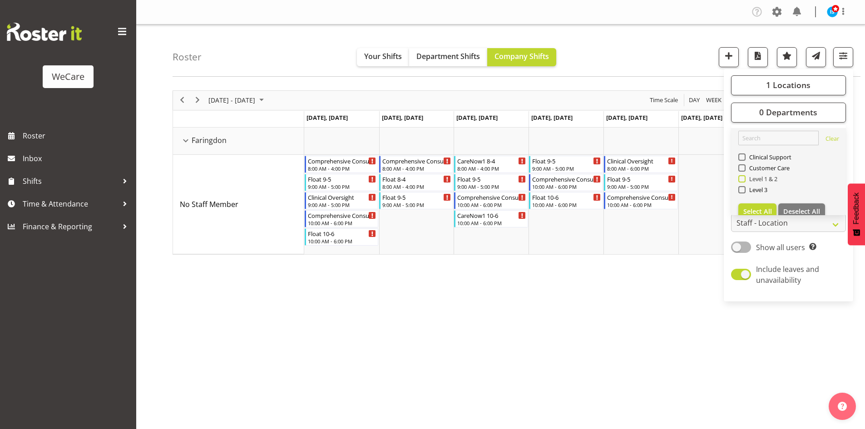
click at [760, 179] on span "Level 1 & 2" at bounding box center [762, 178] width 32 height 7
click at [745, 179] on input "Level 1 & 2" at bounding box center [742, 179] width 6 height 6
checkbox input "true"
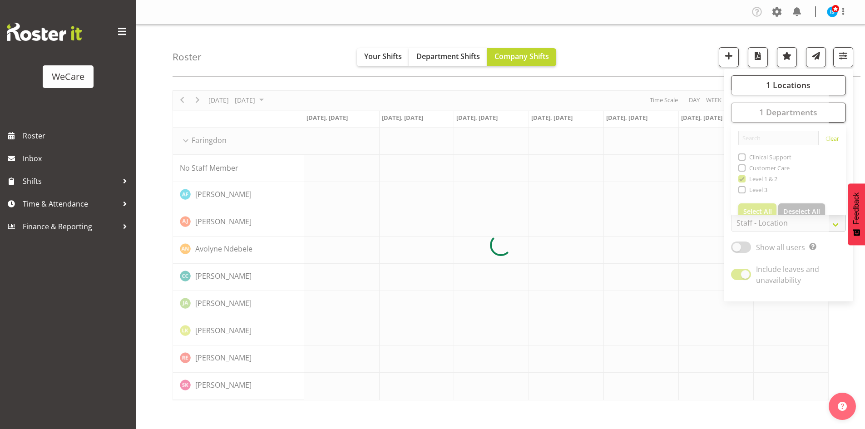
click at [179, 59] on h4 "Roster" at bounding box center [187, 57] width 29 height 10
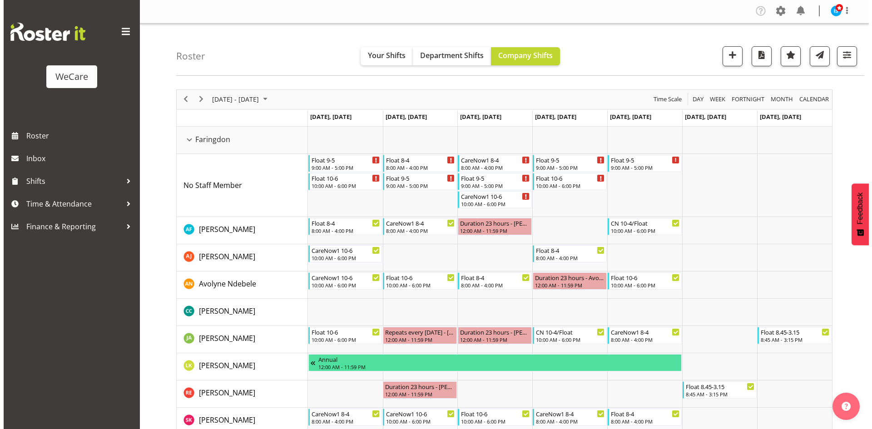
scroll to position [18, 0]
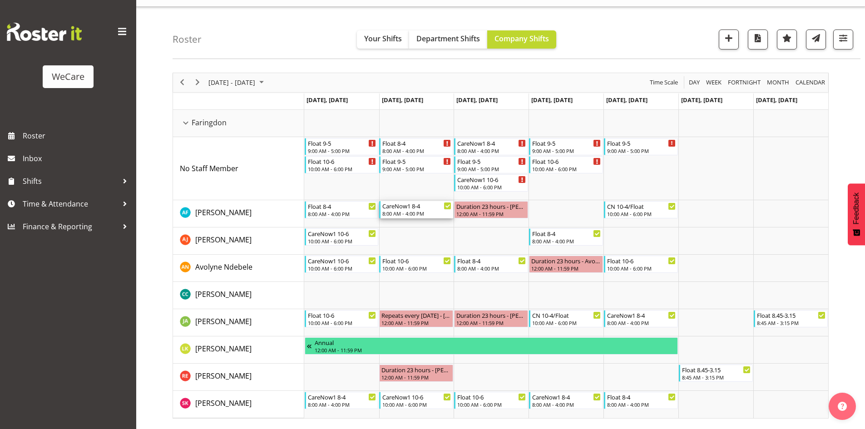
click at [418, 209] on div "CareNow1 8-4" at bounding box center [417, 205] width 69 height 9
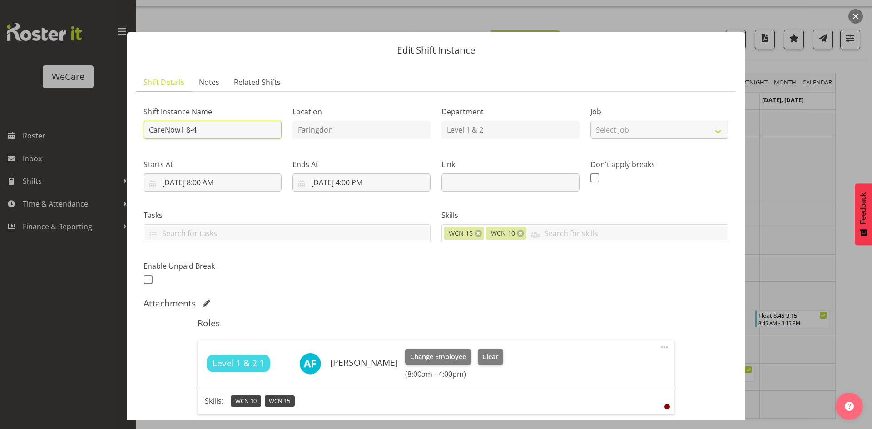
drag, startPoint x: 84, startPoint y: 129, endPoint x: -136, endPoint y: 124, distance: 219.5
click at [0, 124] on html "WeCare Roster Inbox Shifts Time & Attendance Finance & Reporting Company Settin…" at bounding box center [436, 196] width 872 height 429
type input "CN 9-4/Float"
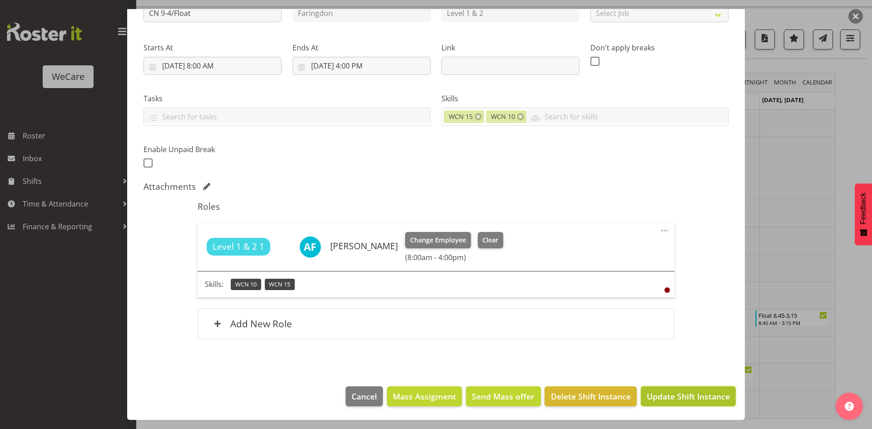
click at [706, 402] on span "Update Shift Instance" at bounding box center [688, 397] width 83 height 12
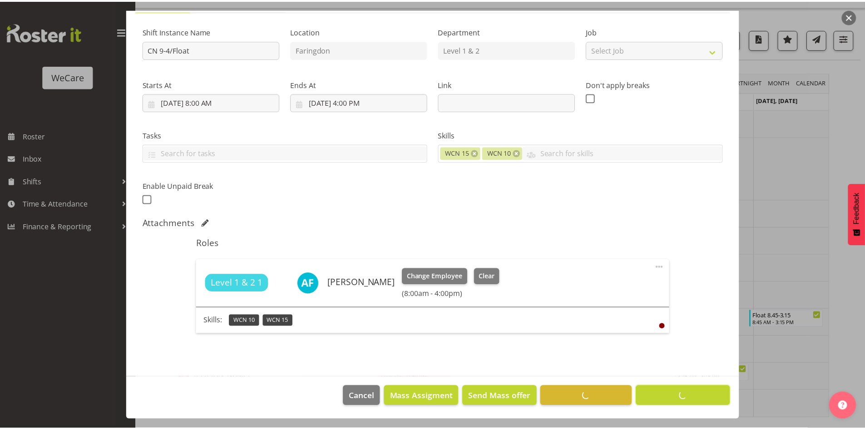
scroll to position [80, 0]
